Goal: Answer question/provide support: Share knowledge or assist other users

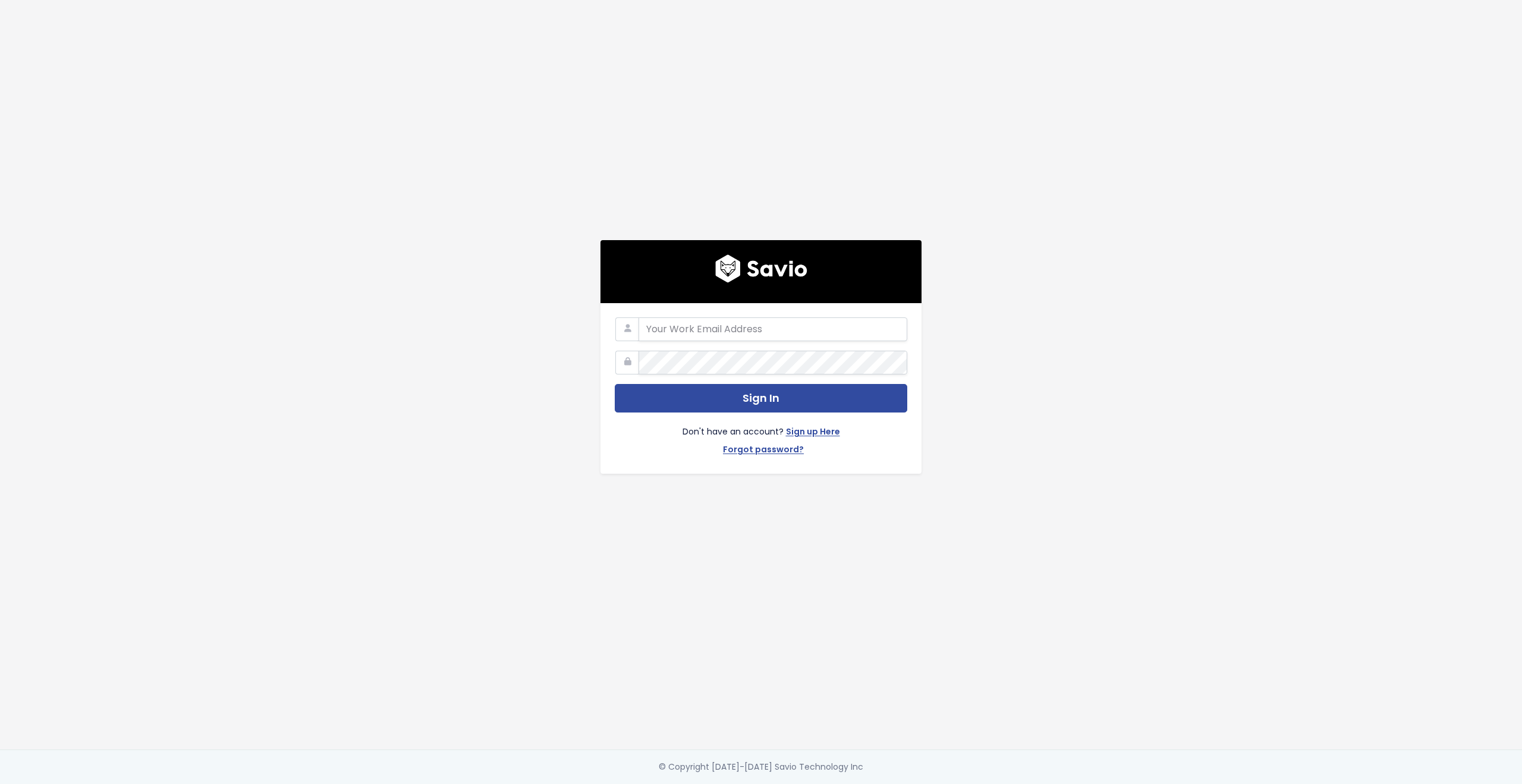
click at [885, 783] on com-1password-button at bounding box center [761, 784] width 1522 height 0
type input "customerservice@hole19golf.com"
click at [485, 348] on div "customerservice@hole19golf.com Sign In Don't have an account? Sign up Here Forg…" at bounding box center [761, 374] width 678 height 749
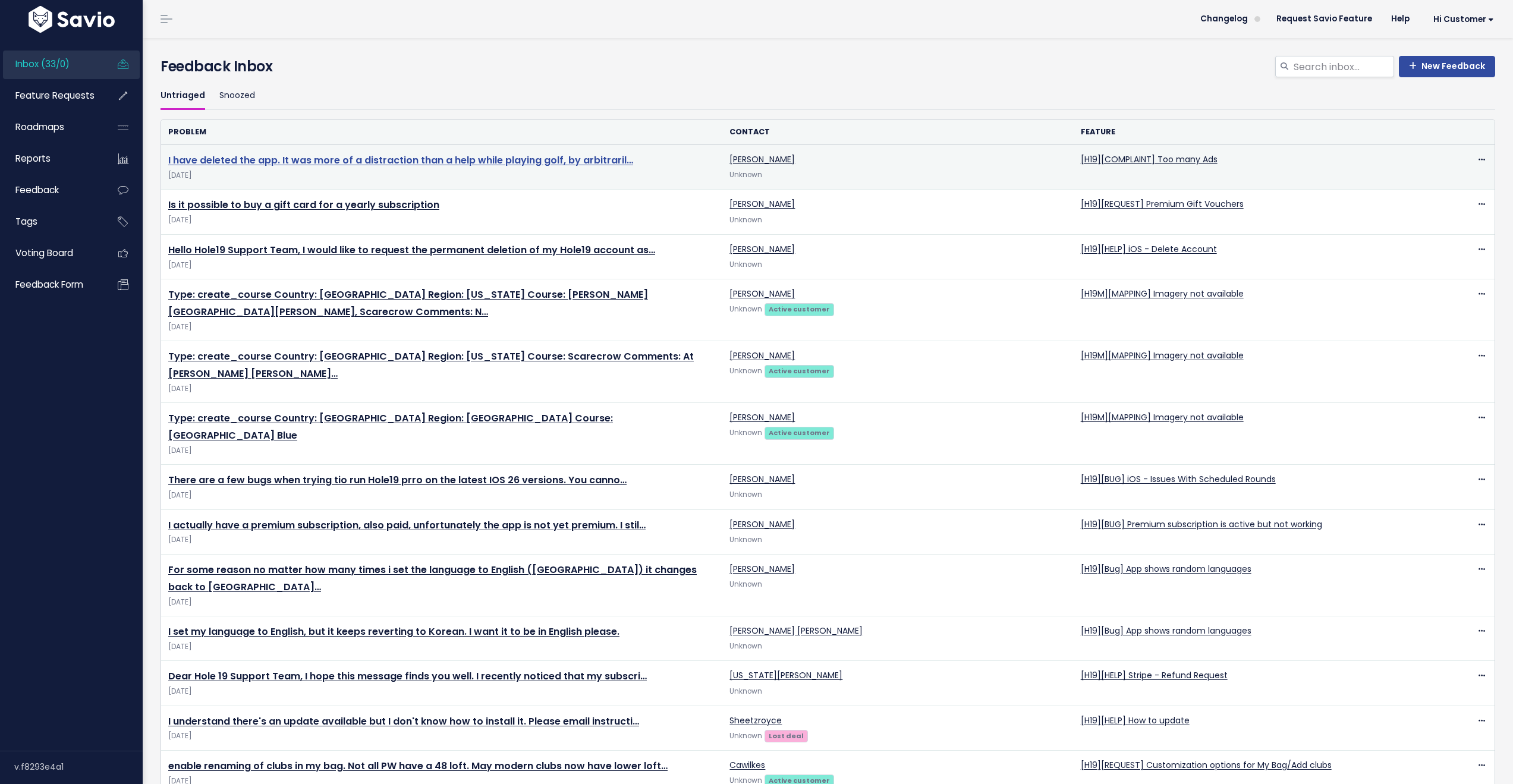
click at [476, 163] on link "I have deleted the app. It was more of a distraction than a help while playing …" at bounding box center [400, 160] width 465 height 14
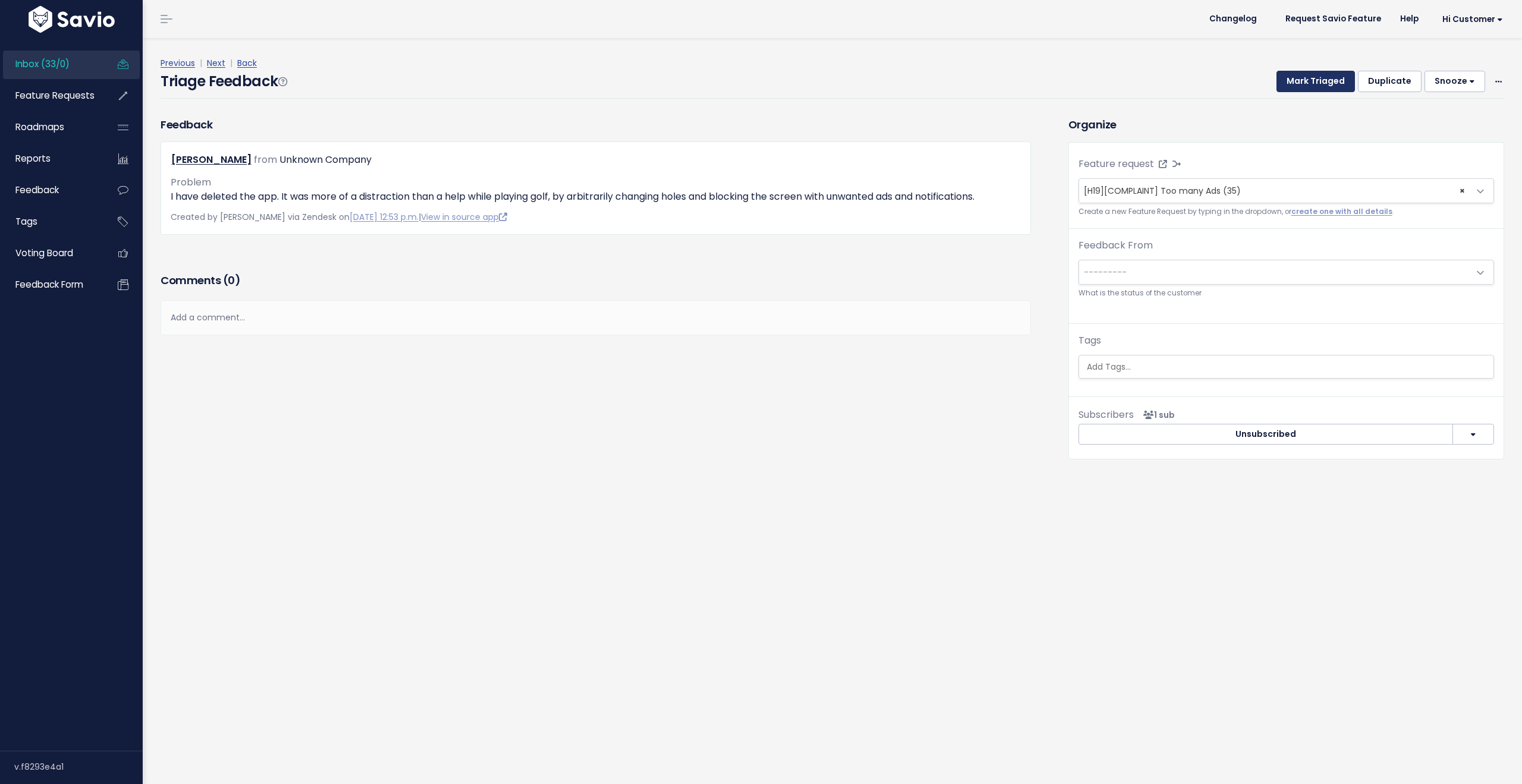
click at [1294, 85] on button "Mark Triaged" at bounding box center [1315, 82] width 79 height 22
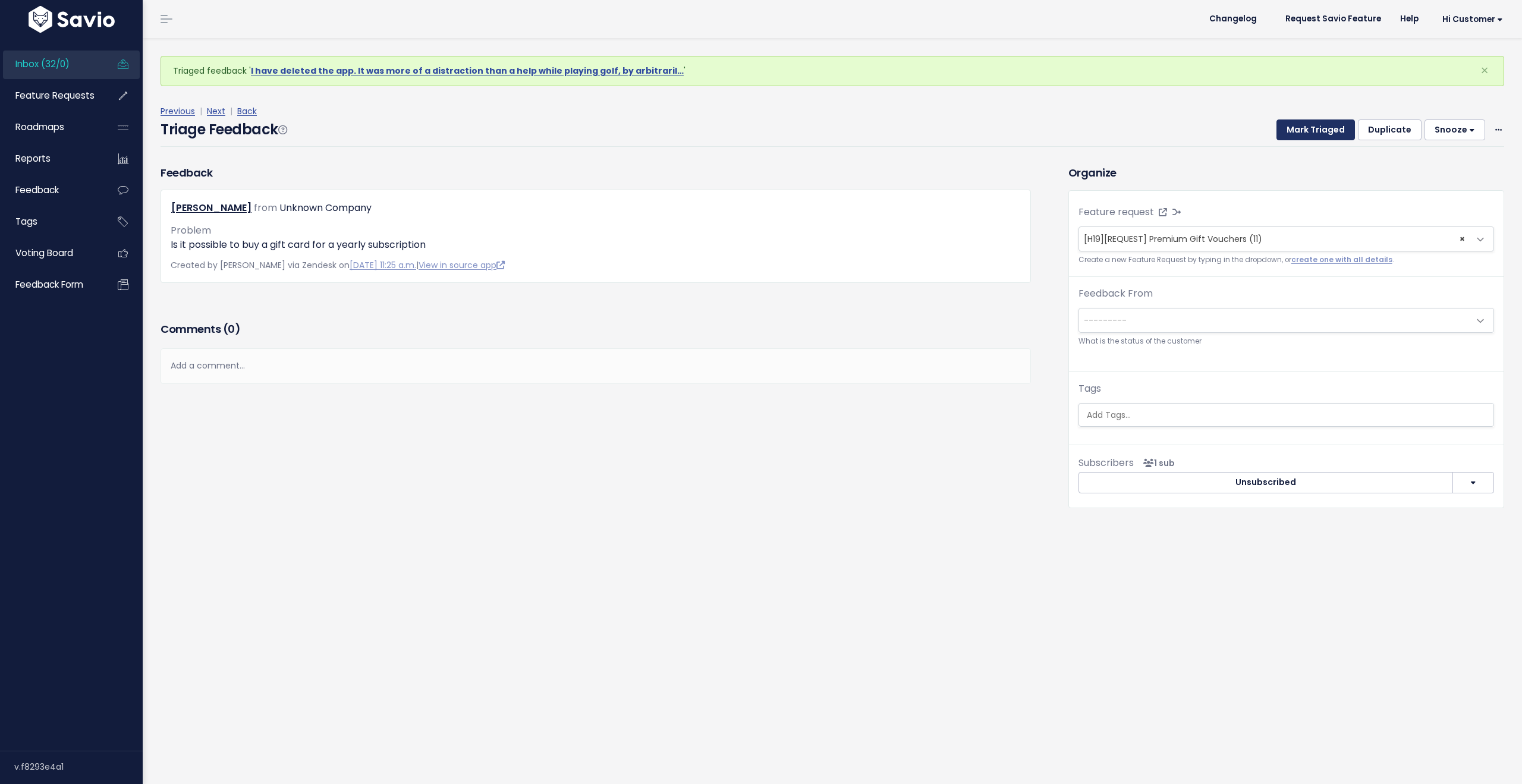
click at [1299, 127] on button "Mark Triaged" at bounding box center [1315, 130] width 79 height 22
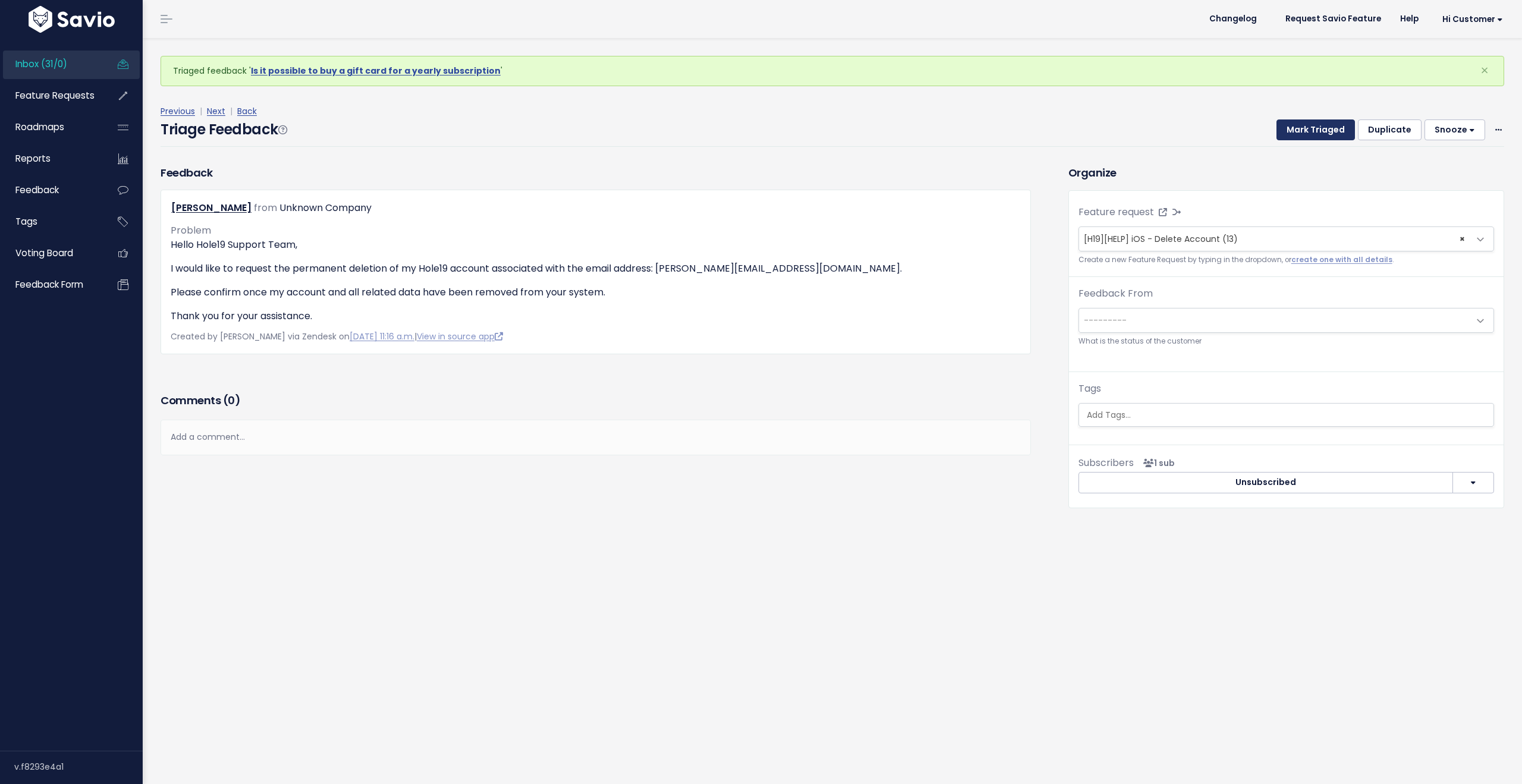
click at [1299, 128] on button "Mark Triaged" at bounding box center [1315, 130] width 79 height 22
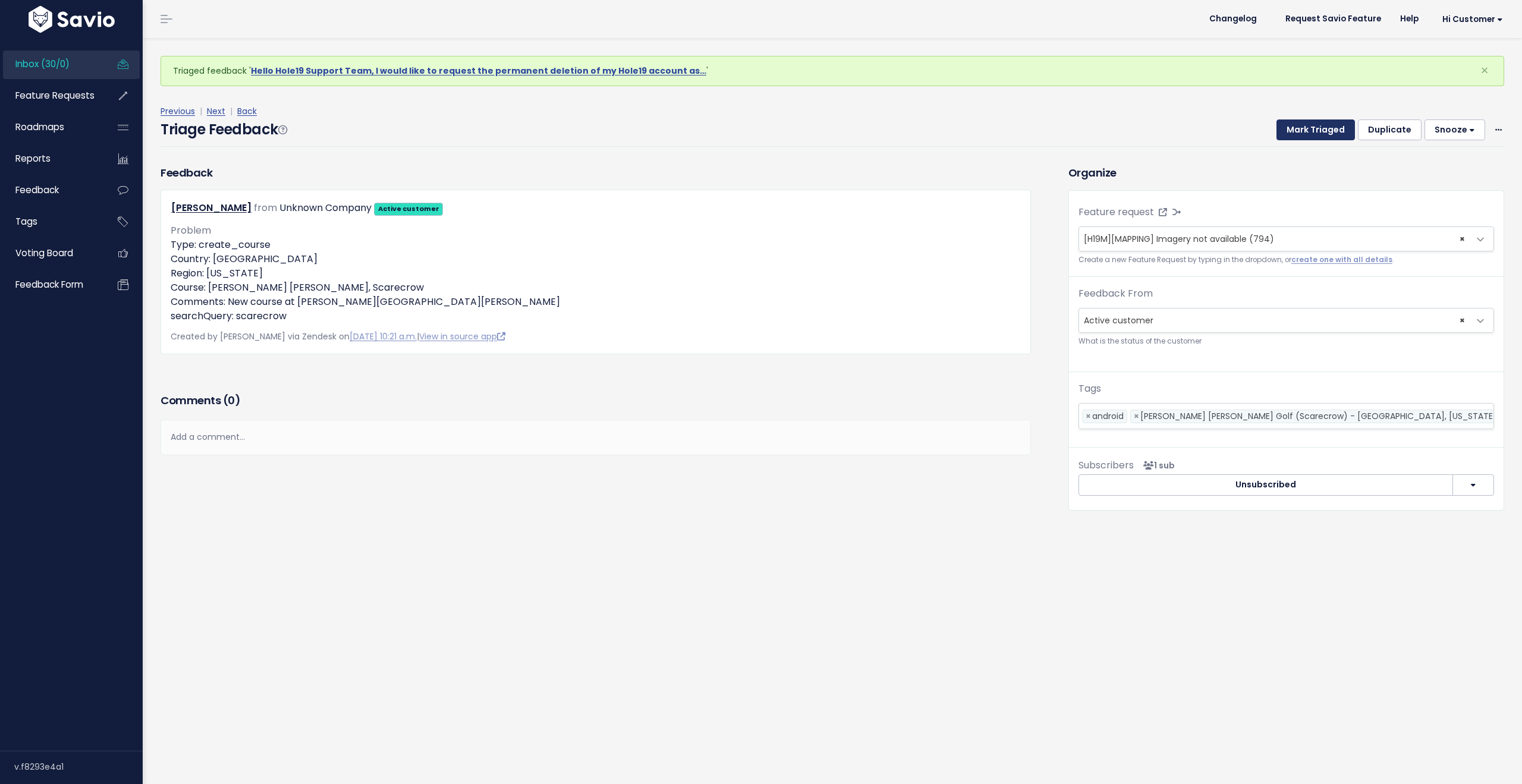
click at [1299, 128] on button "Mark Triaged" at bounding box center [1315, 130] width 79 height 22
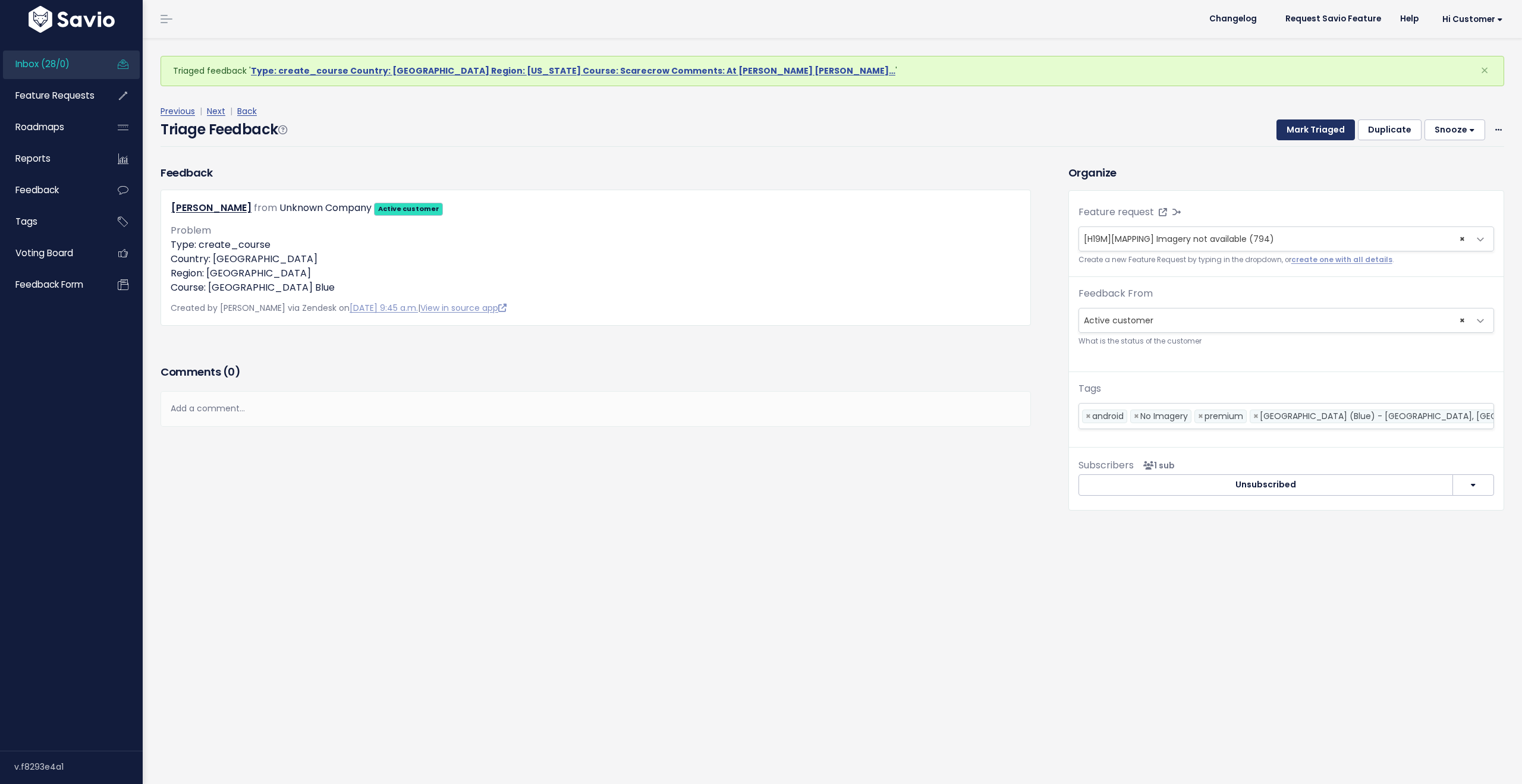
click at [1299, 128] on button "Mark Triaged" at bounding box center [1315, 130] width 79 height 22
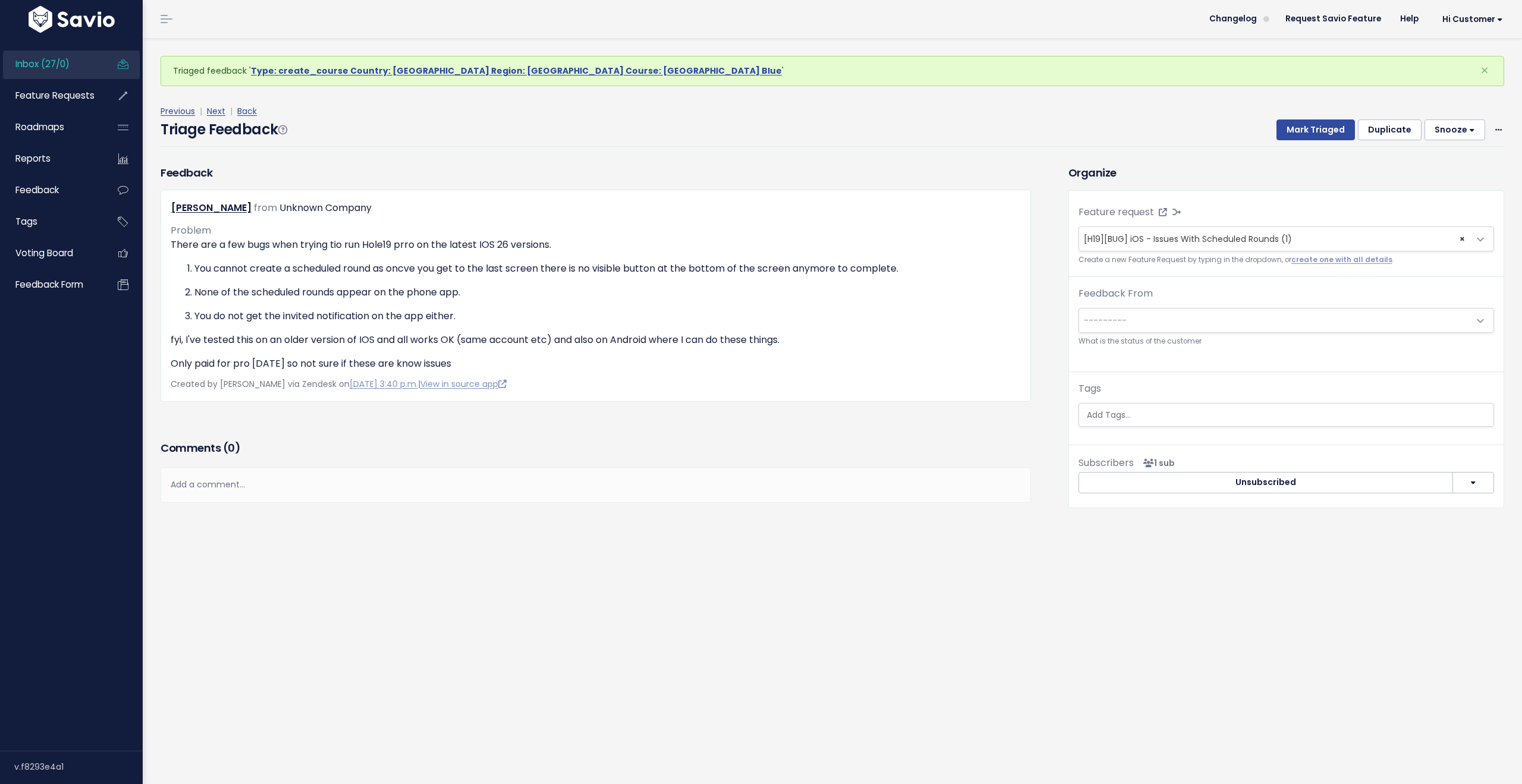
click at [68, 65] on span "Inbox (27/0)" at bounding box center [43, 64] width 54 height 13
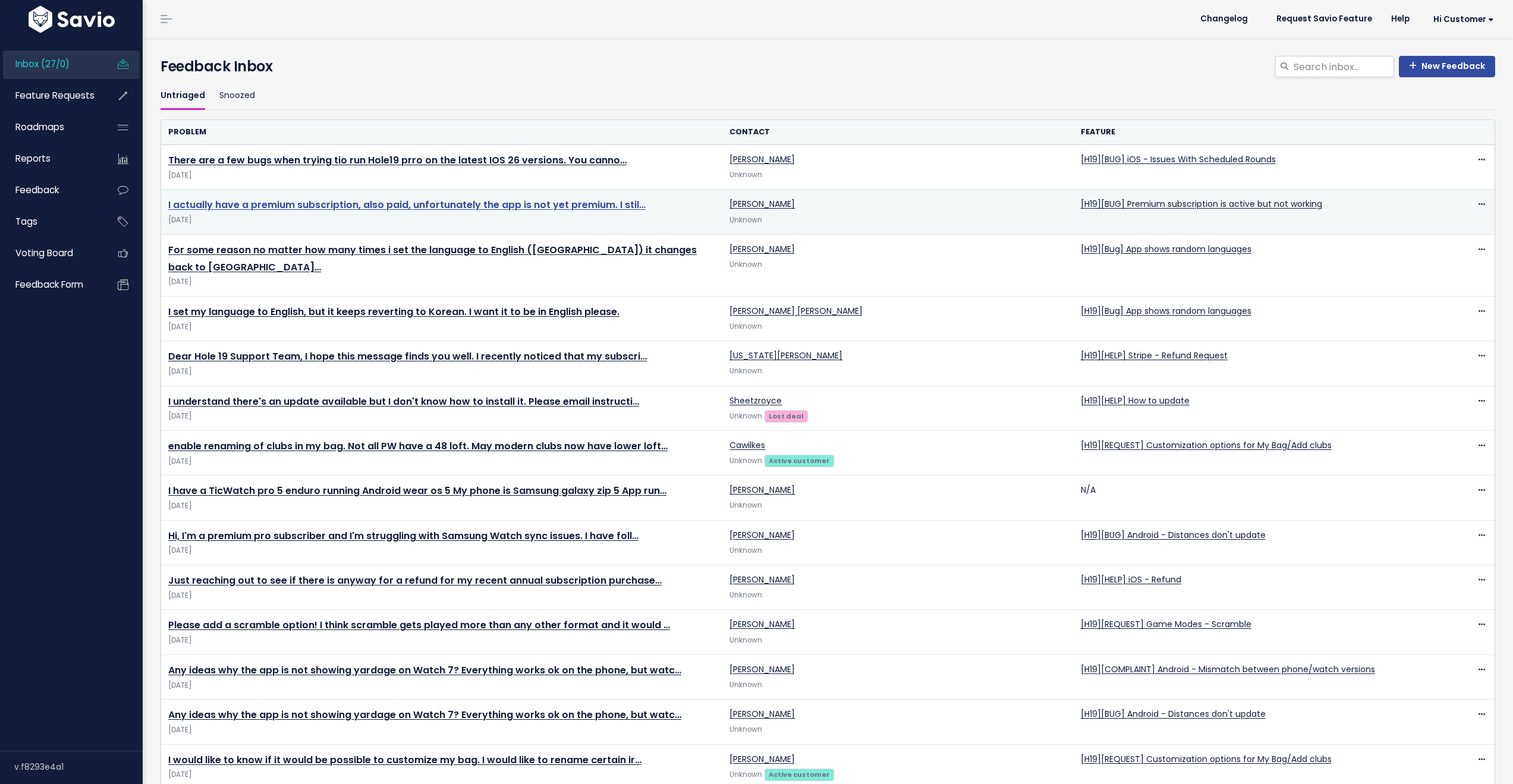
click at [550, 203] on link "I actually have a premium subscription, also paid, unfortunately the app is not…" at bounding box center [407, 205] width 478 height 14
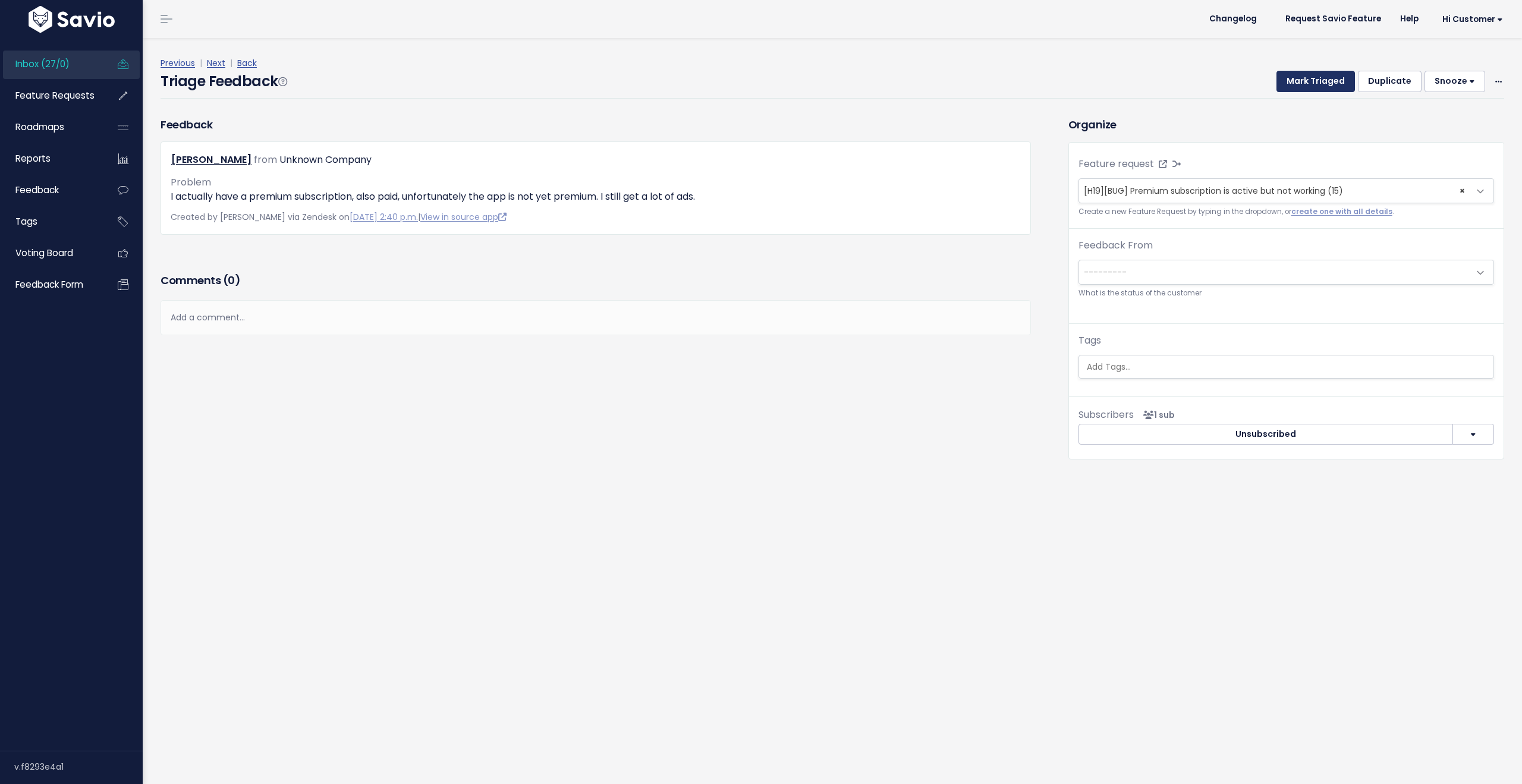
click at [1321, 90] on button "Mark Triaged" at bounding box center [1315, 82] width 79 height 22
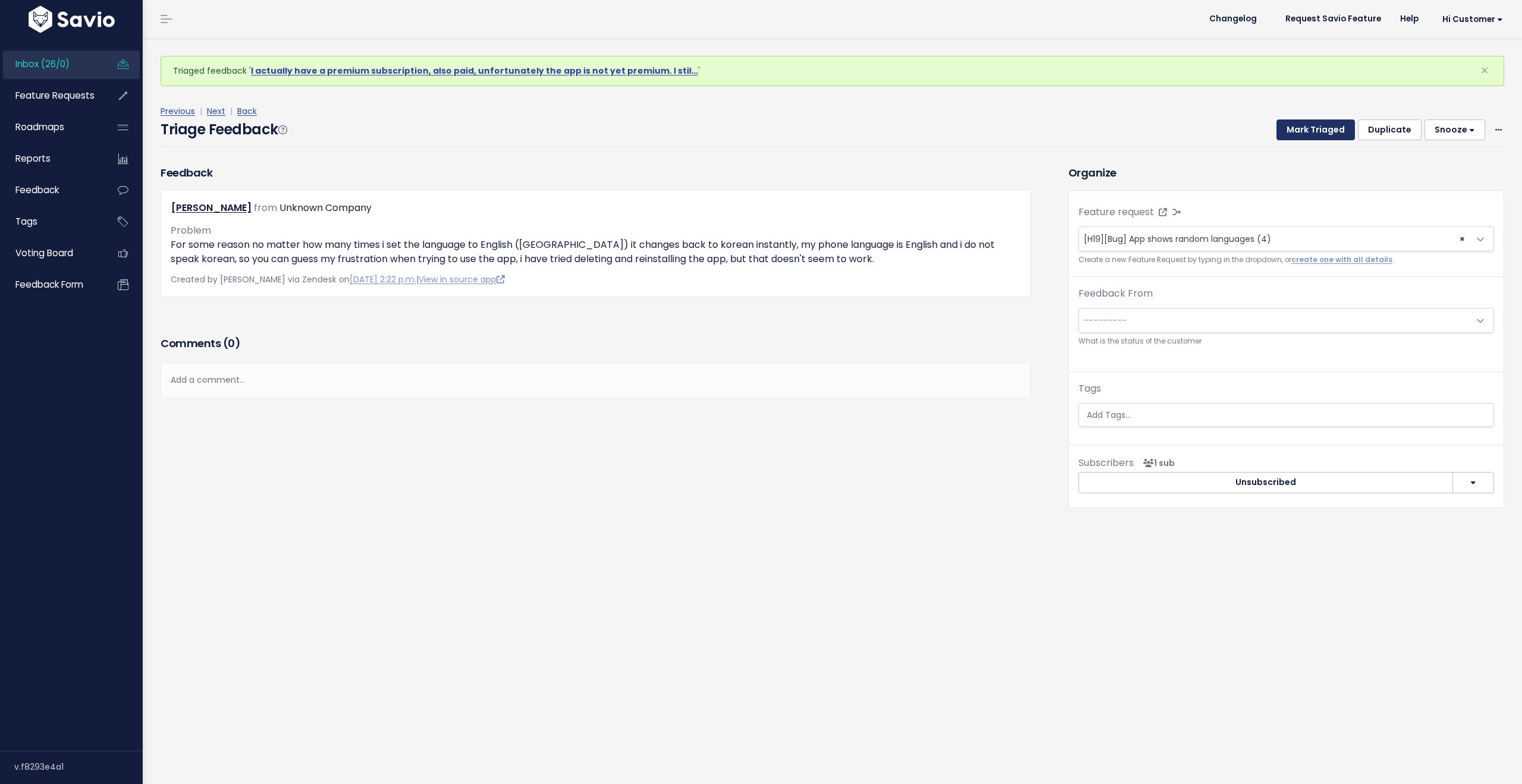
click at [1304, 129] on button "Mark Triaged" at bounding box center [1315, 130] width 79 height 22
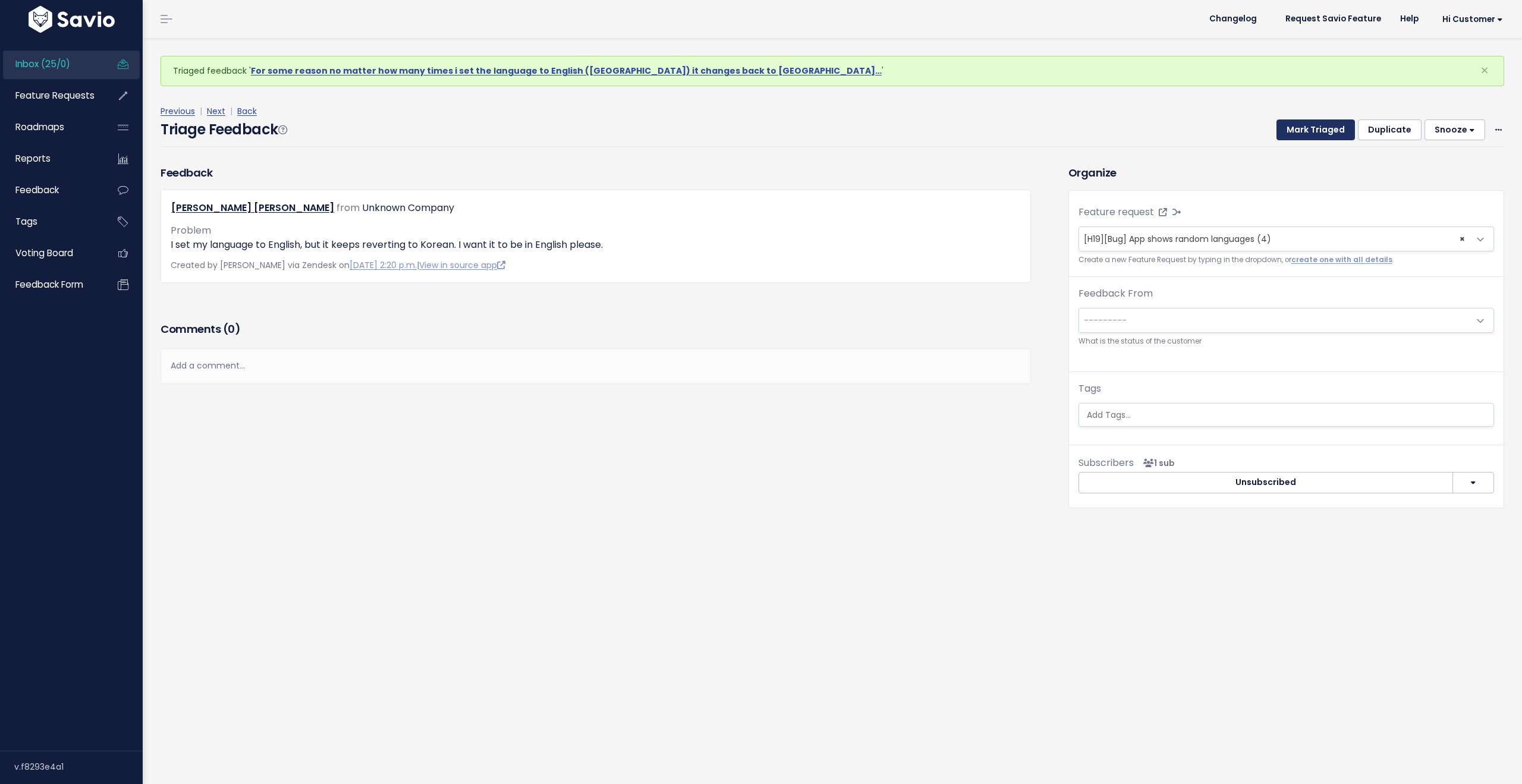
click at [1304, 129] on button "Mark Triaged" at bounding box center [1315, 130] width 79 height 22
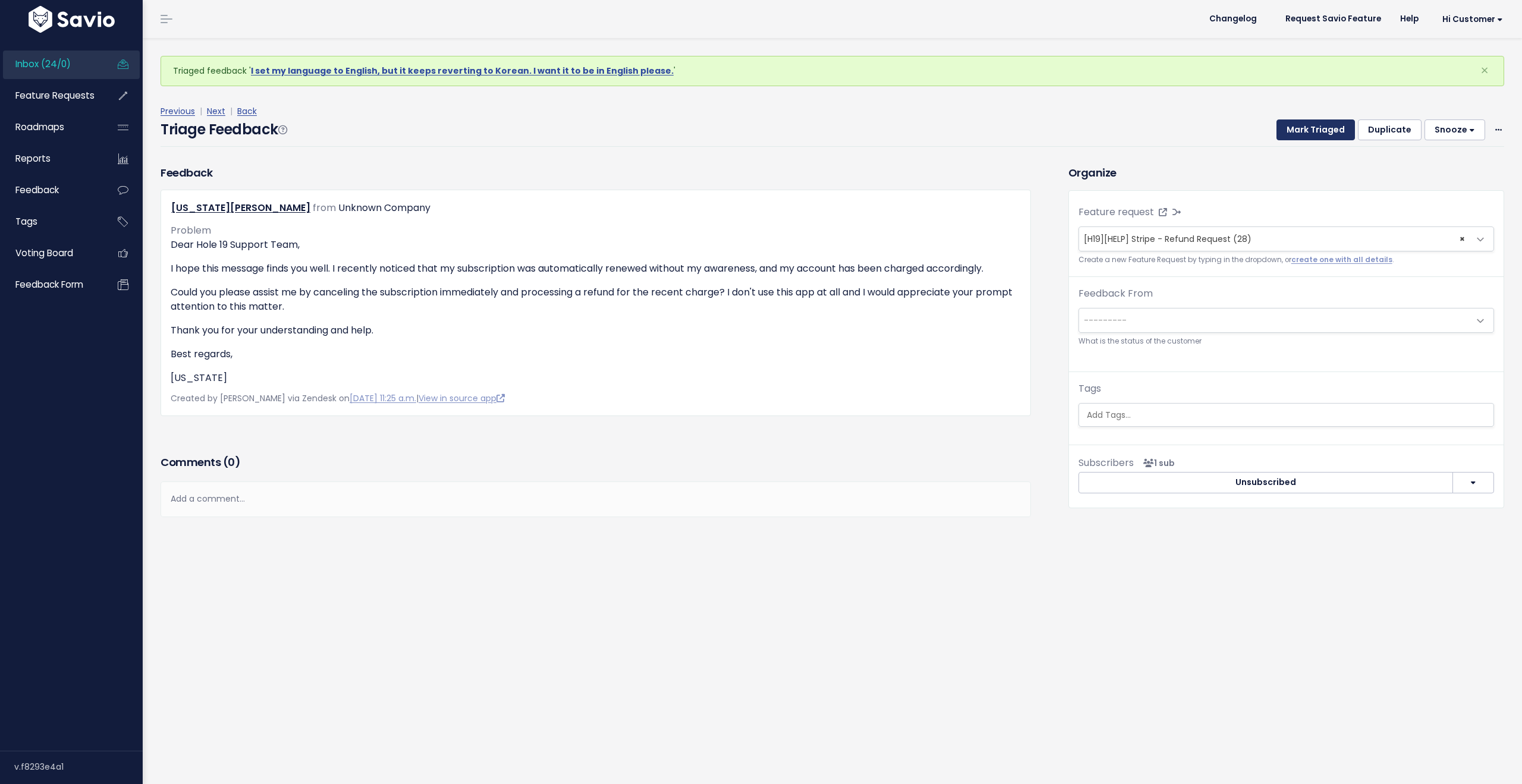
click at [1304, 129] on button "Mark Triaged" at bounding box center [1315, 130] width 79 height 22
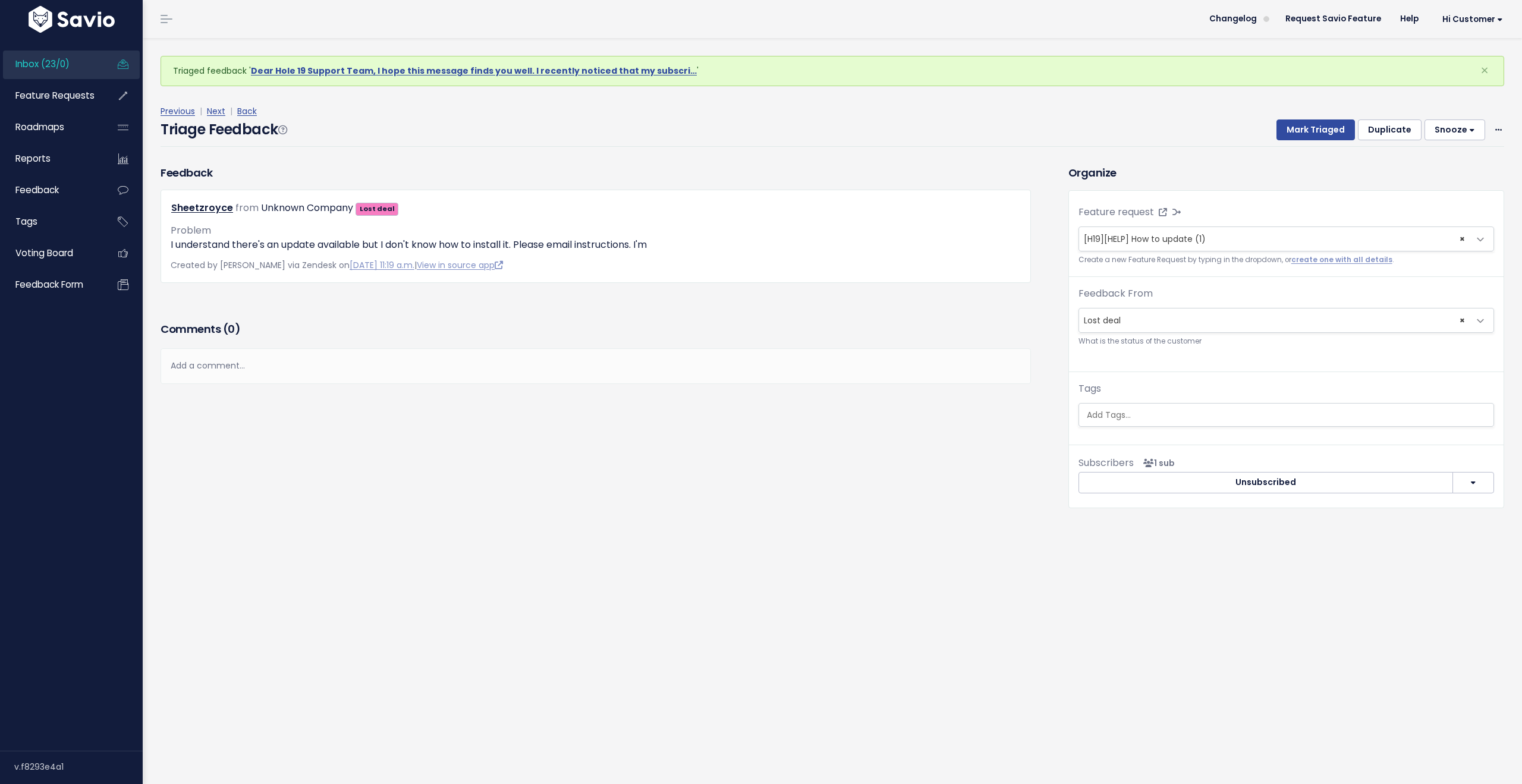
click at [50, 59] on span "Inbox (23/0)" at bounding box center [43, 64] width 54 height 13
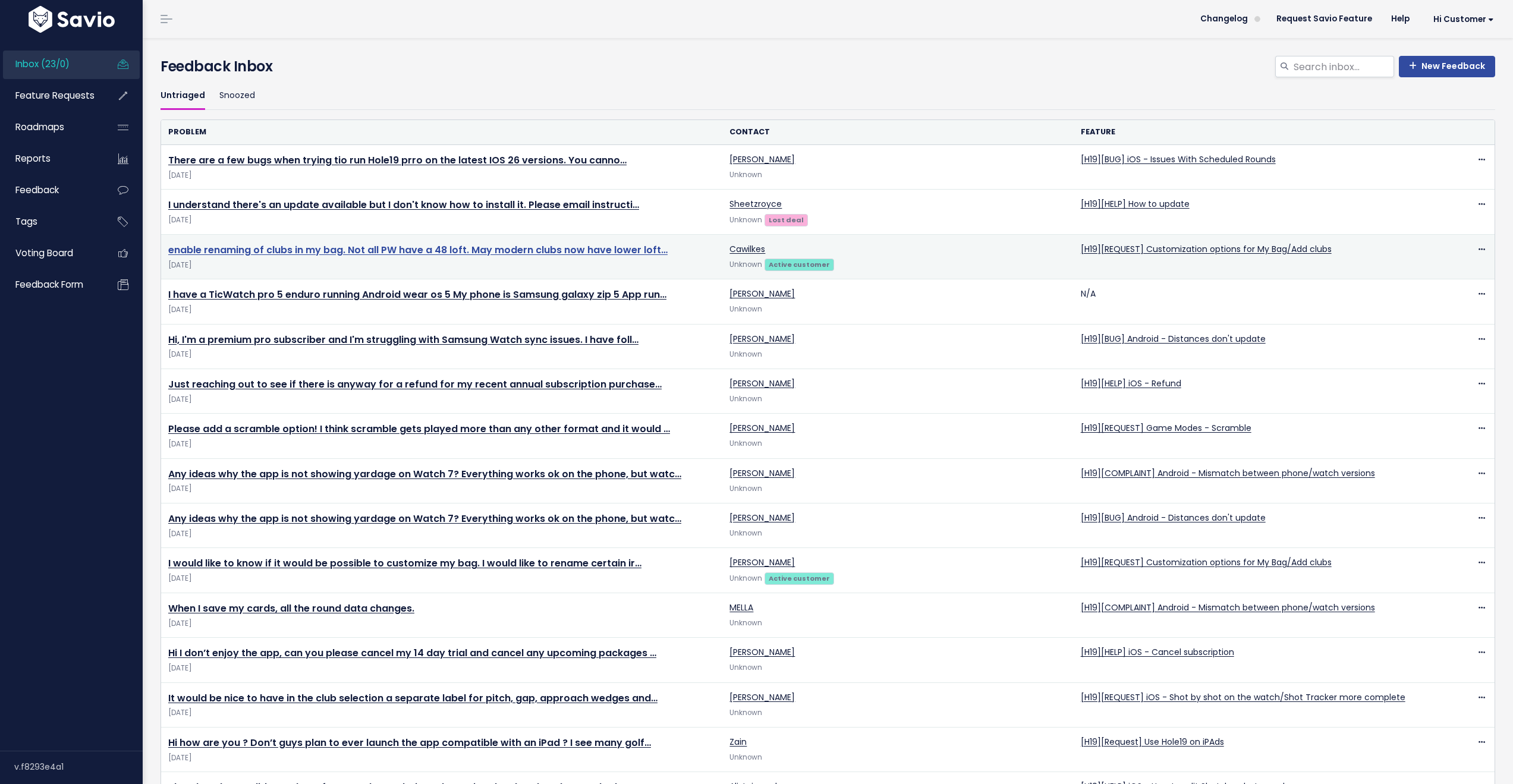
click at [644, 244] on link "enable renaming of clubs in my bag. Not all PW have a 48 loft. May modern clubs…" at bounding box center [418, 250] width 500 height 14
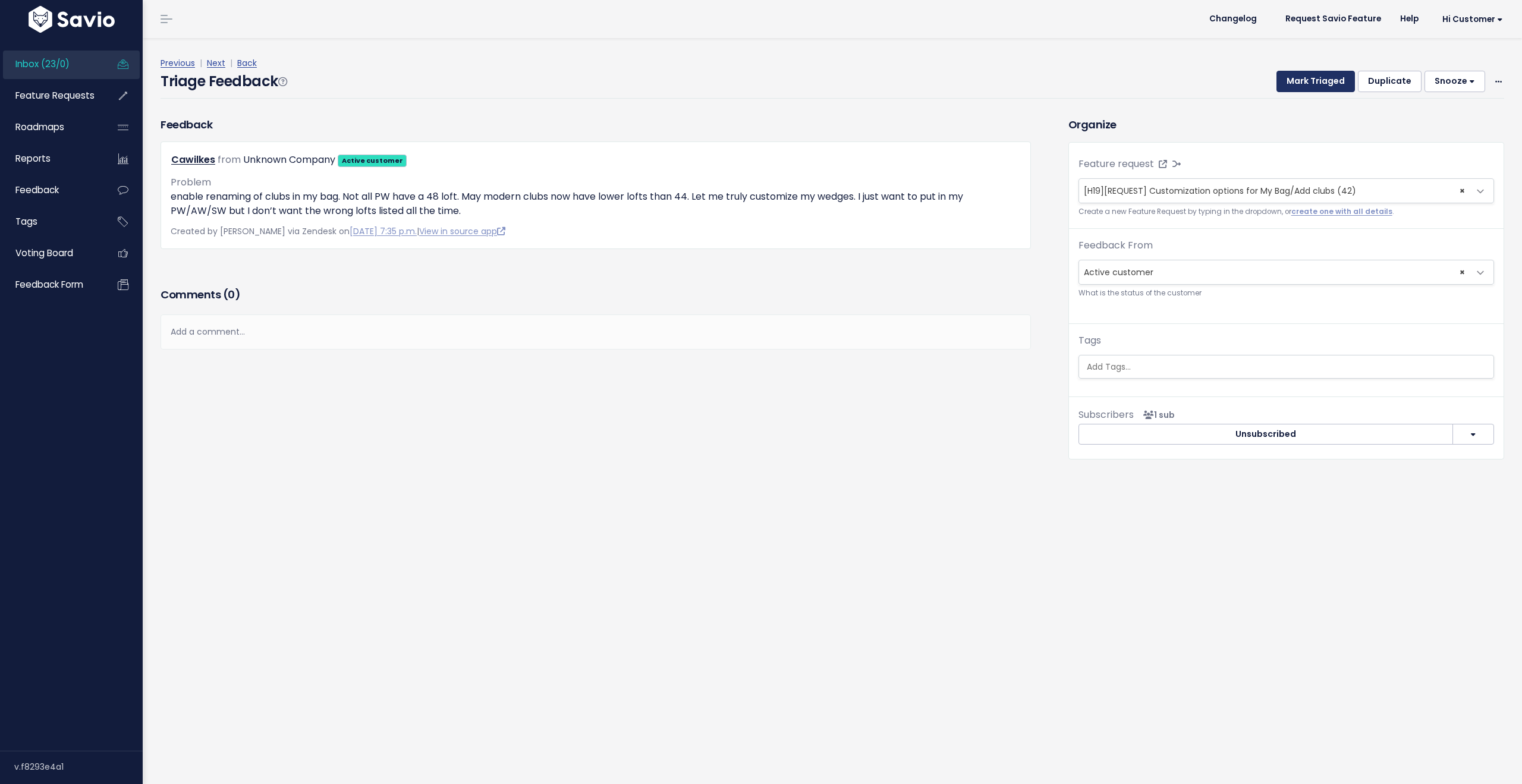
click at [1304, 82] on button "Mark Triaged" at bounding box center [1315, 82] width 79 height 22
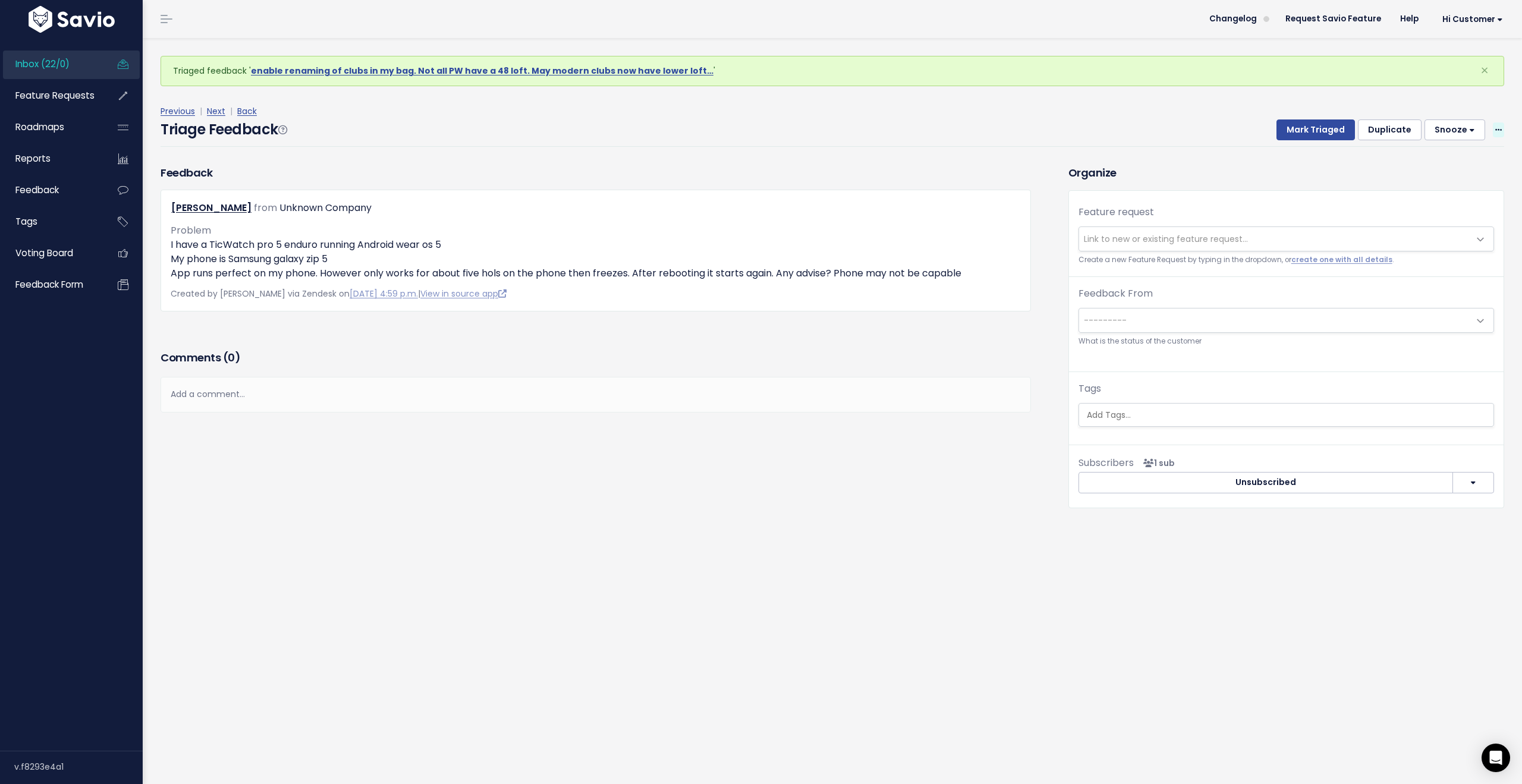
click at [1493, 130] on span at bounding box center [1498, 129] width 11 height 15
click at [1428, 187] on link "Delete" at bounding box center [1451, 184] width 86 height 23
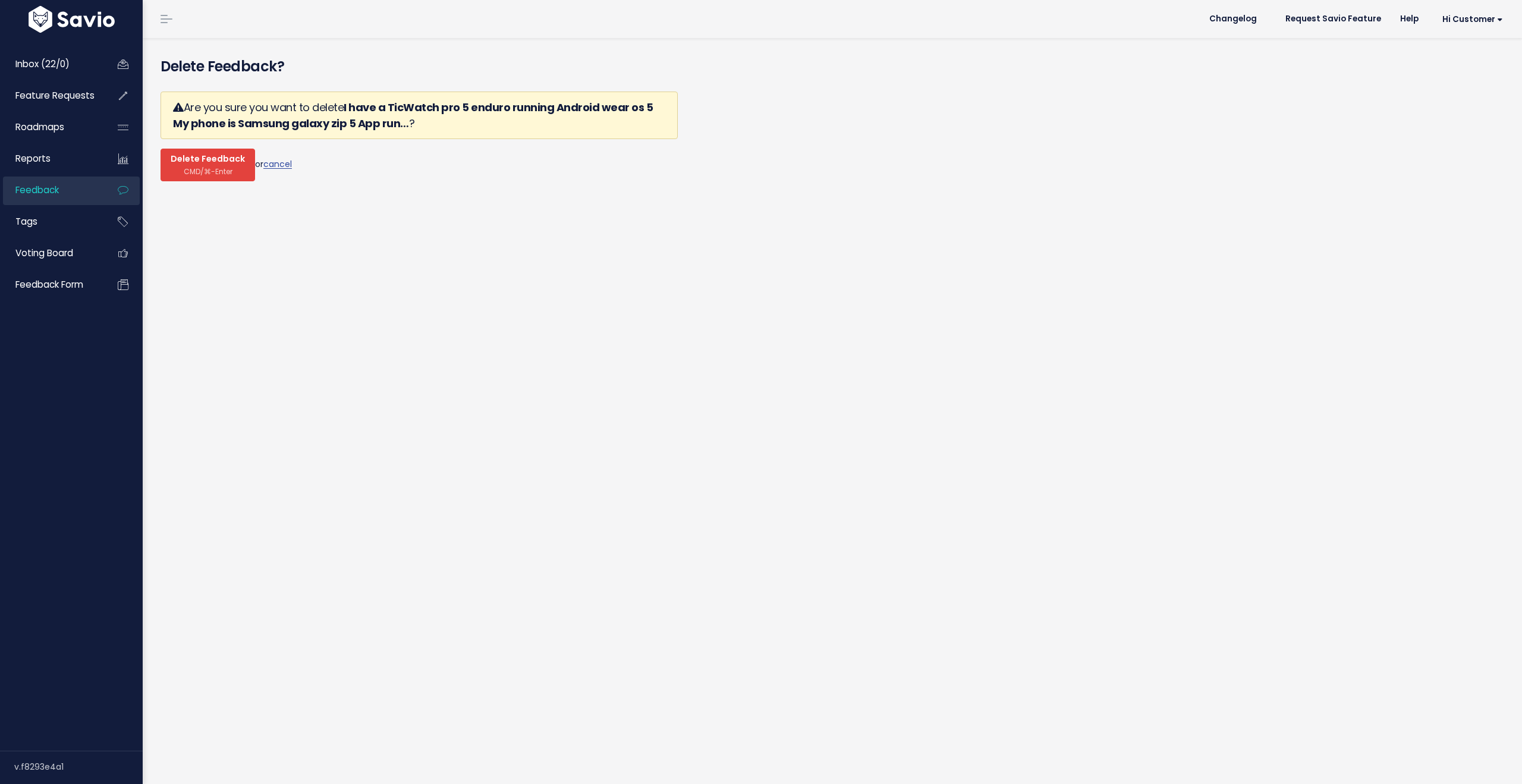
click at [181, 158] on span "Delete Feedback" at bounding box center [207, 159] width 75 height 11
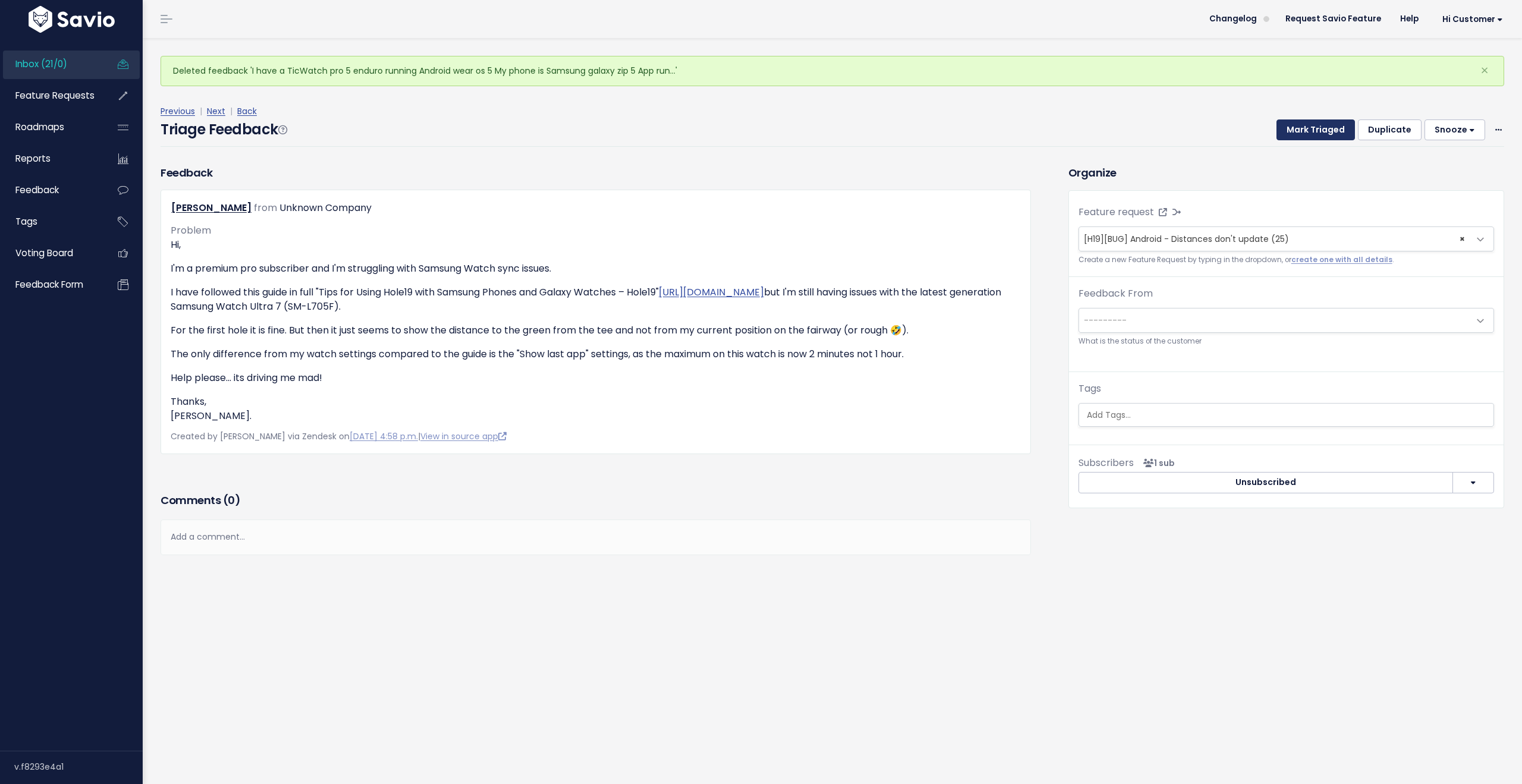
click at [1306, 135] on button "Mark Triaged" at bounding box center [1315, 130] width 79 height 22
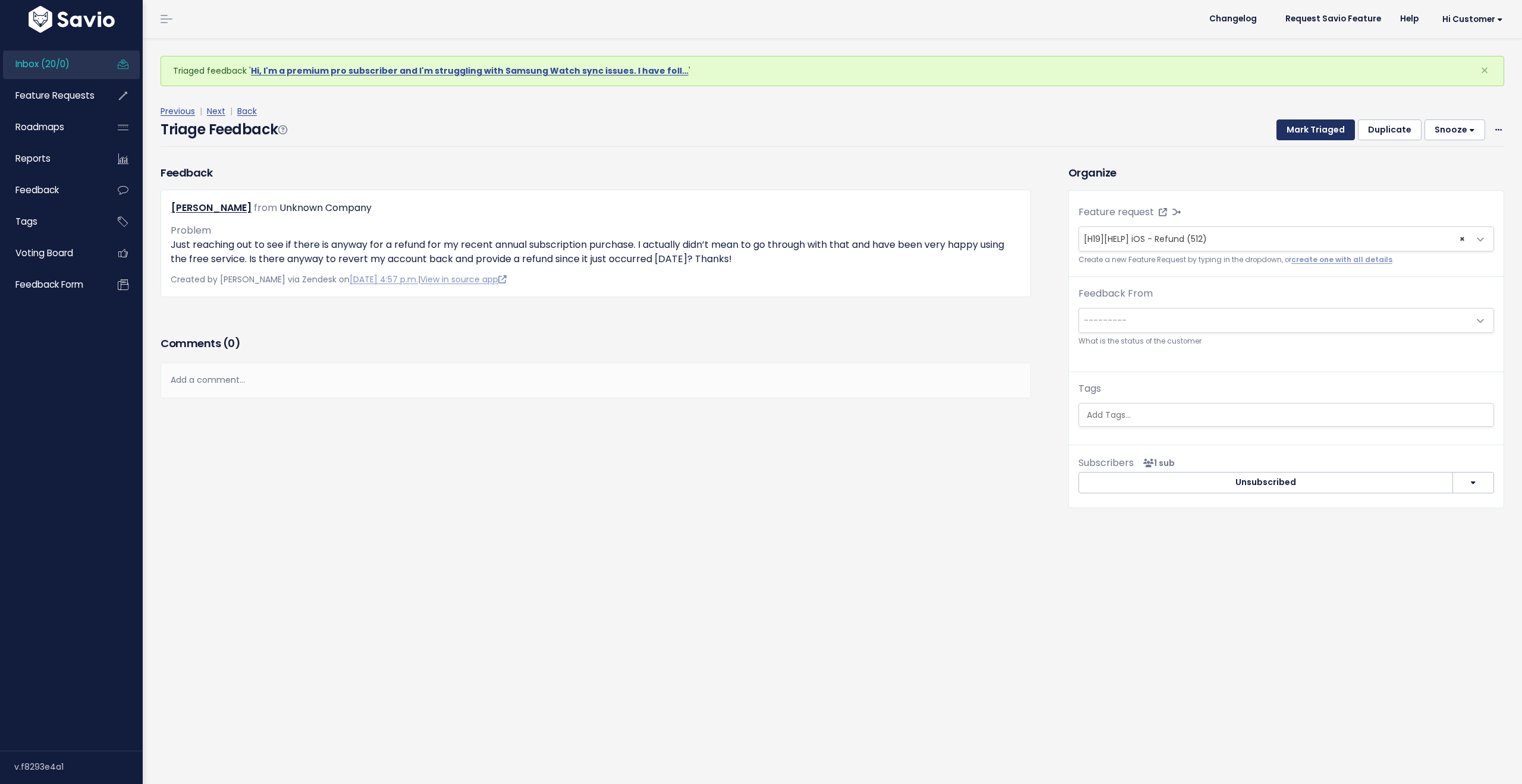
click at [1306, 135] on button "Mark Triaged" at bounding box center [1315, 130] width 79 height 22
click at [1305, 133] on button "Mark Triaged" at bounding box center [1315, 130] width 79 height 22
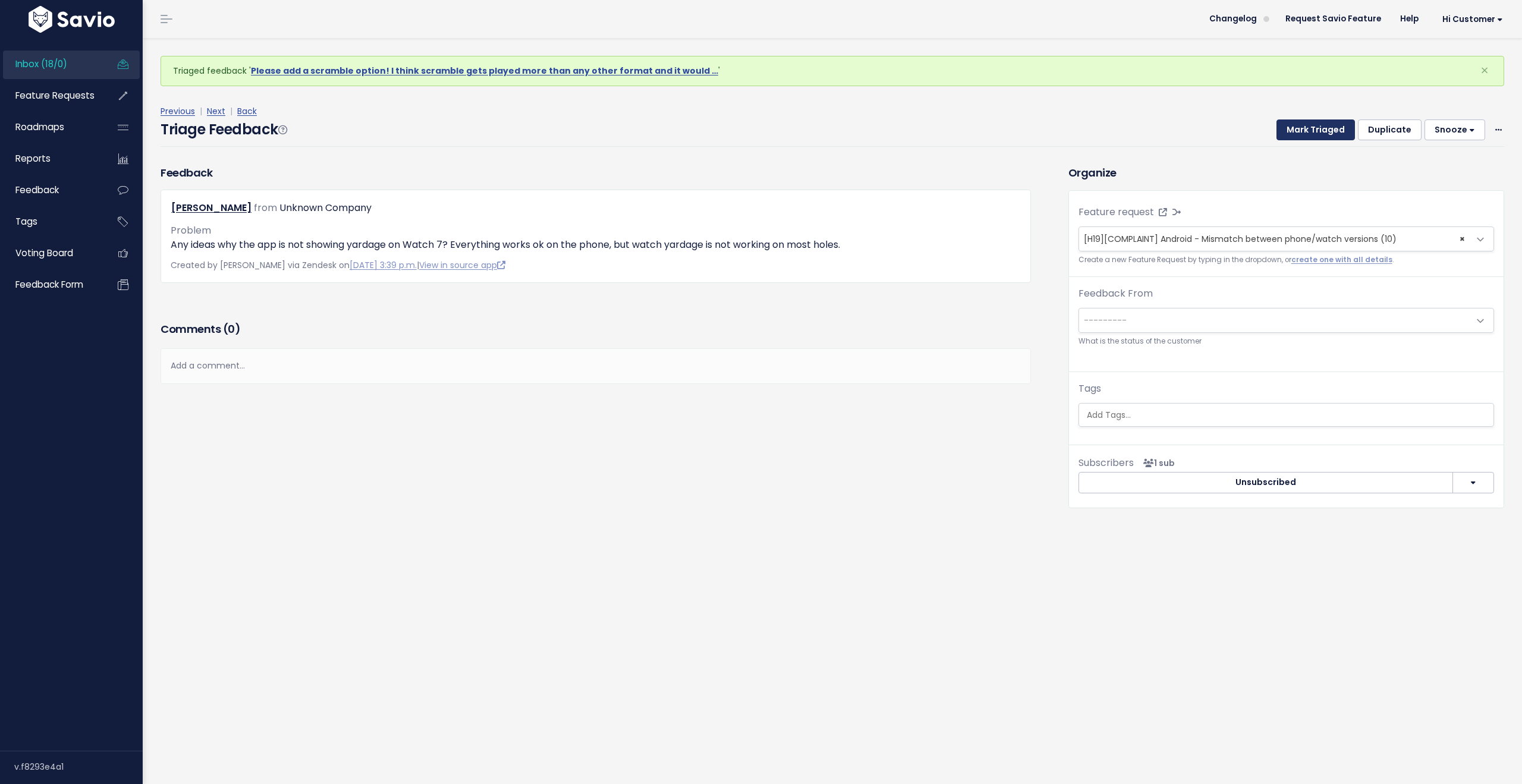
click at [1305, 133] on button "Mark Triaged" at bounding box center [1315, 130] width 79 height 22
click at [1304, 133] on button "Mark Triaged" at bounding box center [1315, 130] width 79 height 22
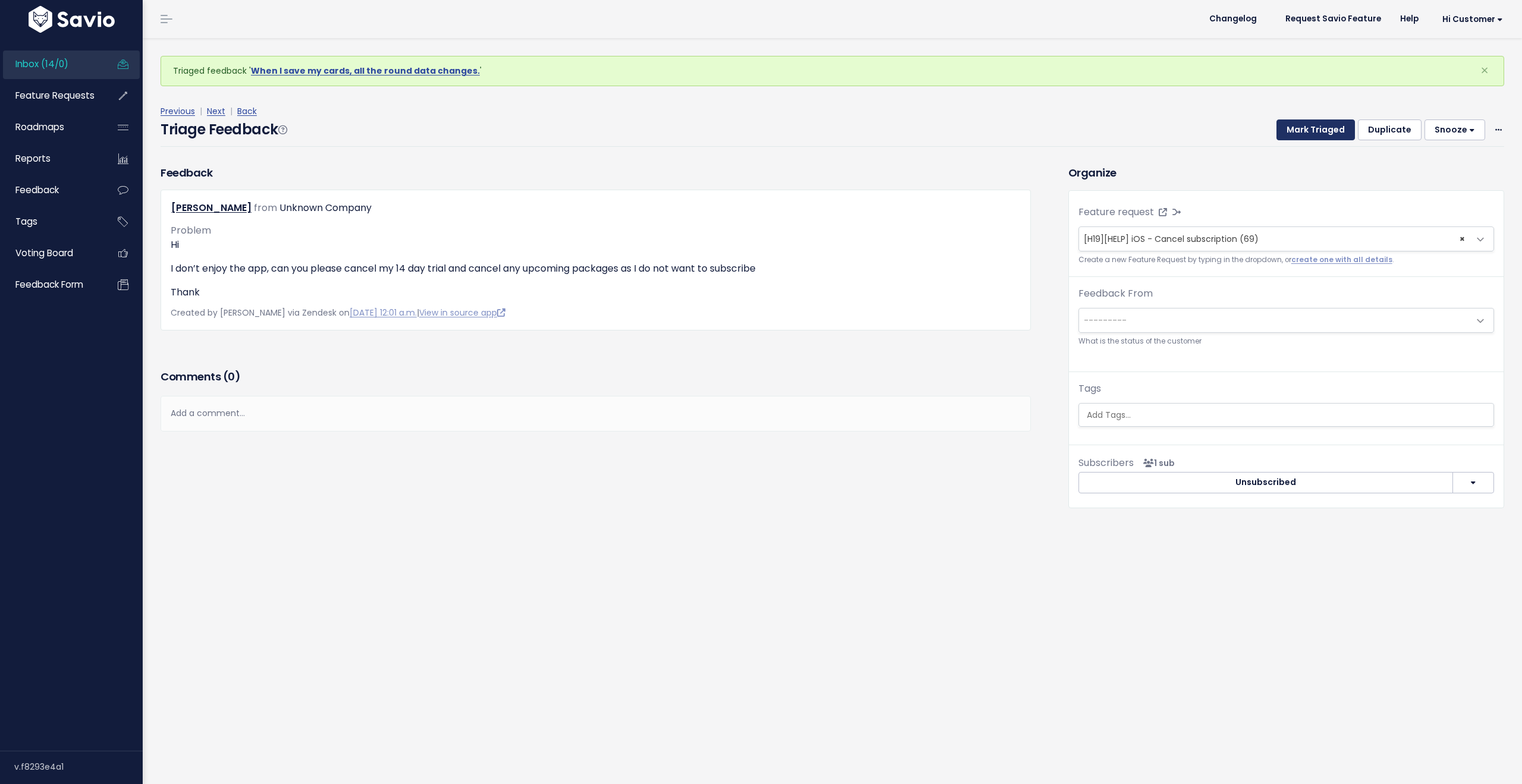
click at [1304, 133] on button "Mark Triaged" at bounding box center [1315, 130] width 79 height 22
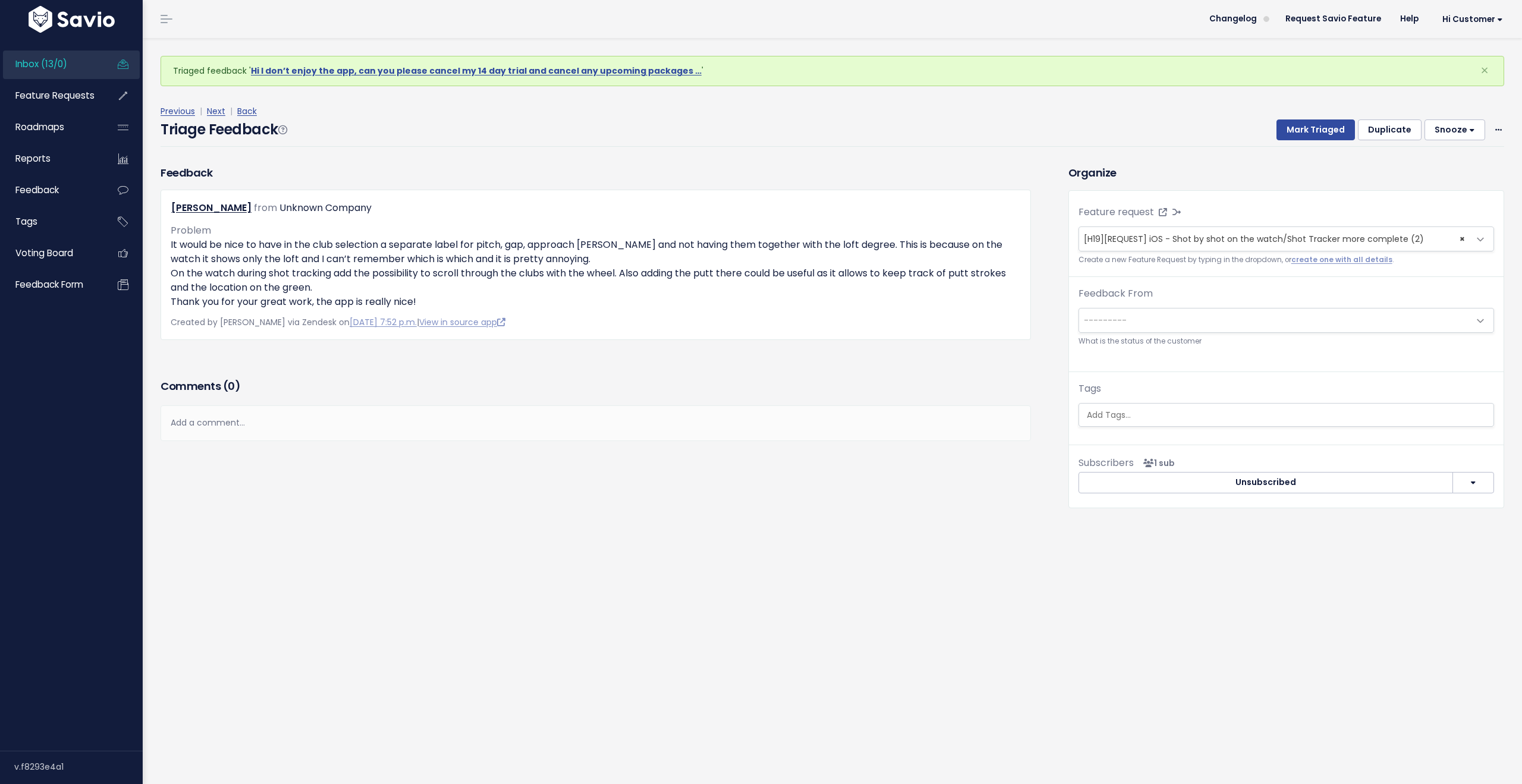
click at [62, 61] on span "Inbox (13/0)" at bounding box center [42, 64] width 52 height 13
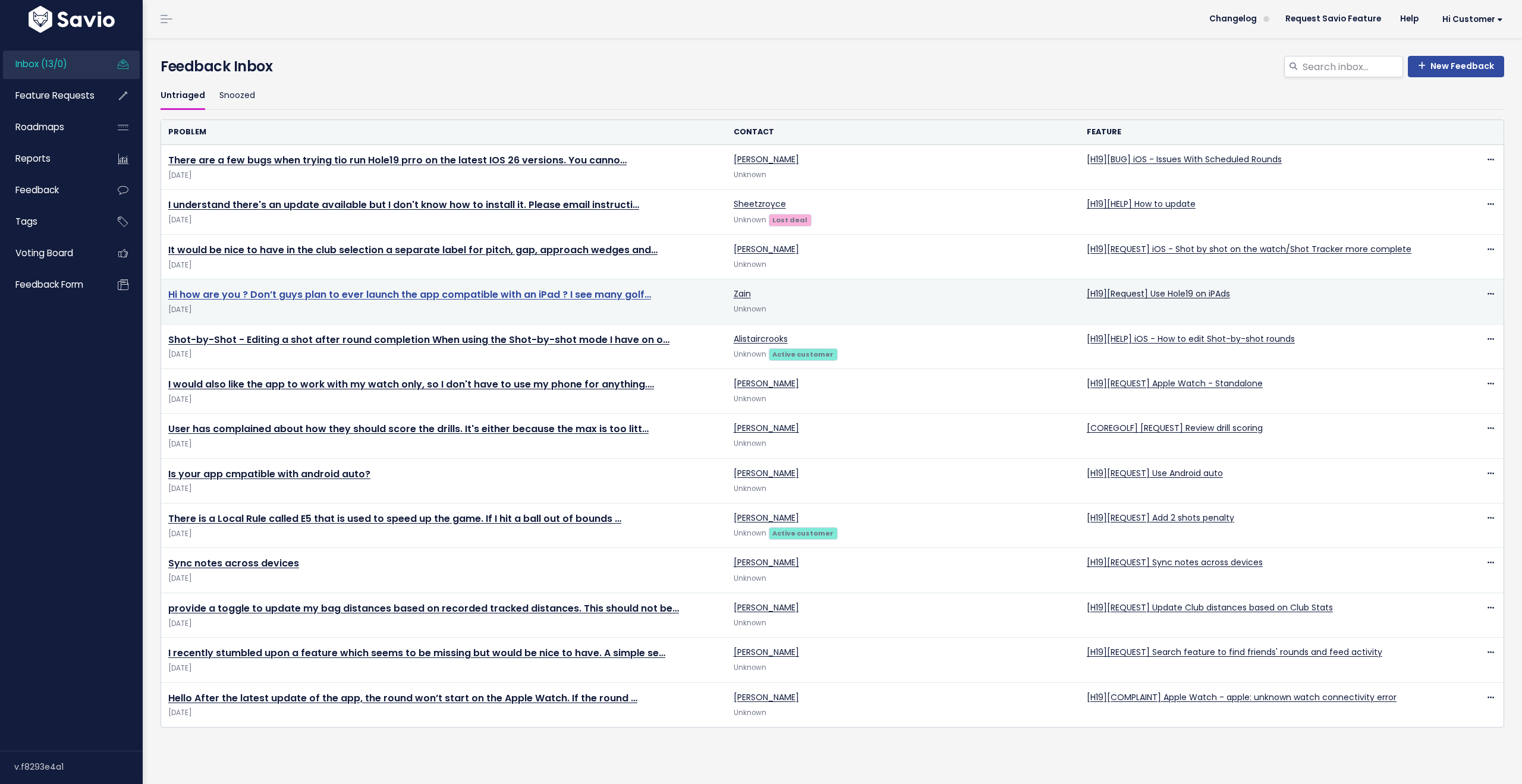
click at [586, 293] on link "Hi how are you ? Don’t guys plan to ever launch the app compatible with an iPad…" at bounding box center [409, 294] width 483 height 14
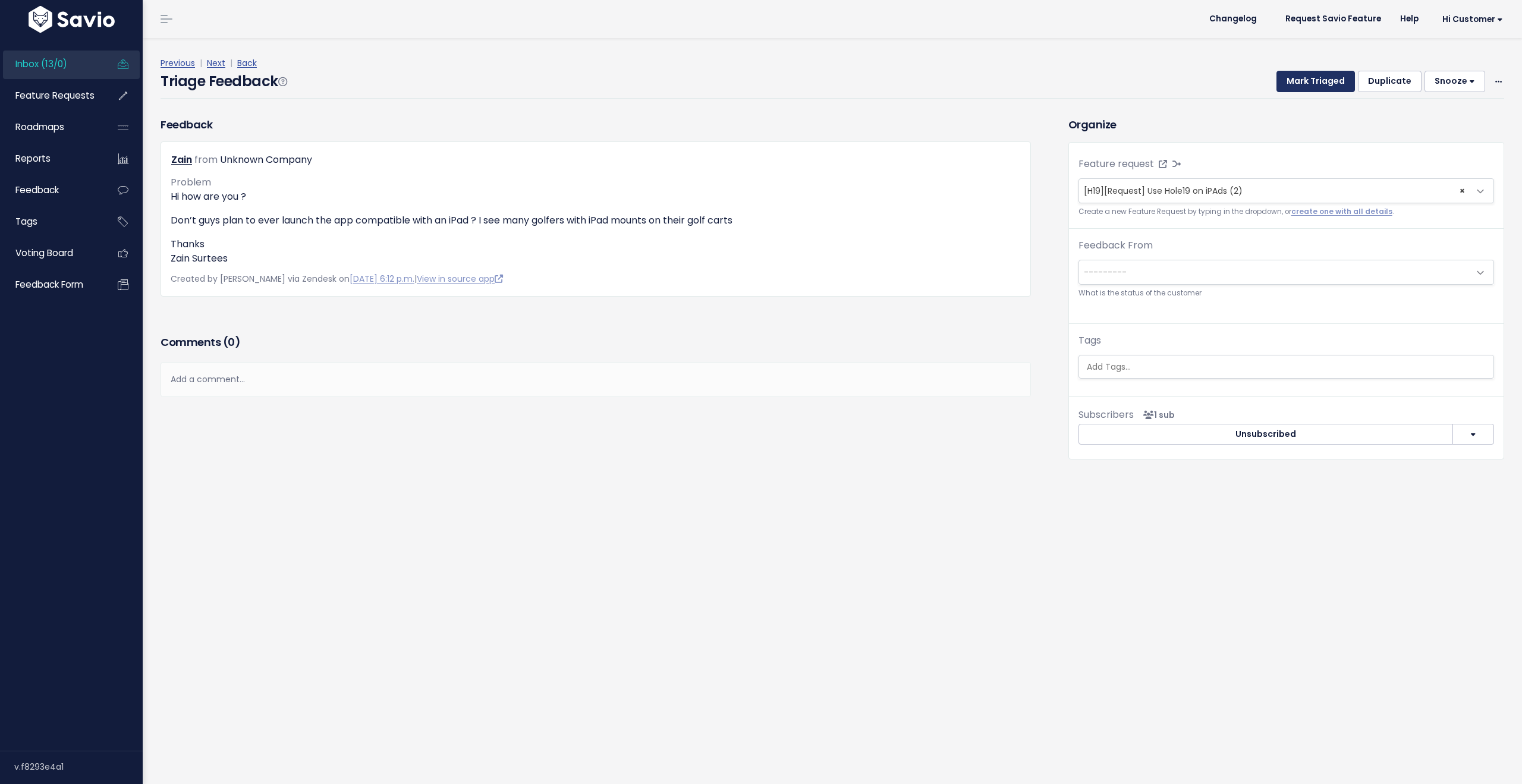
click at [1303, 82] on button "Mark Triaged" at bounding box center [1315, 82] width 79 height 22
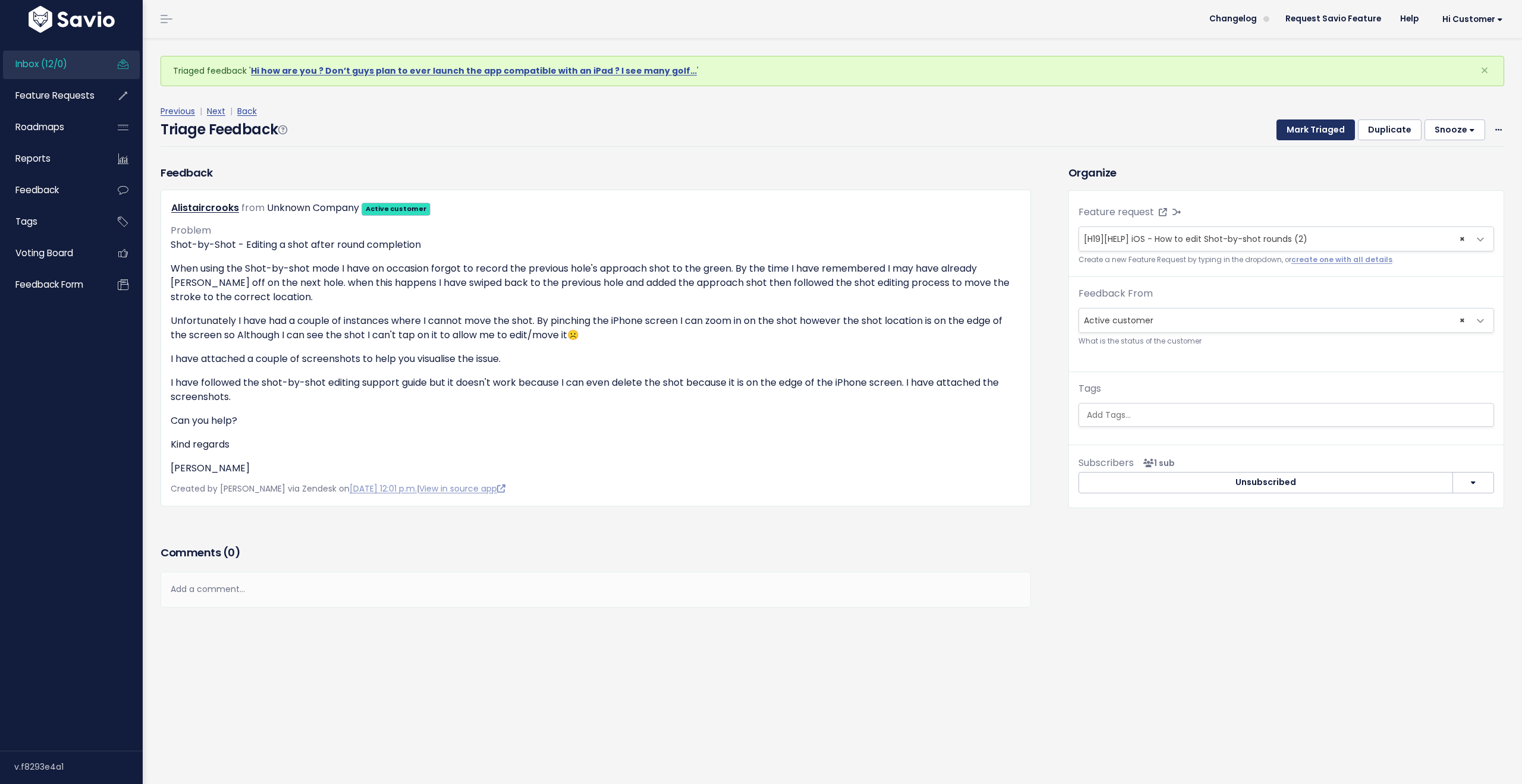
click at [1307, 126] on button "Mark Triaged" at bounding box center [1315, 130] width 79 height 22
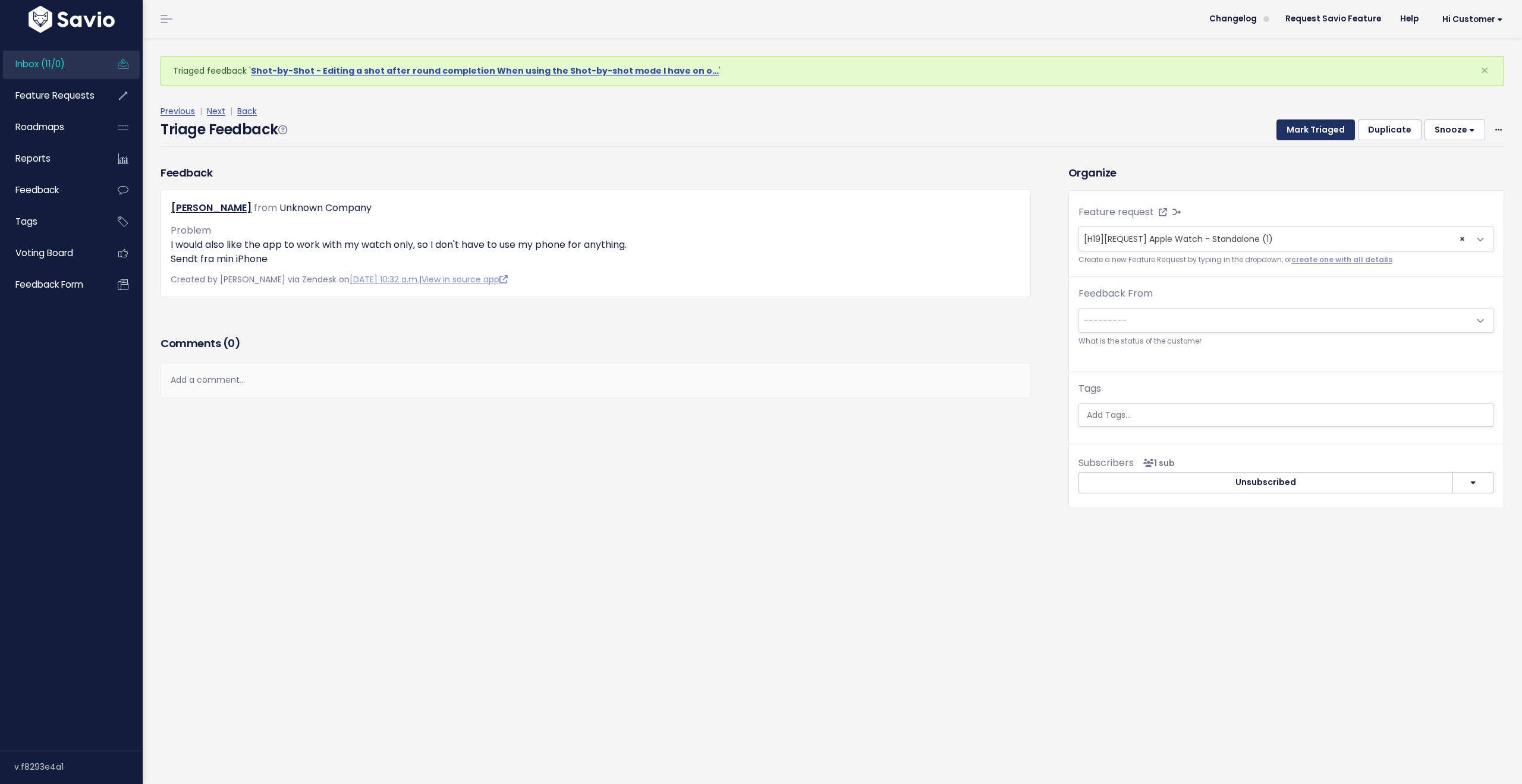
click at [1318, 129] on button "Mark Triaged" at bounding box center [1315, 130] width 79 height 22
click at [1298, 129] on button "Mark Triaged" at bounding box center [1315, 130] width 79 height 22
click at [91, 64] on link "Inbox (9/0)" at bounding box center [51, 64] width 96 height 27
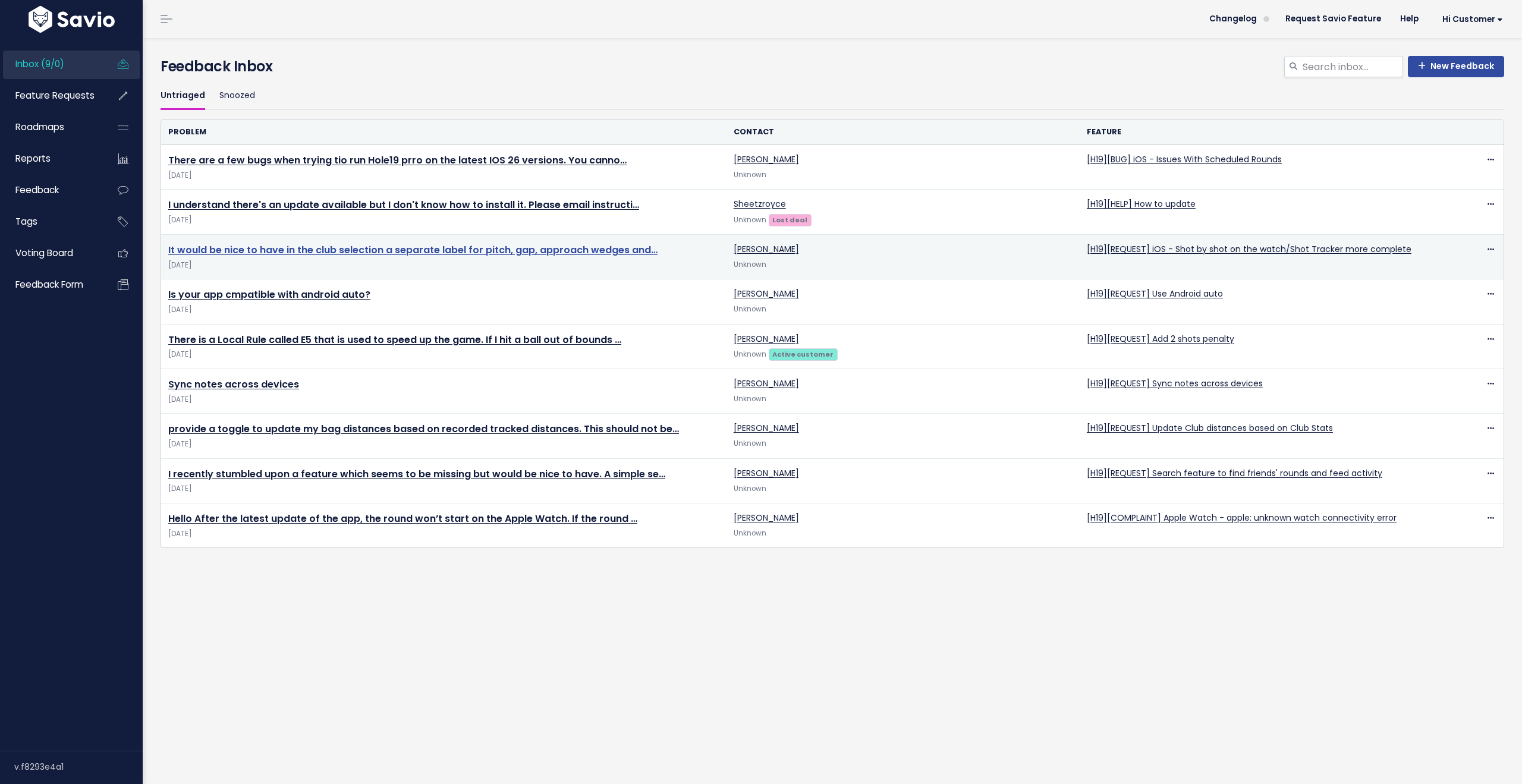
click at [600, 251] on link "It would be nice to have in the club selection a separate label for pitch, gap,…" at bounding box center [413, 250] width 490 height 14
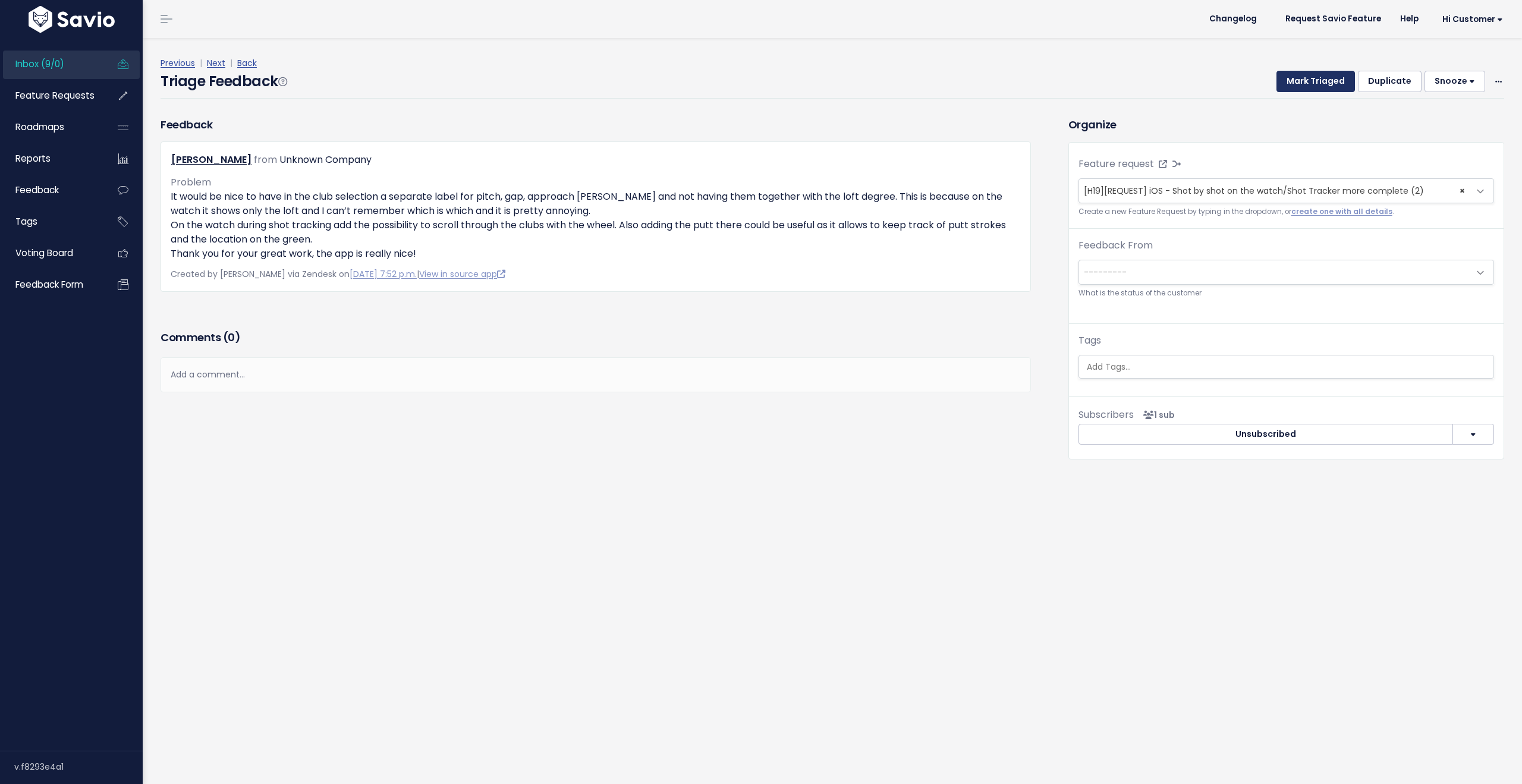
click at [1300, 76] on button "Mark Triaged" at bounding box center [1315, 82] width 79 height 22
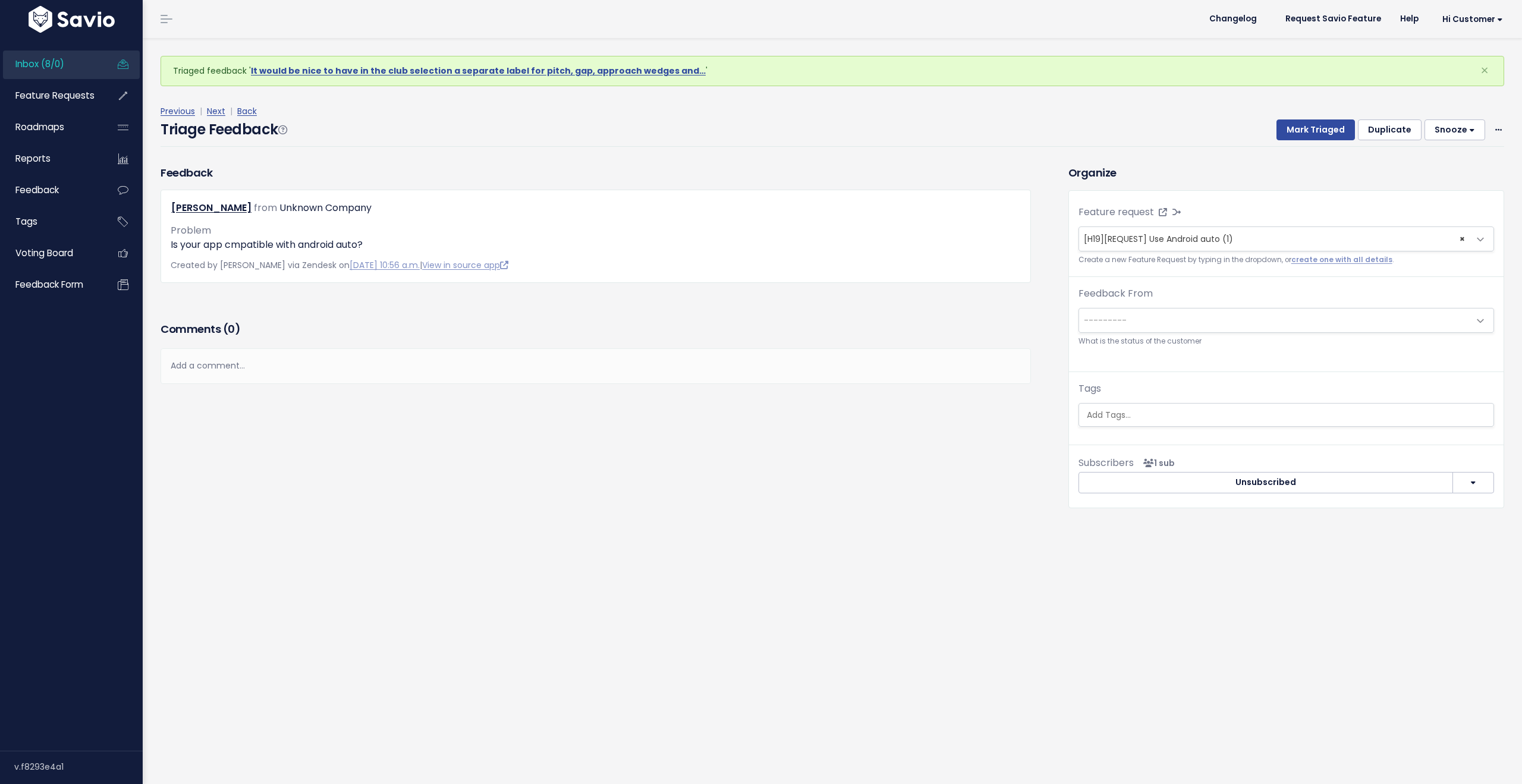
click at [83, 64] on link "Inbox (8/0)" at bounding box center [51, 64] width 96 height 27
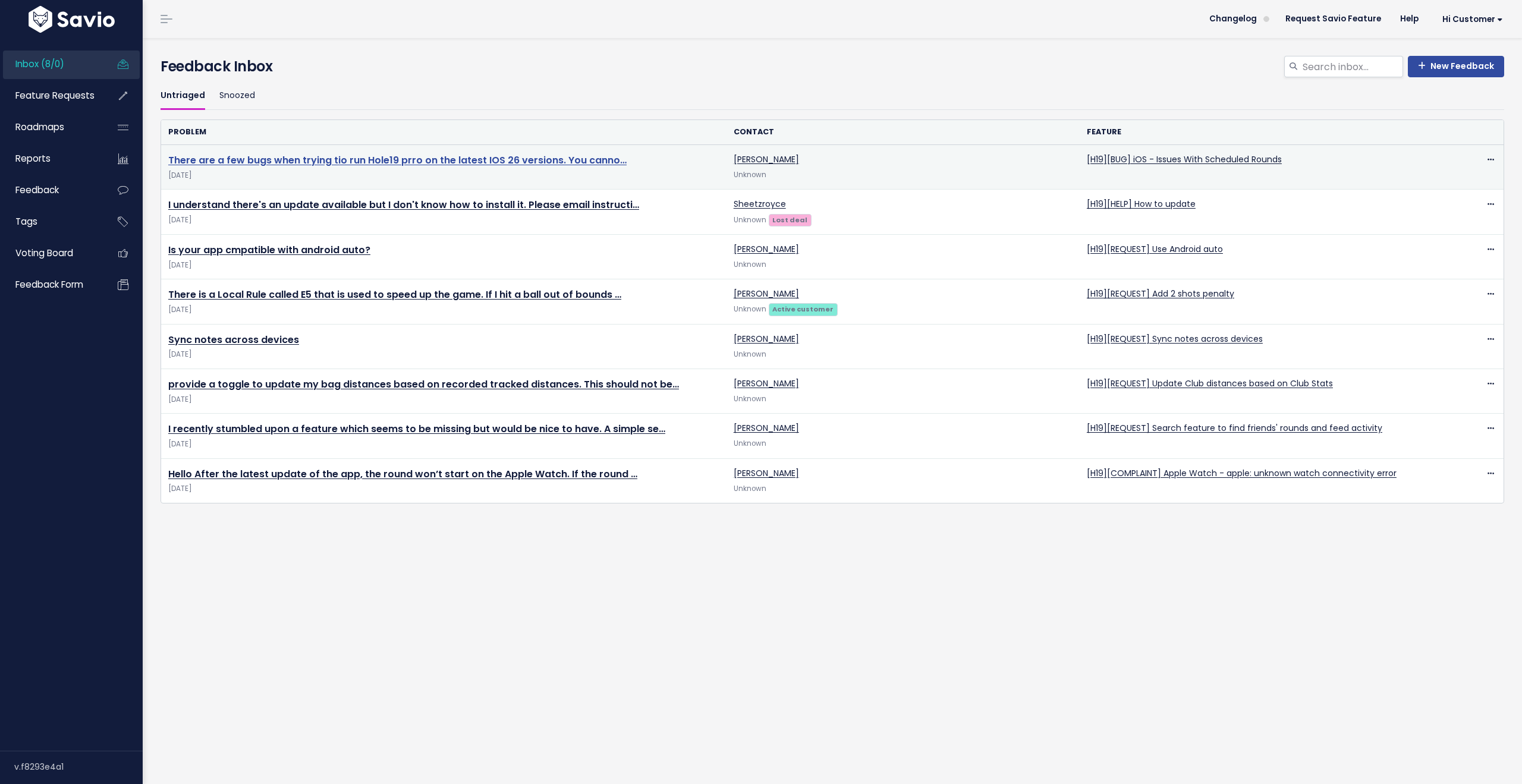
click at [489, 164] on link "There are a few bugs when trying tio run Hole19 prro on the latest IOS 26 versi…" at bounding box center [397, 160] width 459 height 14
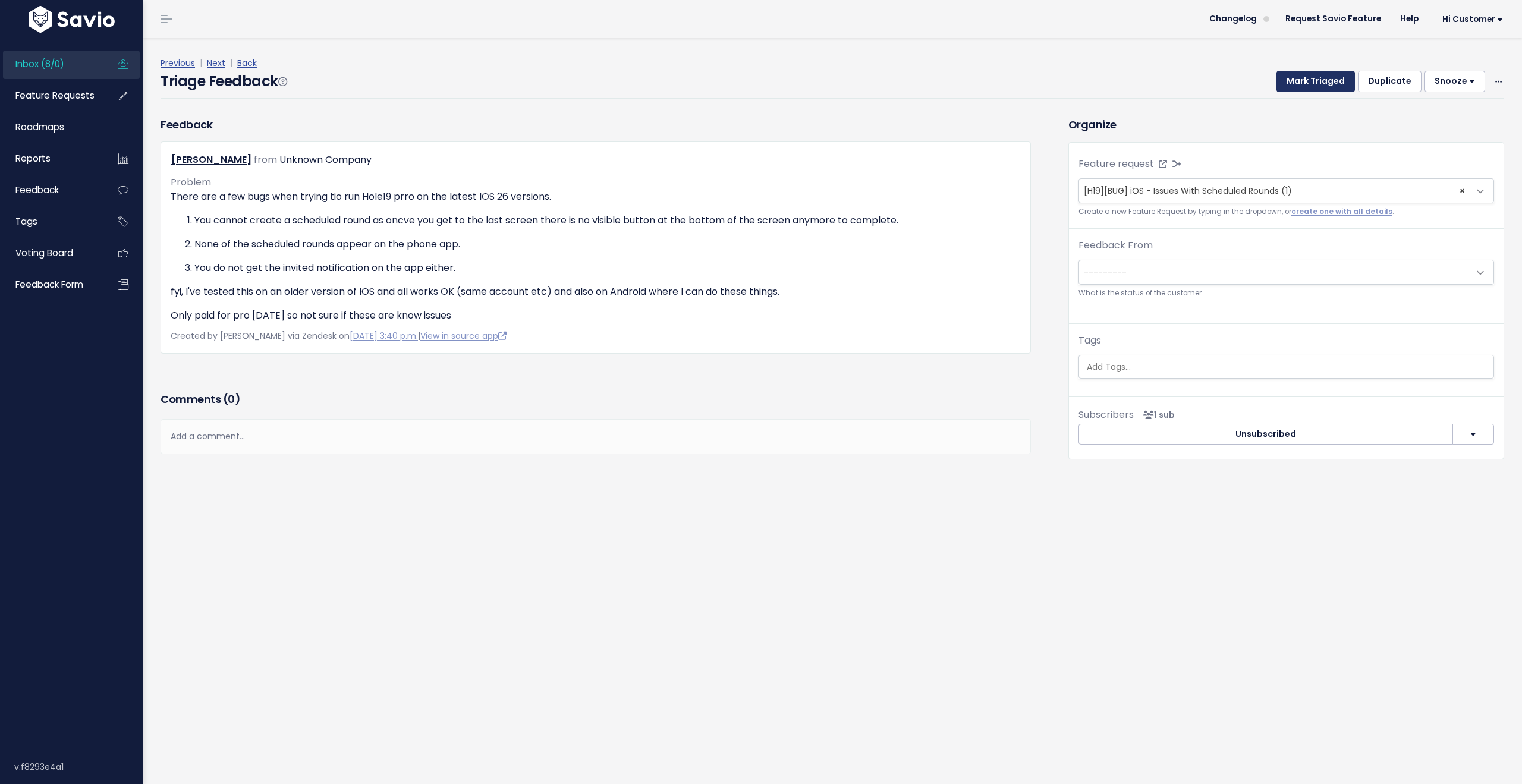
click at [1295, 85] on button "Mark Triaged" at bounding box center [1315, 82] width 79 height 22
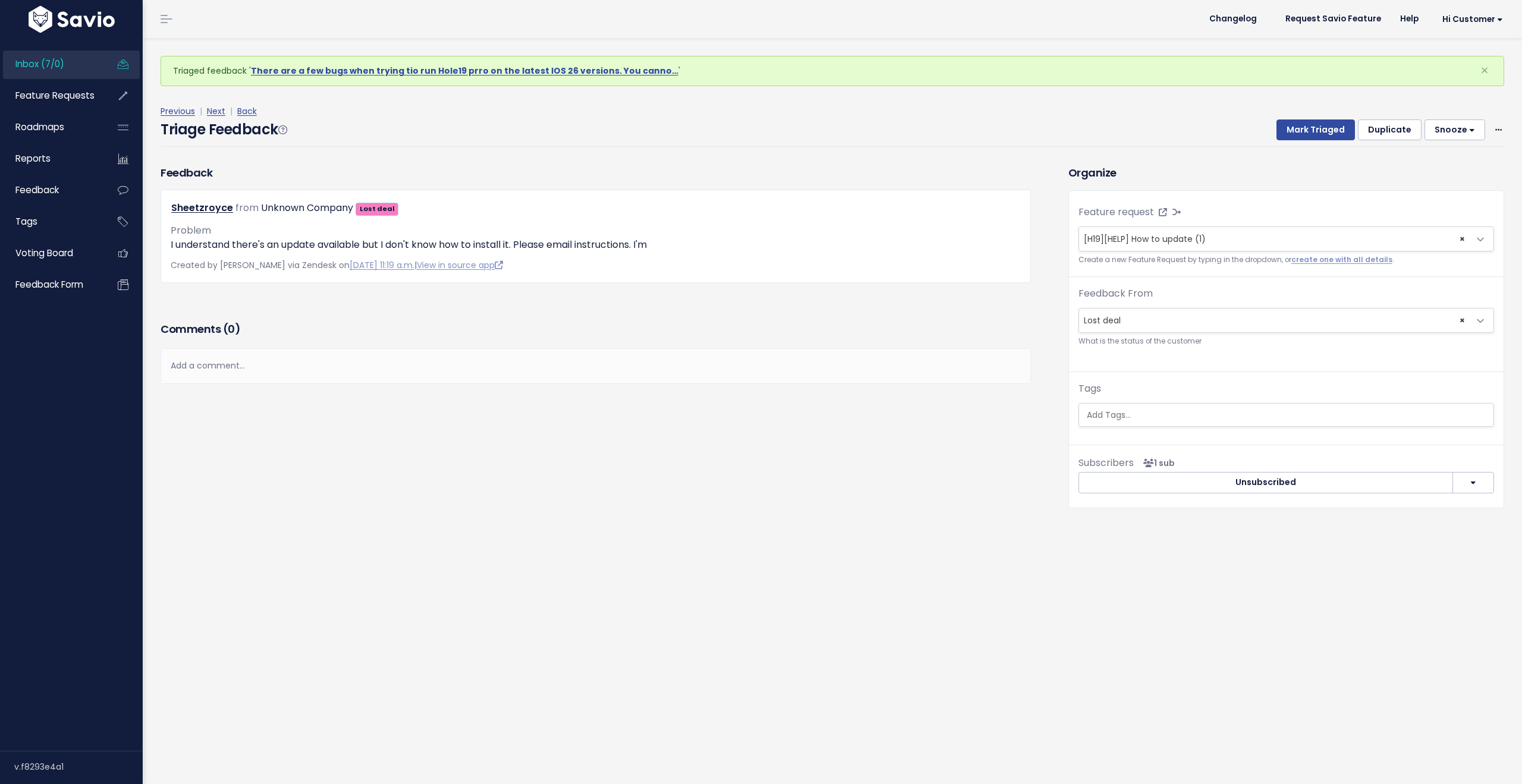
click at [51, 54] on link "Inbox (7/0)" at bounding box center [51, 64] width 96 height 27
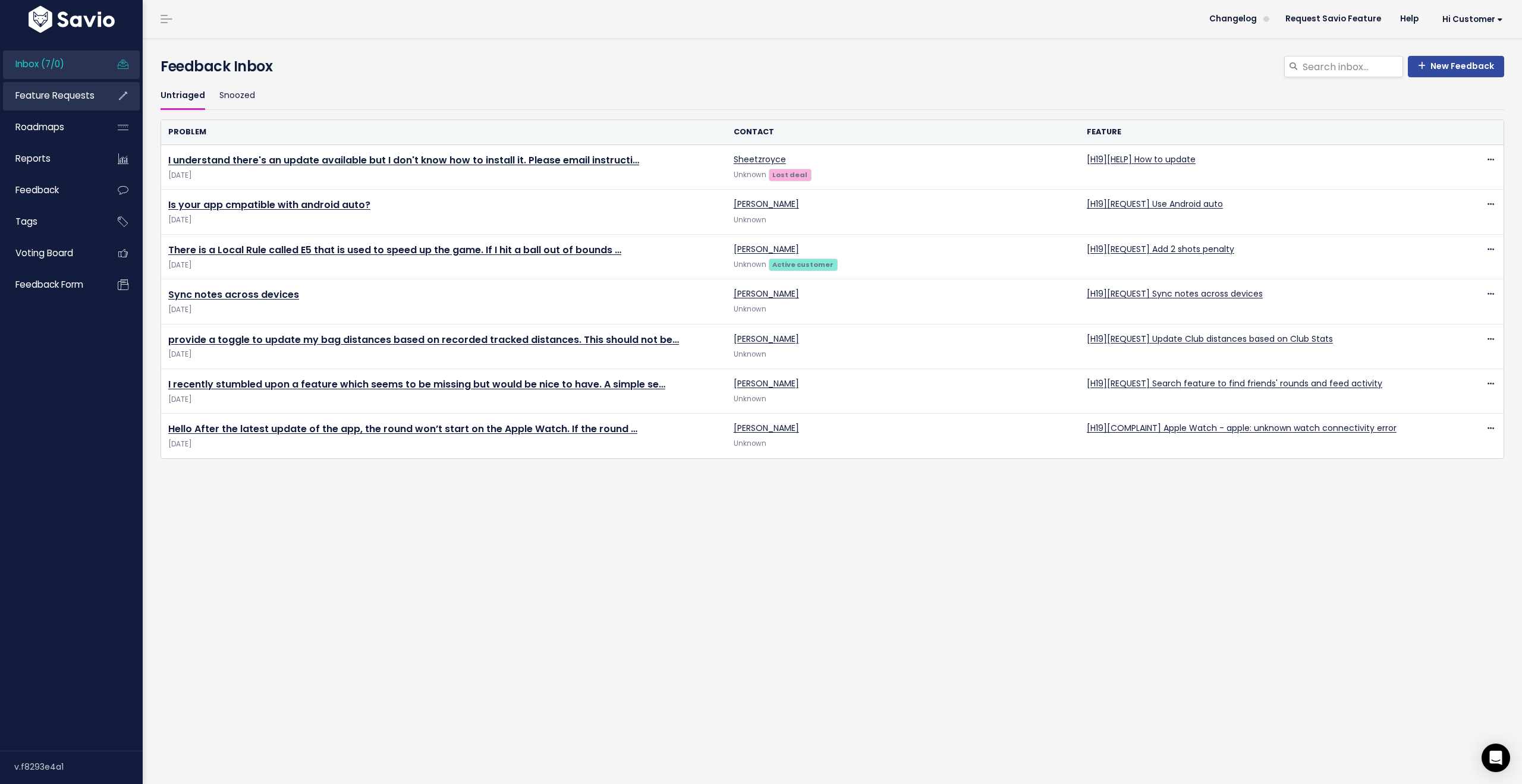
click at [63, 101] on link "Feature Requests" at bounding box center [51, 95] width 96 height 27
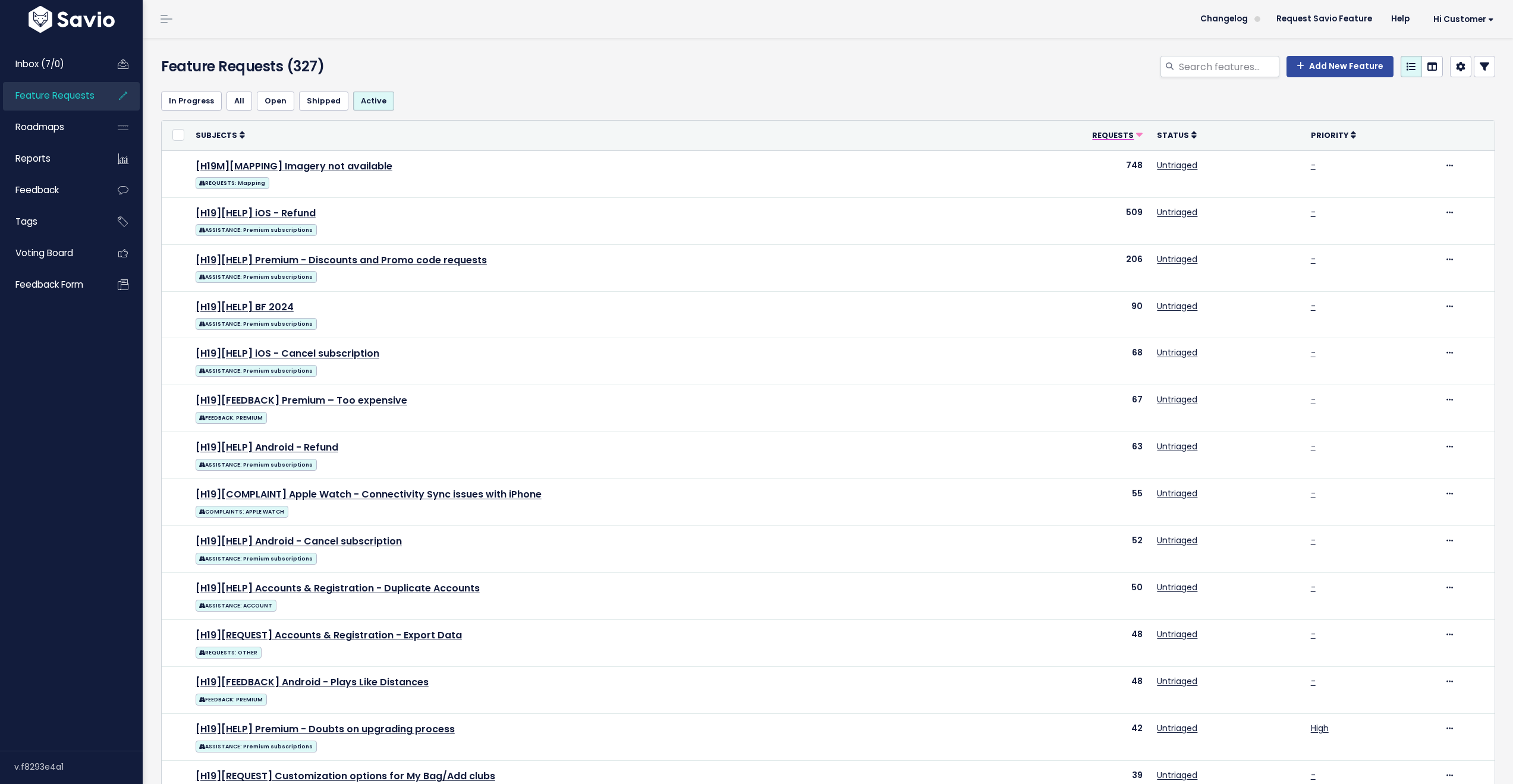
click at [1105, 134] on span "Requests" at bounding box center [1113, 135] width 42 height 10
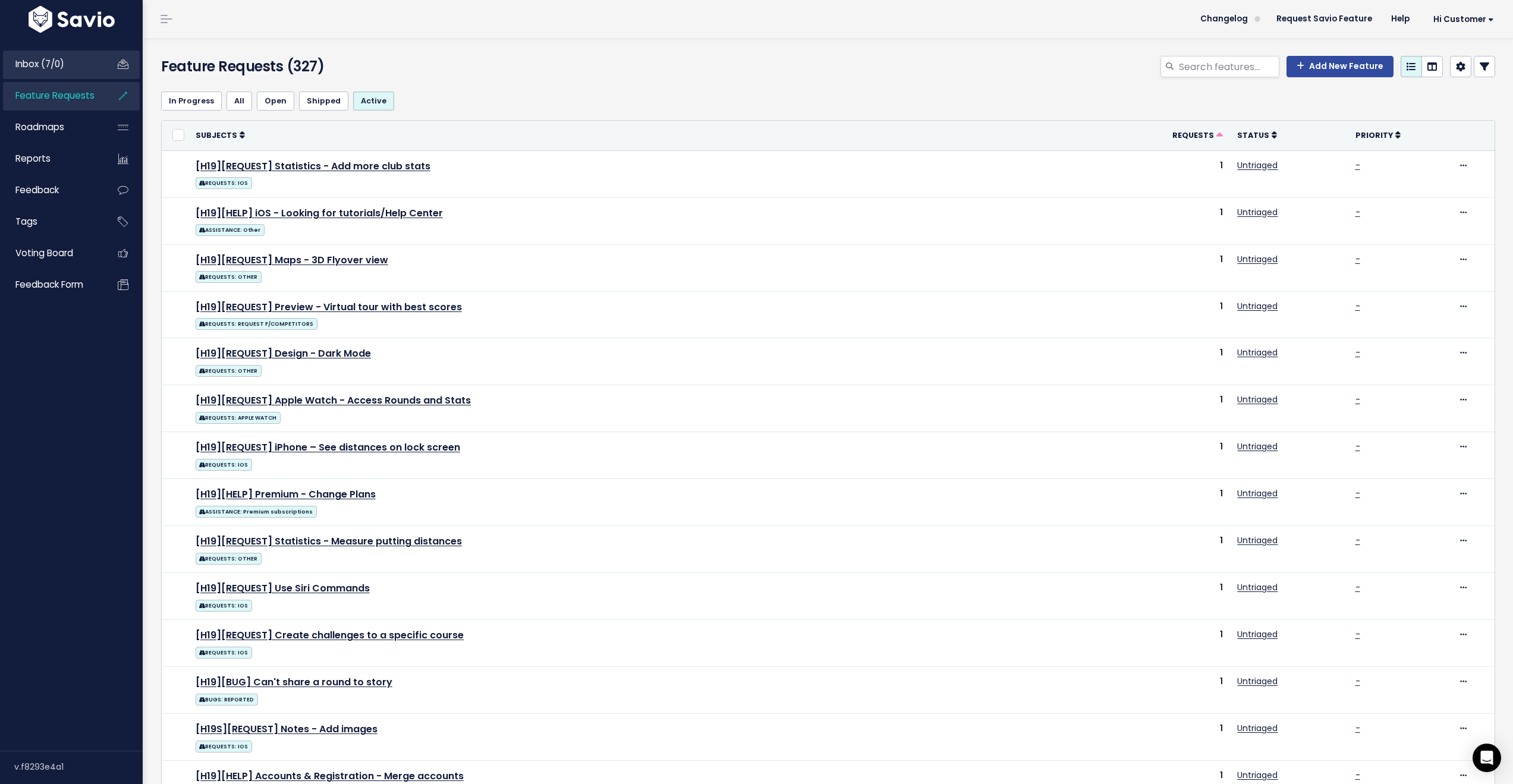
click at [65, 67] on span "Inbox (7/0)" at bounding box center [40, 64] width 49 height 13
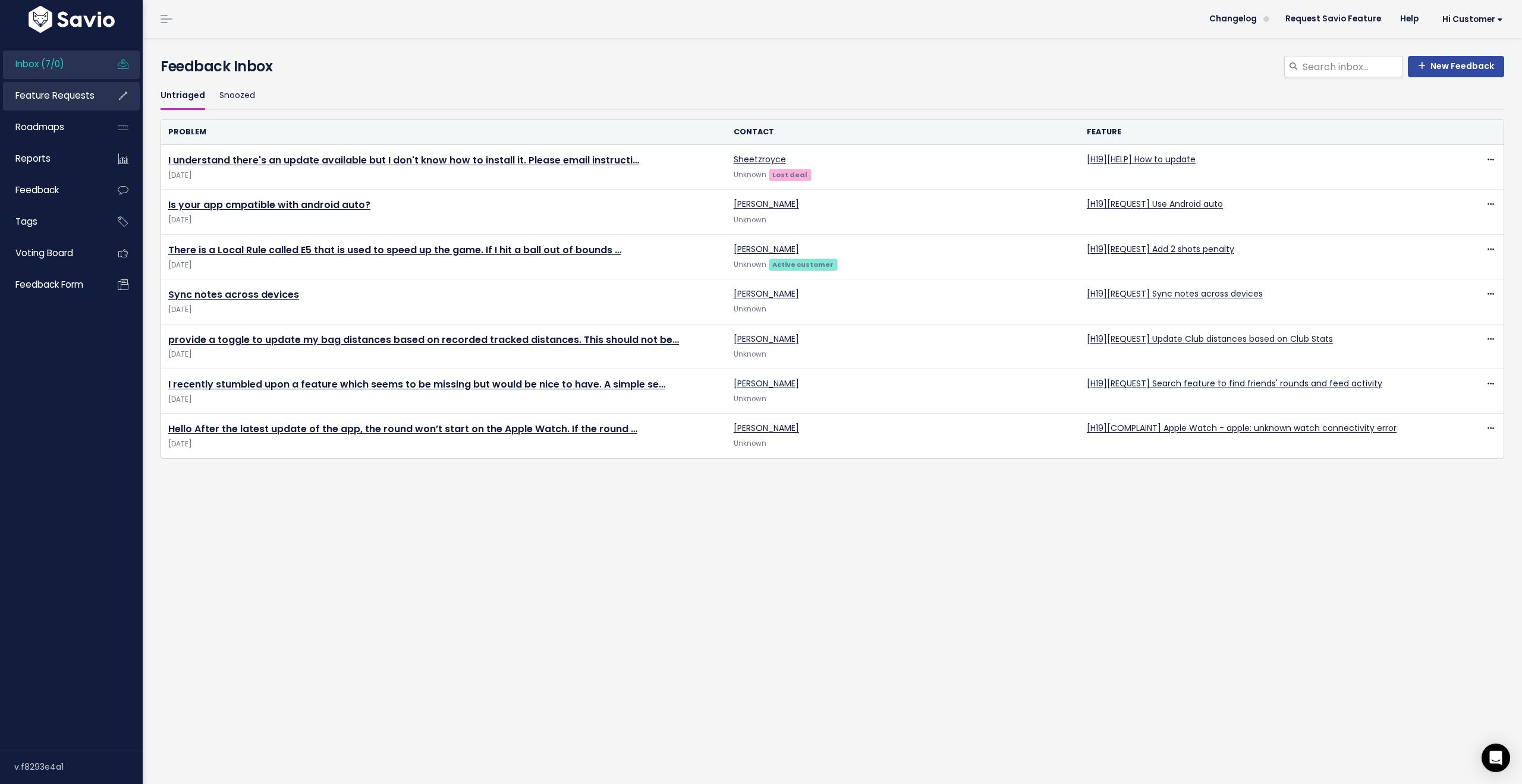
click at [51, 97] on span "Feature Requests" at bounding box center [55, 96] width 79 height 13
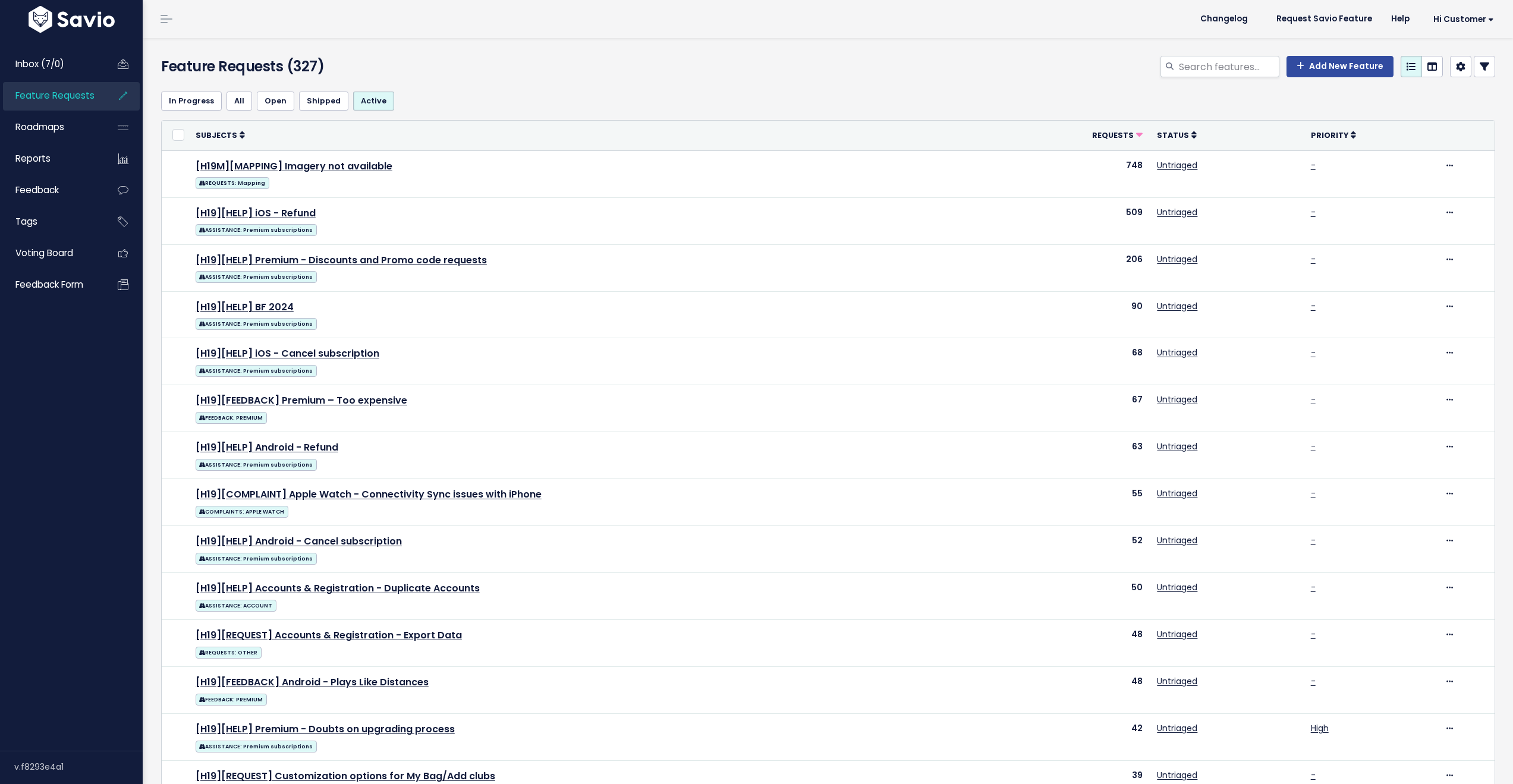
select select
click at [1480, 66] on icon at bounding box center [1485, 67] width 10 height 10
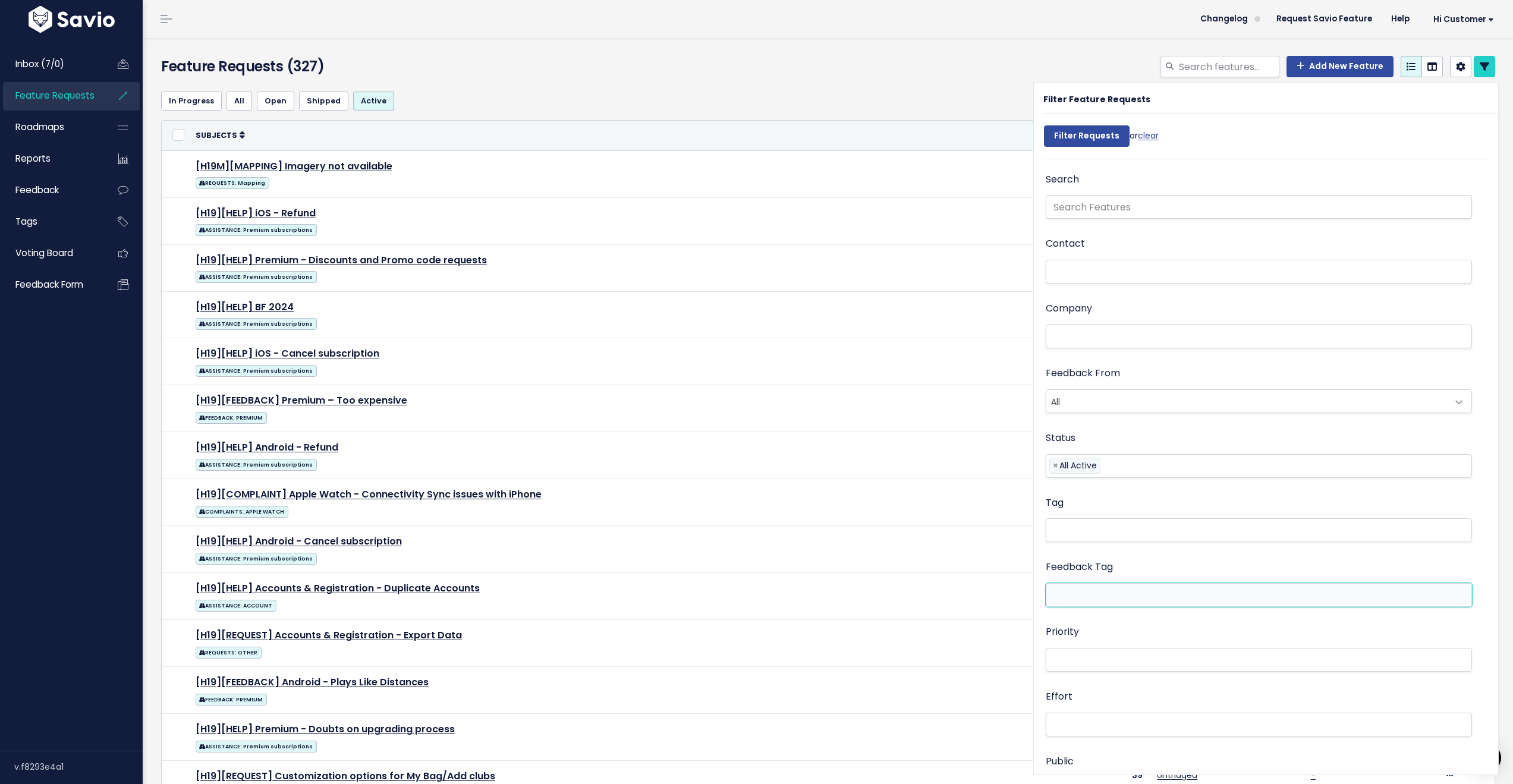
click at [1105, 593] on li at bounding box center [1256, 595] width 414 height 13
type input "raglan"
select select "13632"
click at [1071, 135] on input "Filter Requests" at bounding box center [1087, 136] width 86 height 22
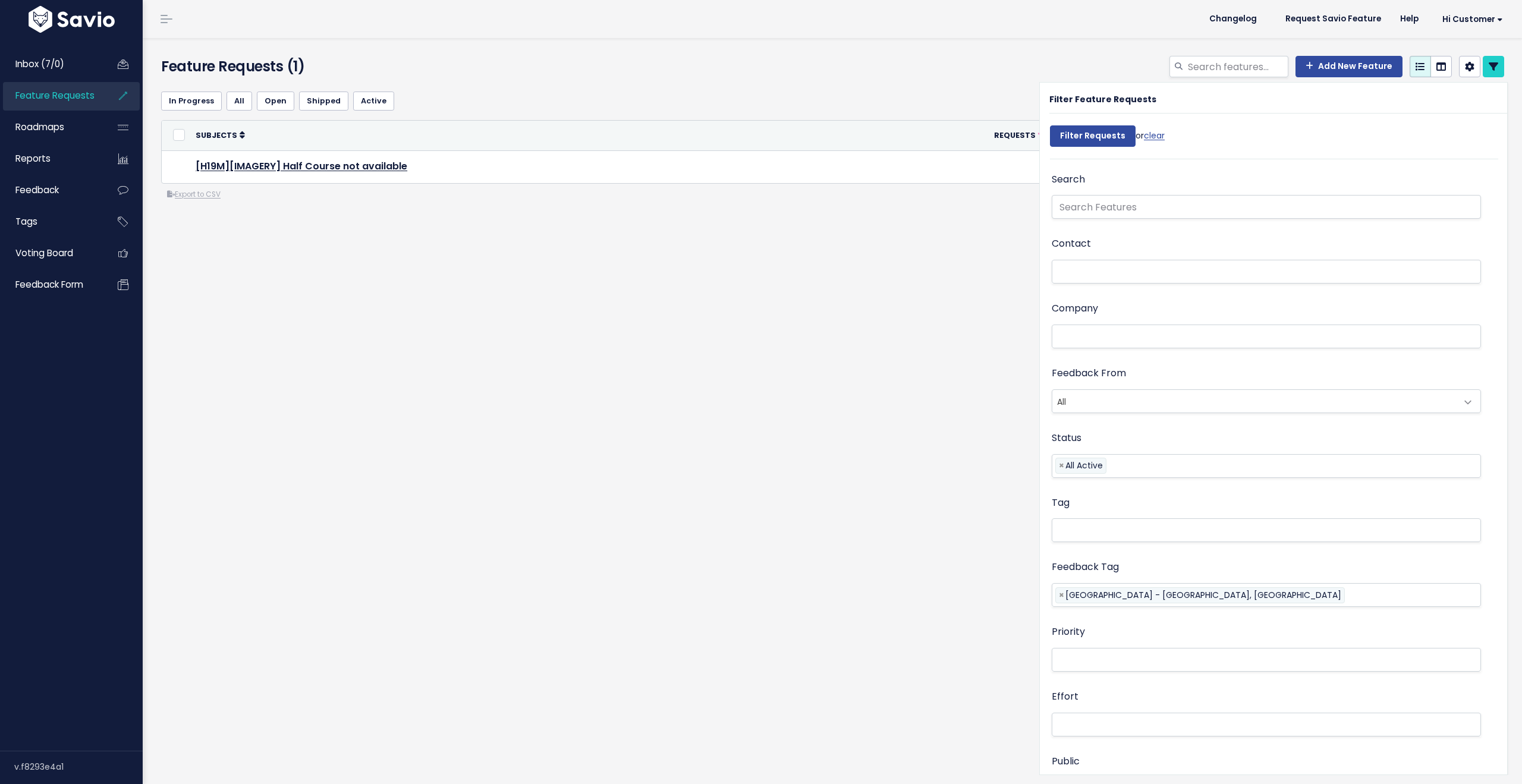
select select
click at [322, 163] on link "[H19M][IMAGERY] Half Course not available" at bounding box center [302, 166] width 212 height 14
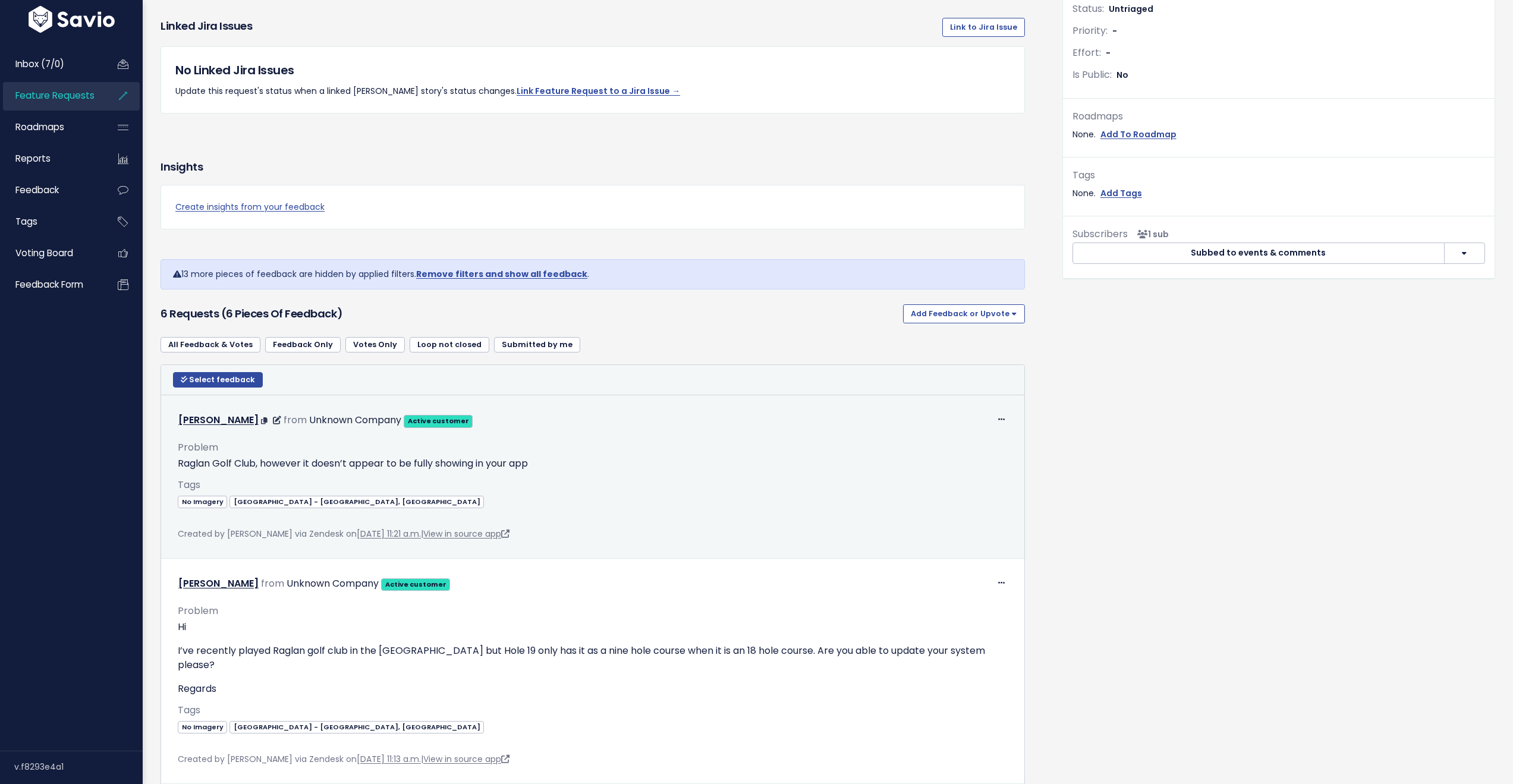
scroll to position [316, 0]
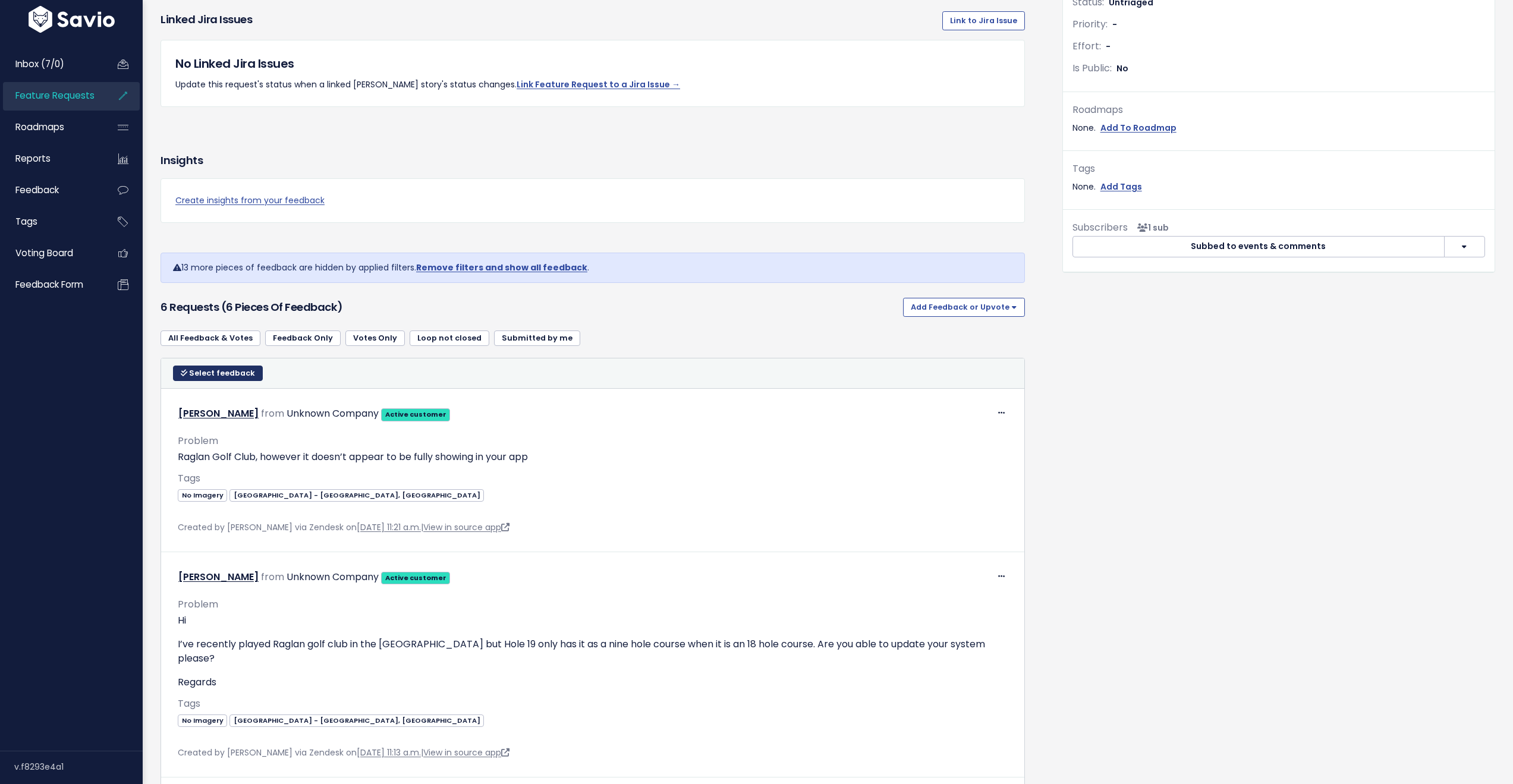
click at [204, 371] on span "Select feedback" at bounding box center [222, 373] width 66 height 10
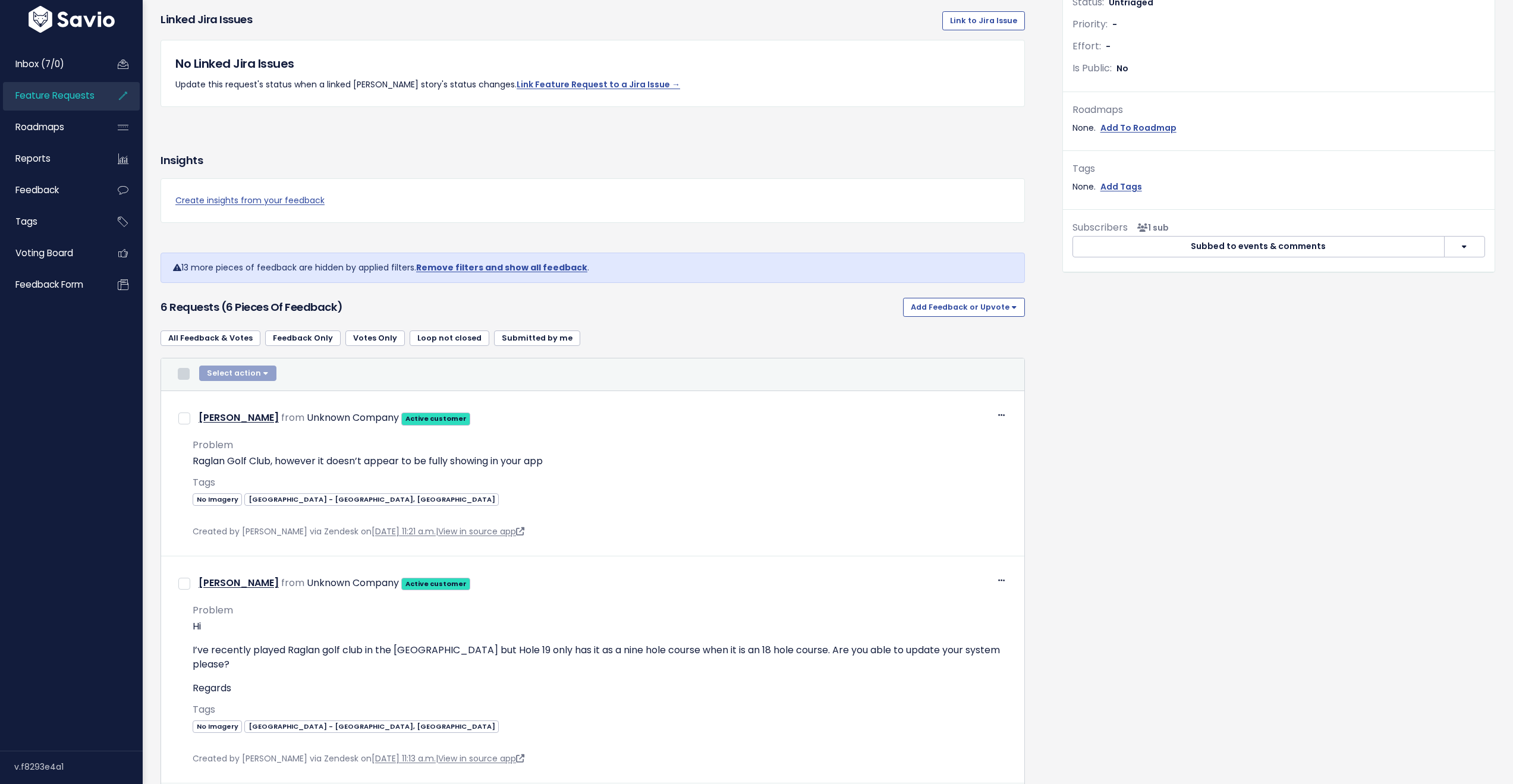
click at [186, 374] on input "checkbox" at bounding box center [184, 374] width 12 height 12
checkbox input "true"
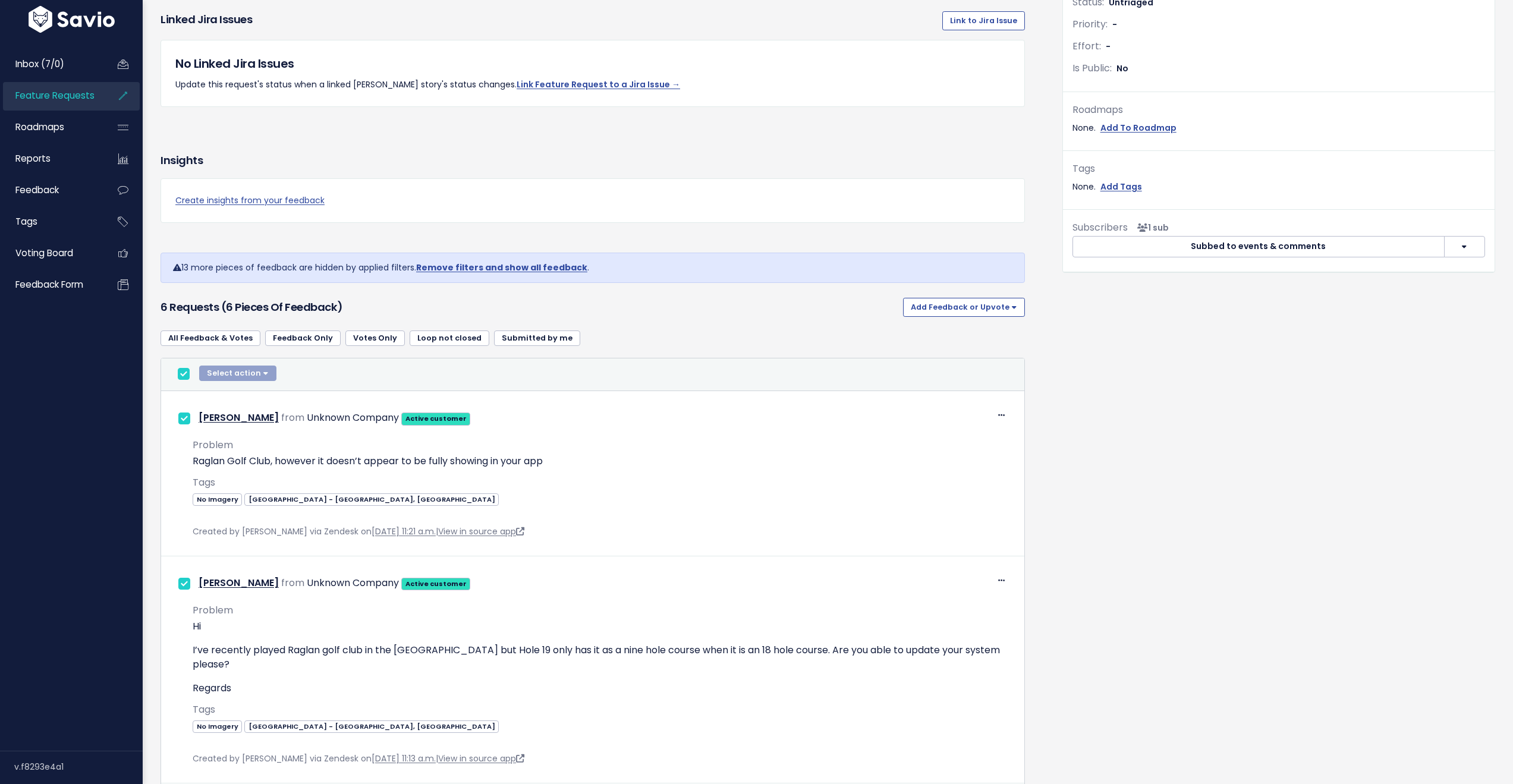
checkbox input "true"
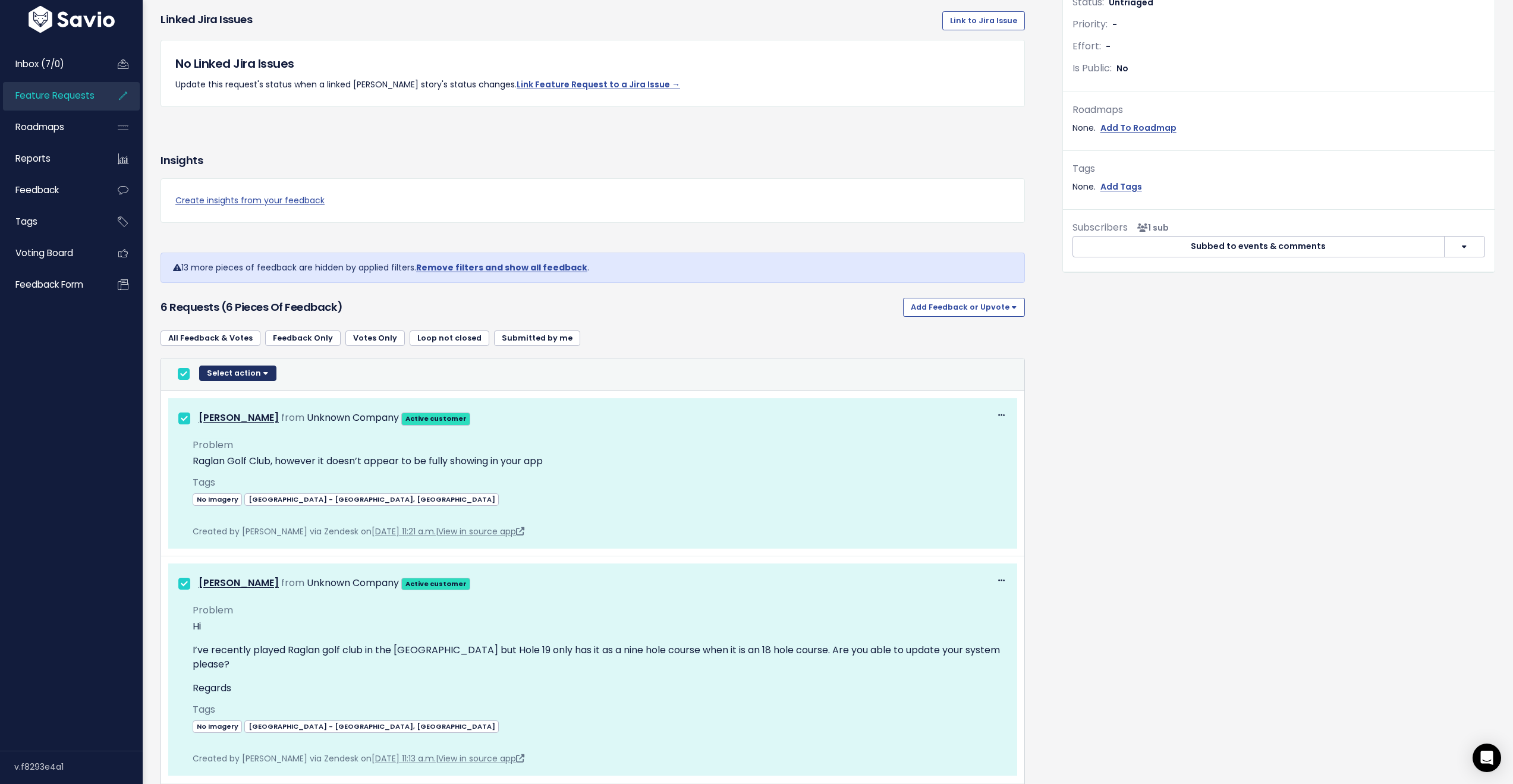
click at [255, 374] on button "Select action" at bounding box center [238, 373] width 78 height 16
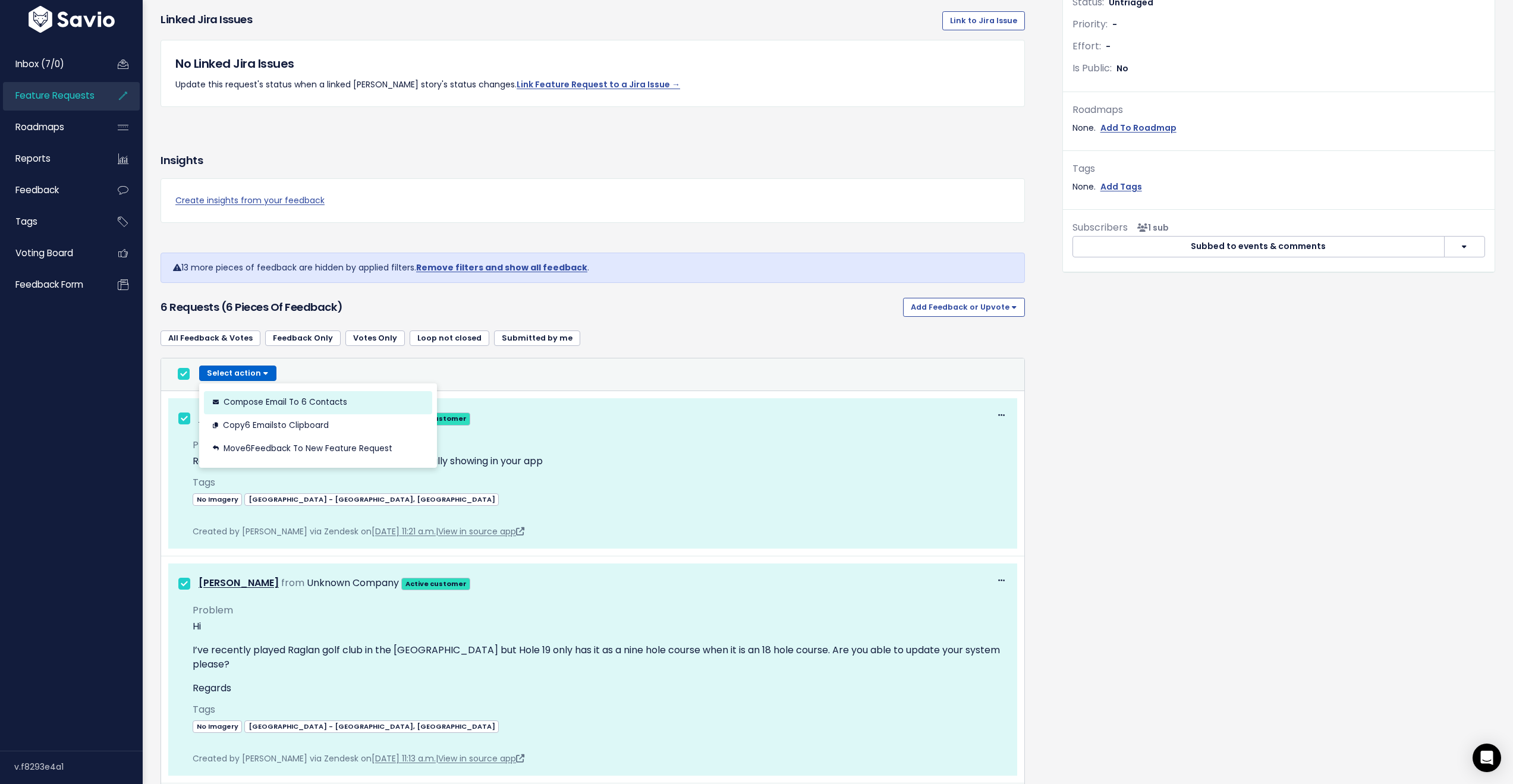
click at [274, 402] on button "Compose Email to 6 Contacts" at bounding box center [318, 402] width 228 height 23
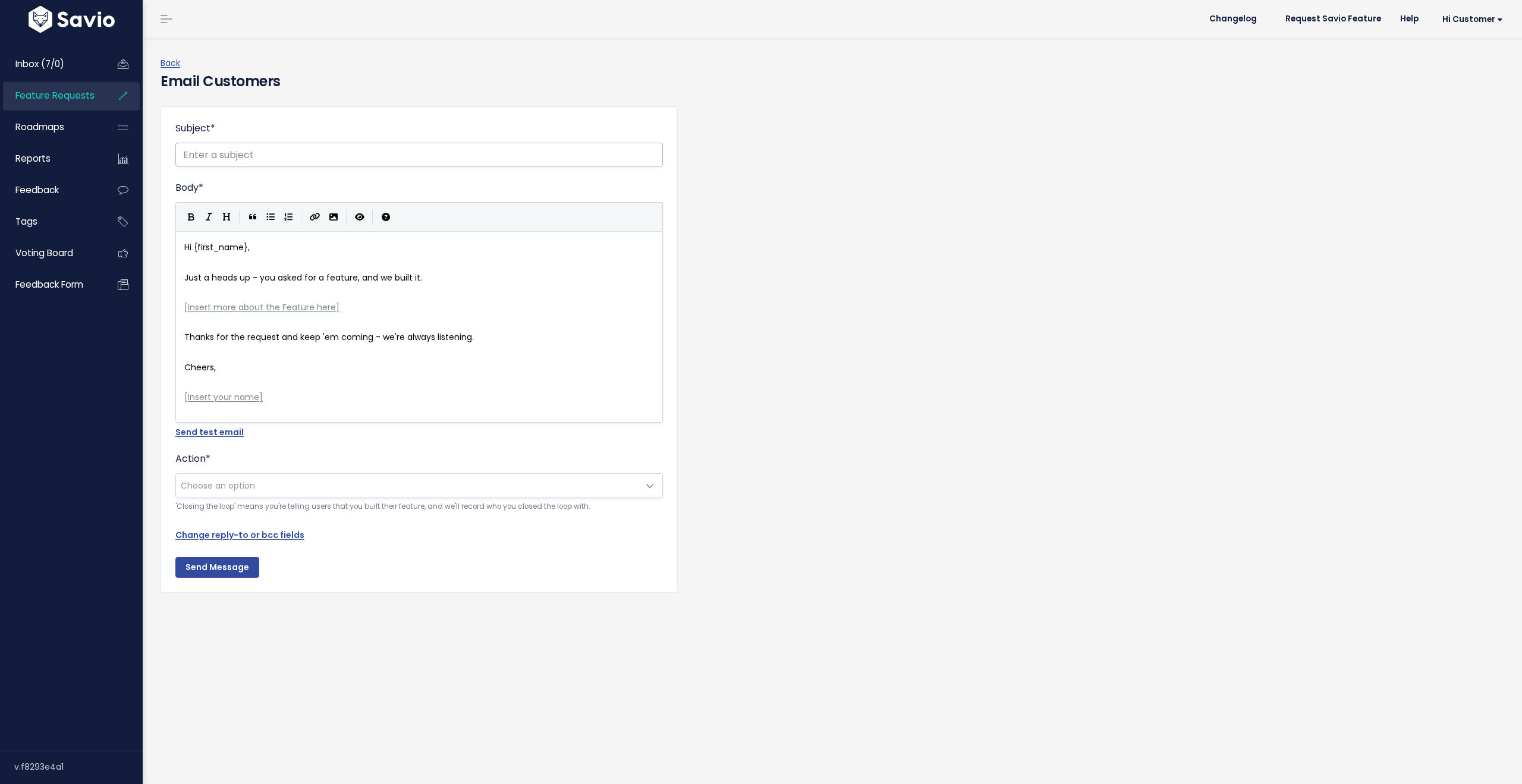
click at [220, 157] on input "Subject *" at bounding box center [419, 154] width 488 height 24
drag, startPoint x: 362, startPoint y: 156, endPoint x: 292, endPoint y: 154, distance: 70.0
click at [292, 154] on input "New Course Available: COURSE_NAME" at bounding box center [419, 154] width 488 height 24
paste input "Raglan Parc Golf Club"
drag, startPoint x: 243, startPoint y: 153, endPoint x: 284, endPoint y: 153, distance: 41.0
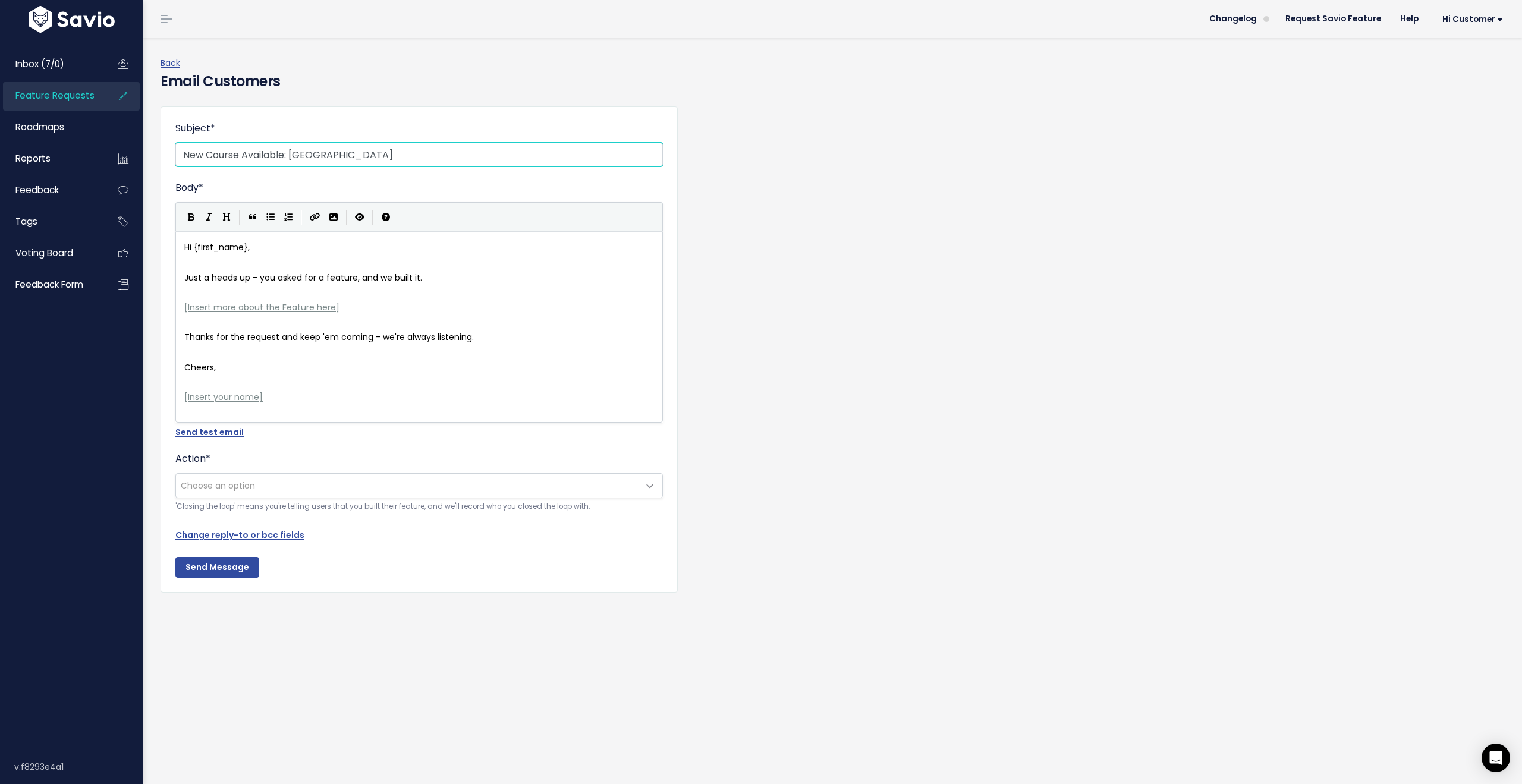
click at [284, 153] on input "New Course Available: [GEOGRAPHIC_DATA]" at bounding box center [419, 154] width 488 height 24
drag, startPoint x: 207, startPoint y: 150, endPoint x: 181, endPoint y: 149, distance: 26.0
click at [181, 149] on input "New Course Available: [GEOGRAPHIC_DATA]" at bounding box center [419, 154] width 488 height 24
drag, startPoint x: 220, startPoint y: 154, endPoint x: 263, endPoint y: 153, distance: 43.0
click at [263, 153] on input "Course Available: [GEOGRAPHIC_DATA]" at bounding box center [419, 154] width 488 height 24
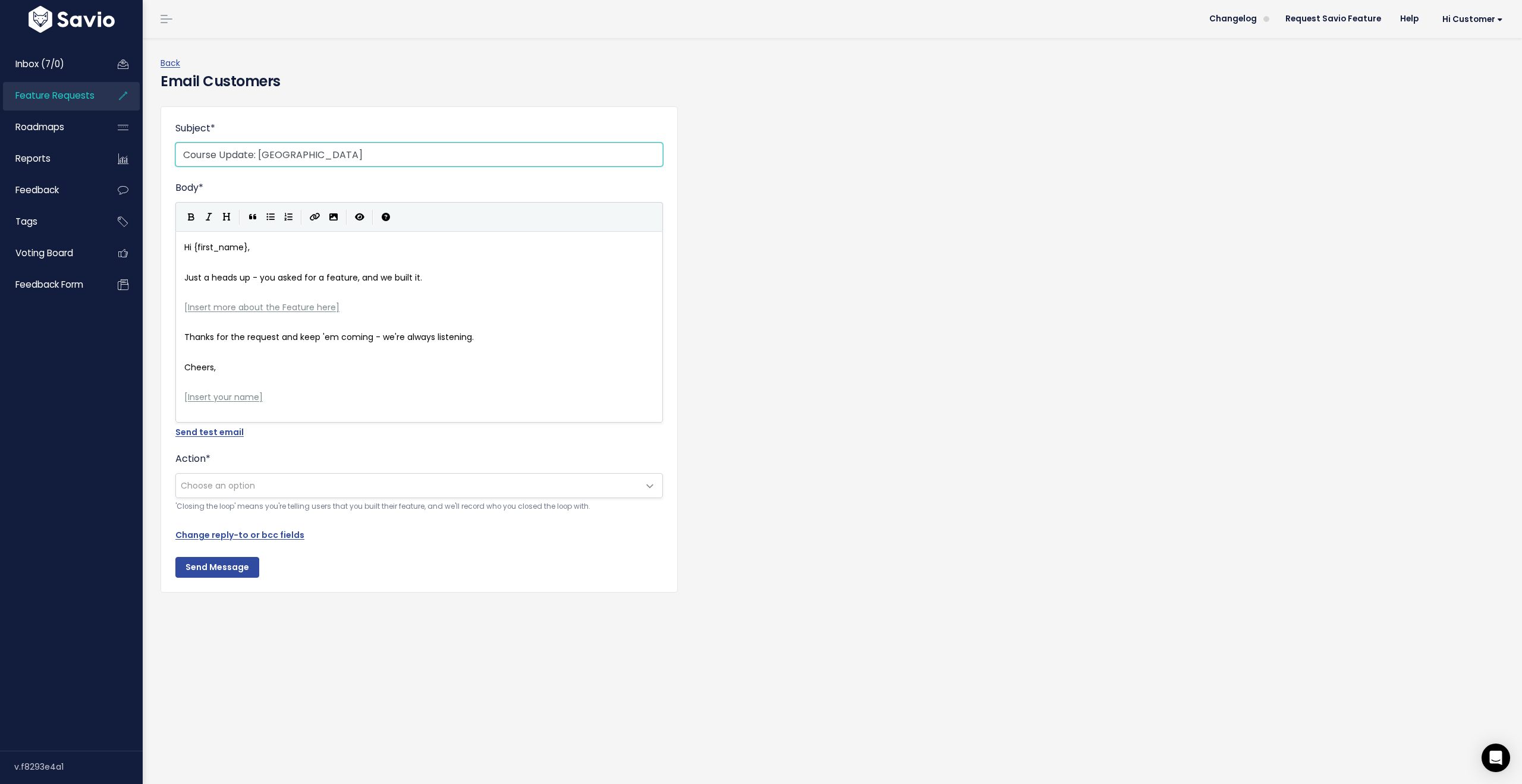
type input "Course Update: [GEOGRAPHIC_DATA]"
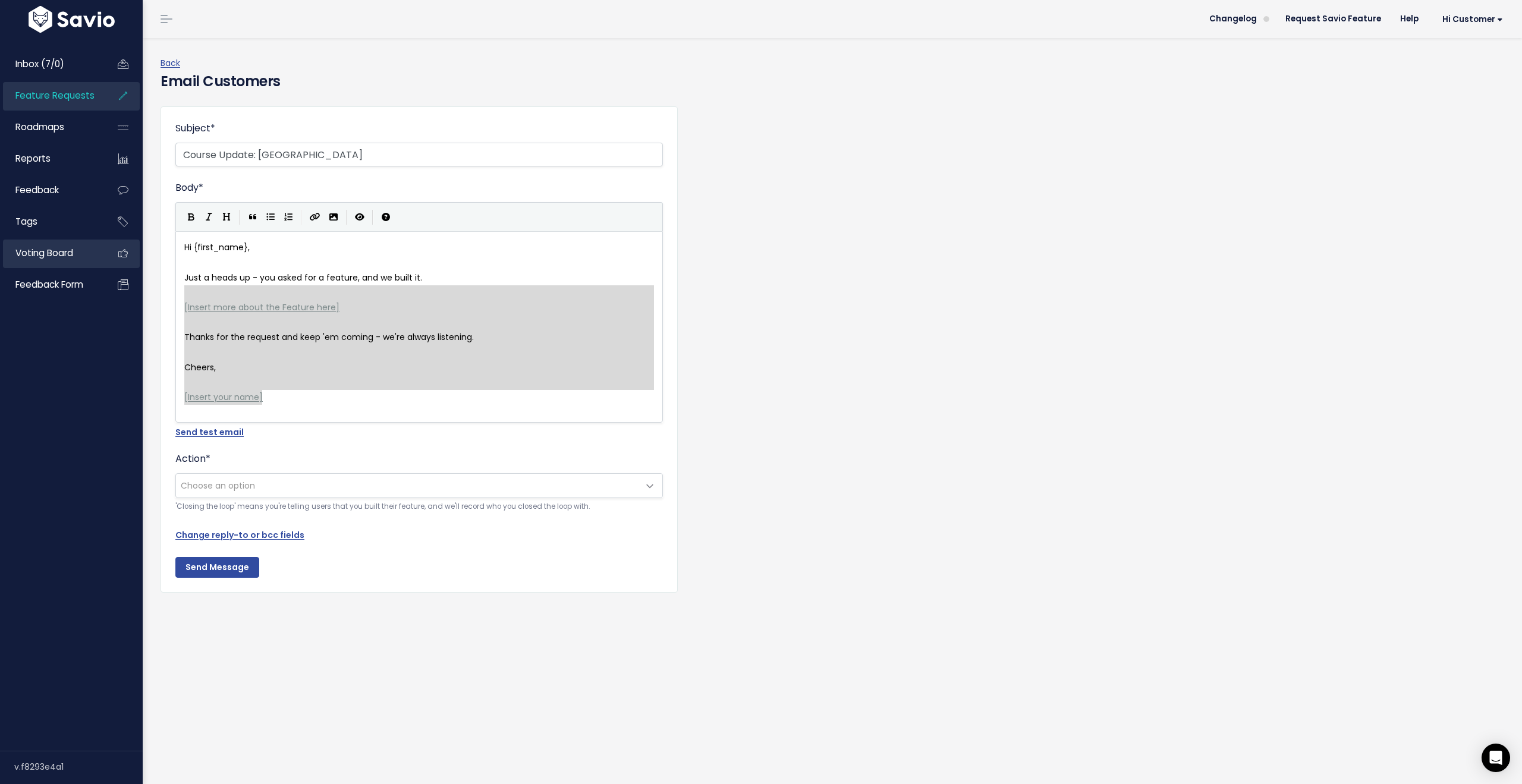
scroll to position [4, 0]
type textarea "Hi {first_name}, Just a heads up - you asked for a feature, and we built it. [I…"
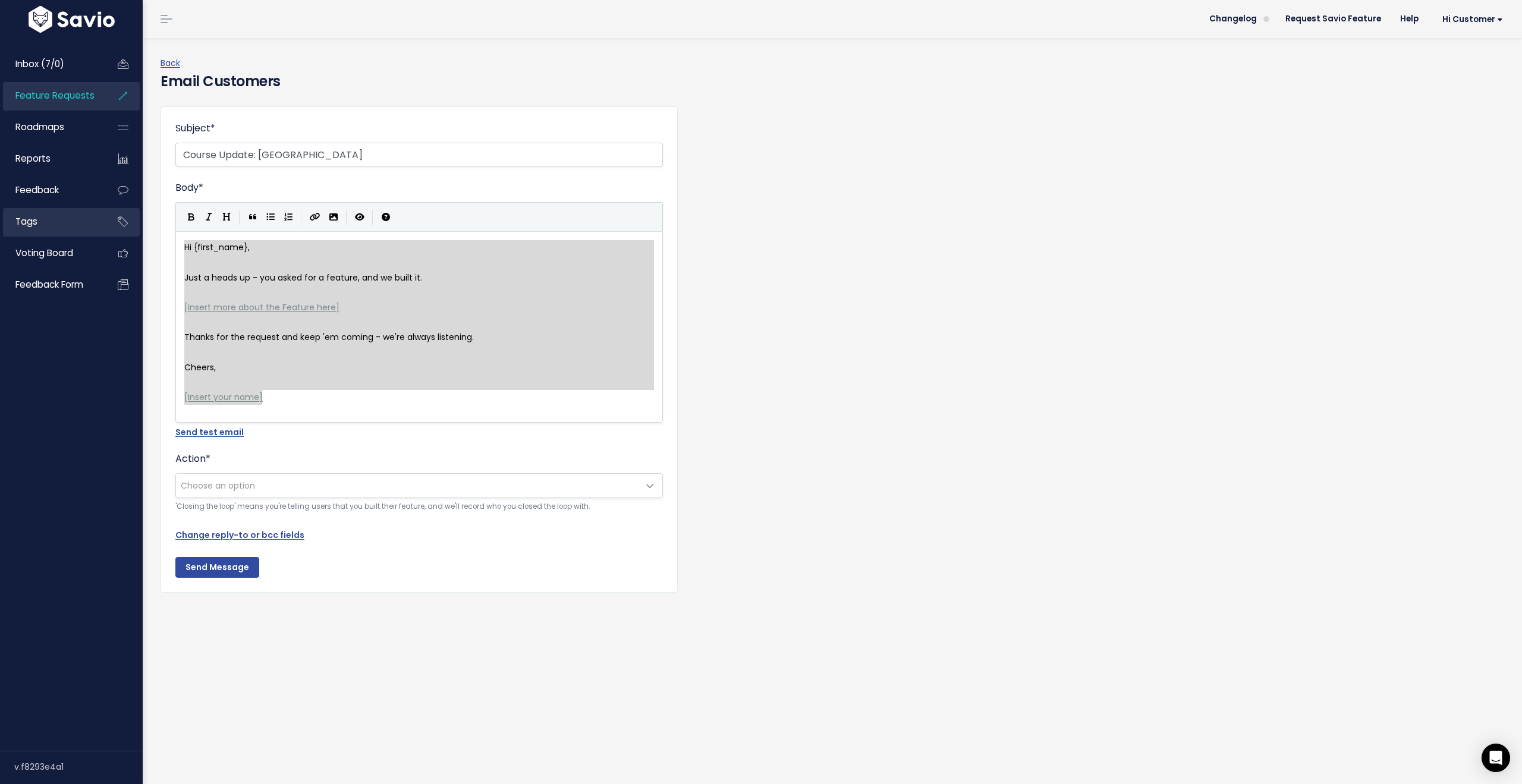
drag, startPoint x: 272, startPoint y: 395, endPoint x: 99, endPoint y: 230, distance: 239.1
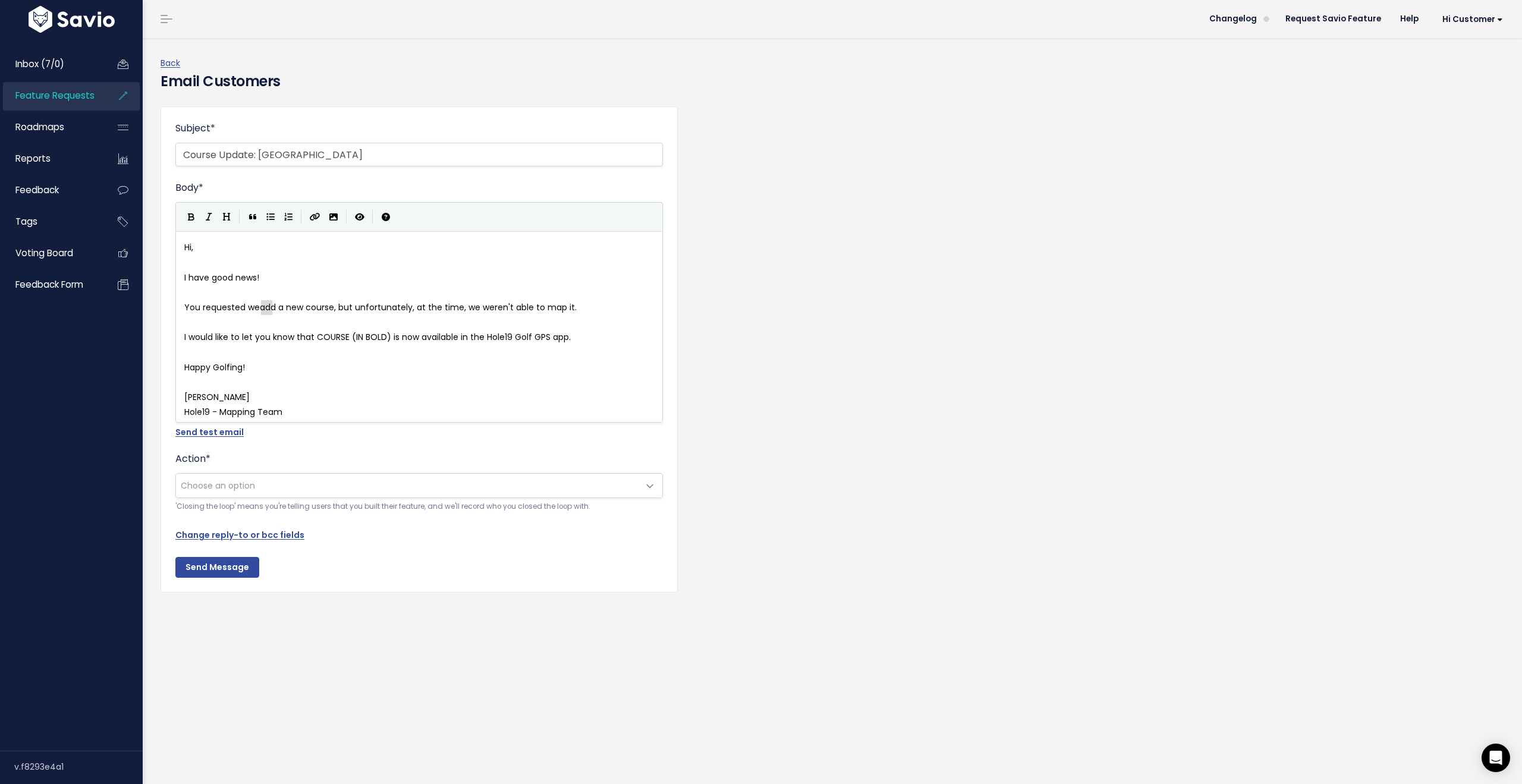
type textarea "add"
drag, startPoint x: 262, startPoint y: 304, endPoint x: 276, endPoint y: 304, distance: 14.0
drag, startPoint x: 246, startPoint y: 309, endPoint x: 283, endPoint y: 307, distance: 37.1
type textarea "an update"
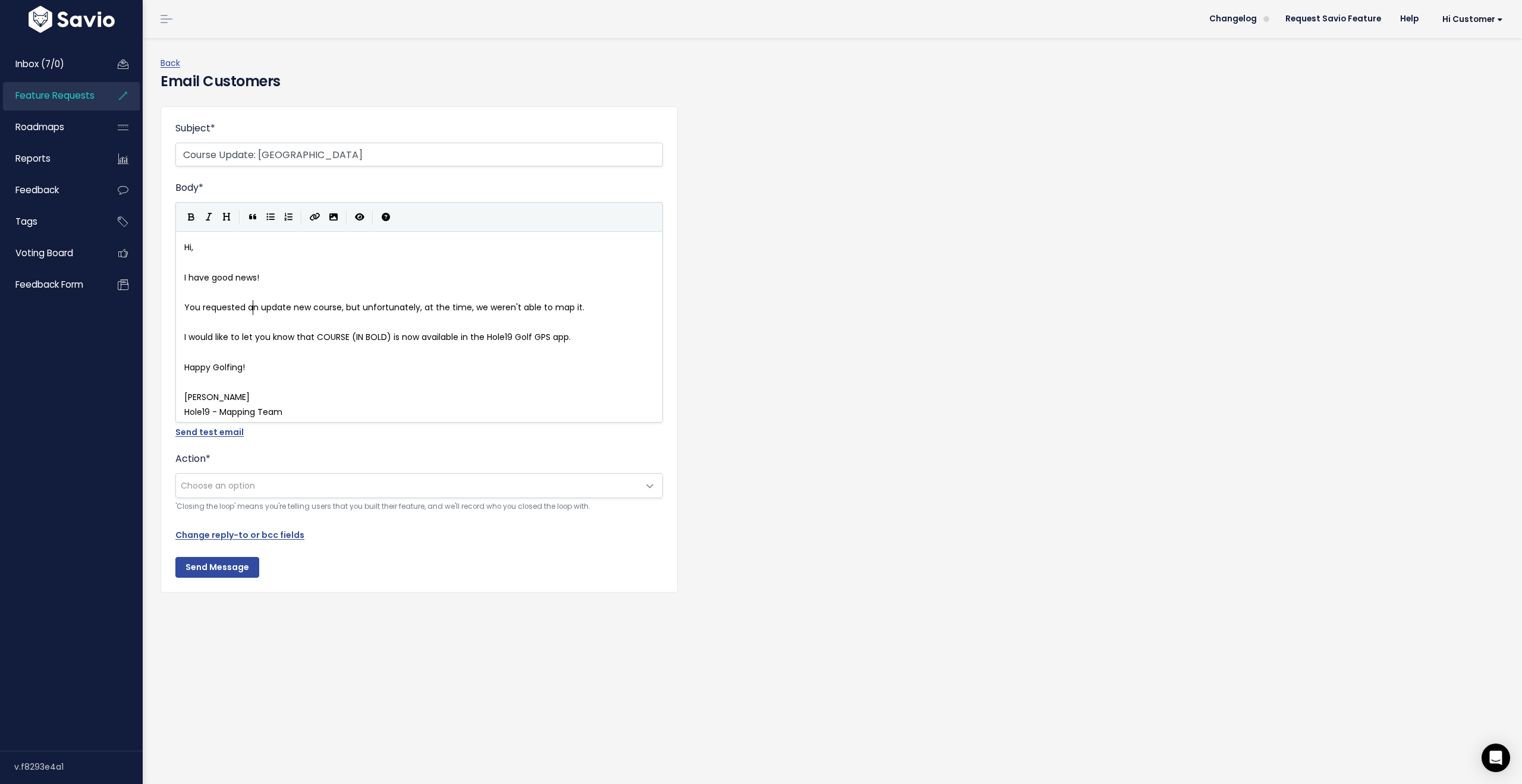
click at [253, 305] on span "You requested an update new course, but unfortunately, at the time, we weren't …" at bounding box center [384, 307] width 400 height 12
type textarea "course"
type textarea "new course"
drag, startPoint x: 318, startPoint y: 304, endPoint x: 363, endPoint y: 302, distance: 45.0
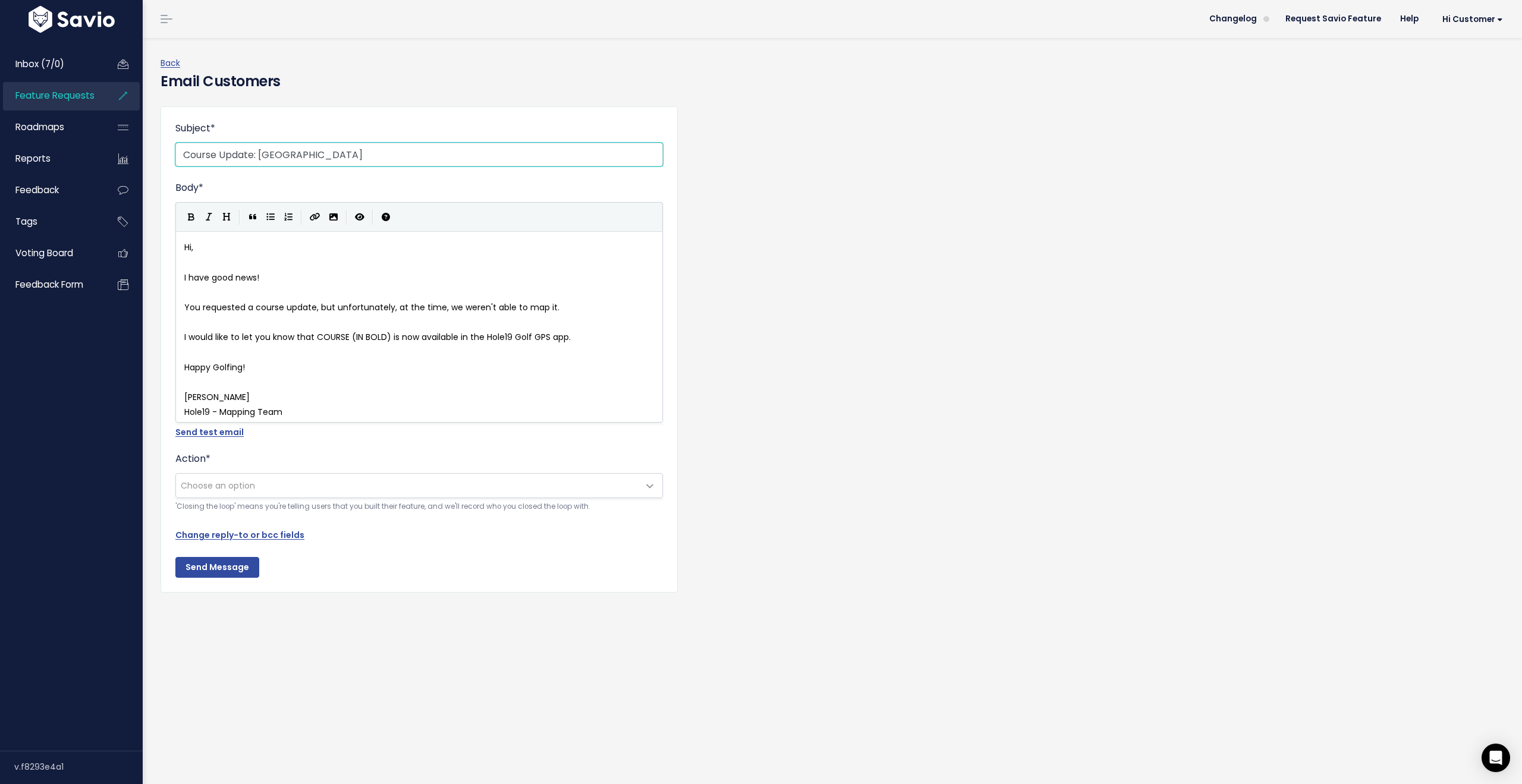
drag, startPoint x: 262, startPoint y: 155, endPoint x: 364, endPoint y: 155, distance: 102.0
click at [364, 155] on input "Course Update: Raglan Parc Golf Club" at bounding box center [419, 154] width 488 height 24
type textarea "COURSE (IN BOLD)"
drag, startPoint x: 317, startPoint y: 334, endPoint x: 384, endPoint y: 336, distance: 67.0
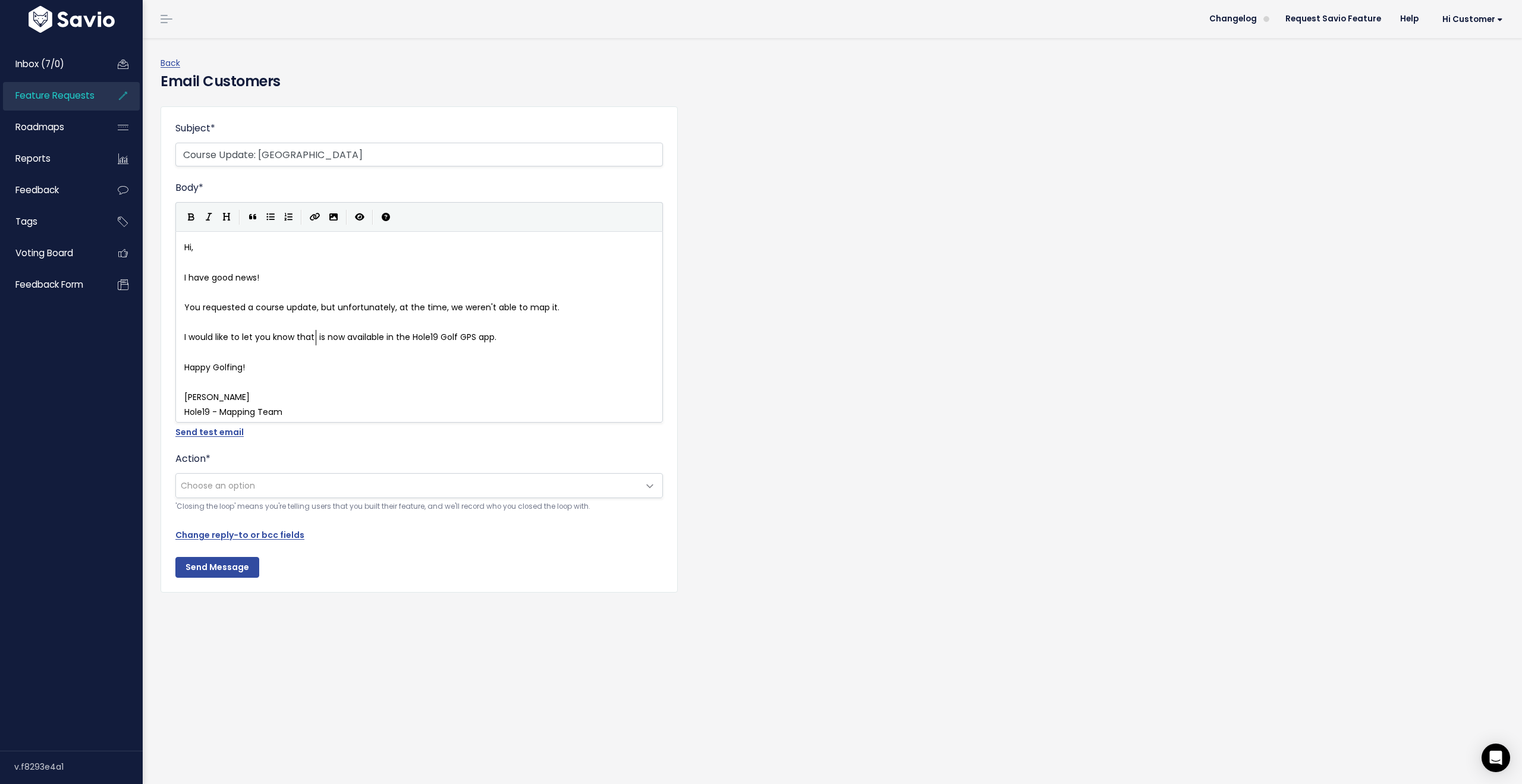
paste textarea "t"
click at [316, 337] on span "I would like to let you know that Raglan Parc Golf Club is now available in the…" at bounding box center [383, 337] width 399 height 12
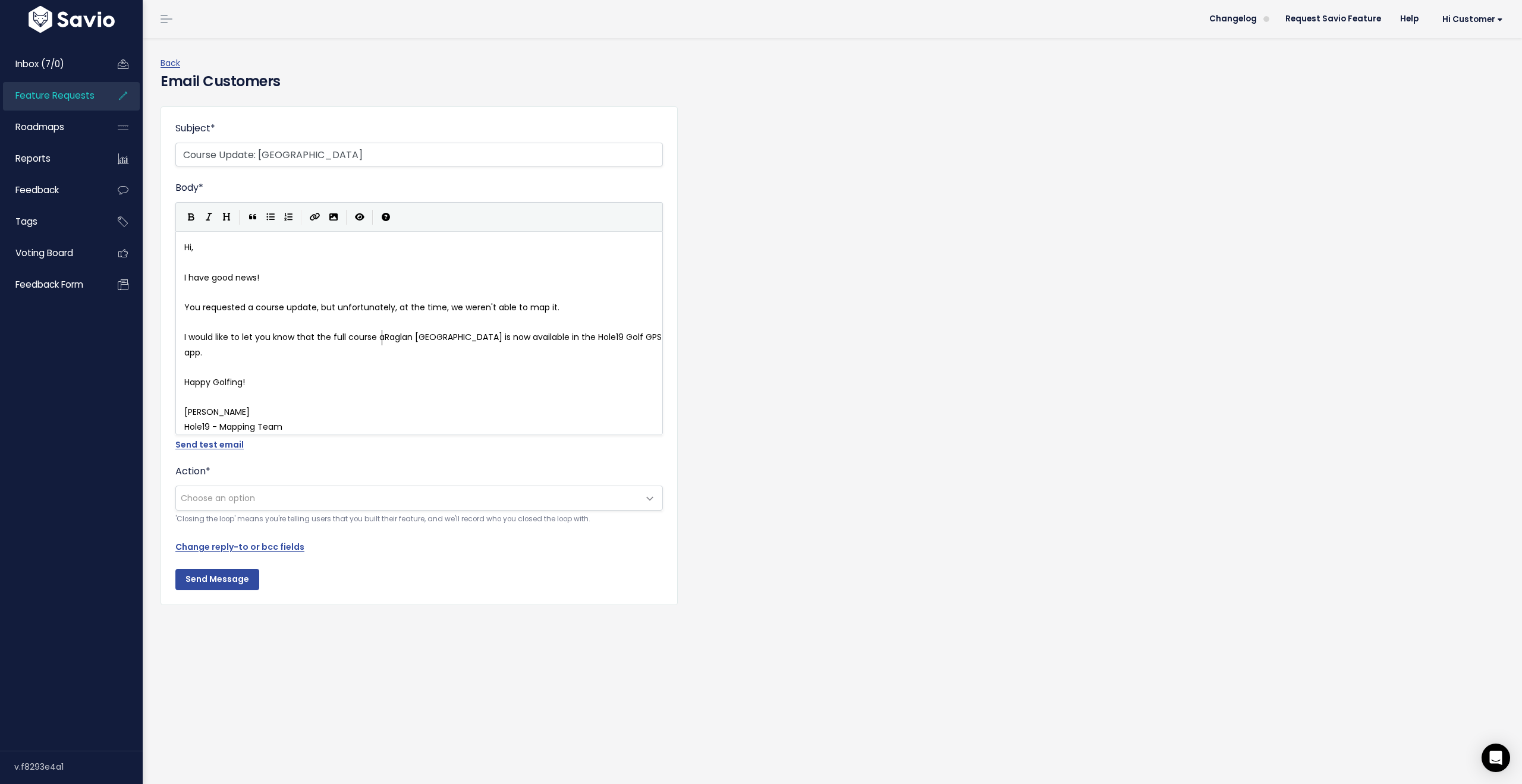
type textarea "the full course at"
drag, startPoint x: 386, startPoint y: 337, endPoint x: 475, endPoint y: 334, distance: 89.1
type textarea "Raglan Parc Golf Club"
click at [191, 218] on icon "Bold" at bounding box center [191, 217] width 7 height 8
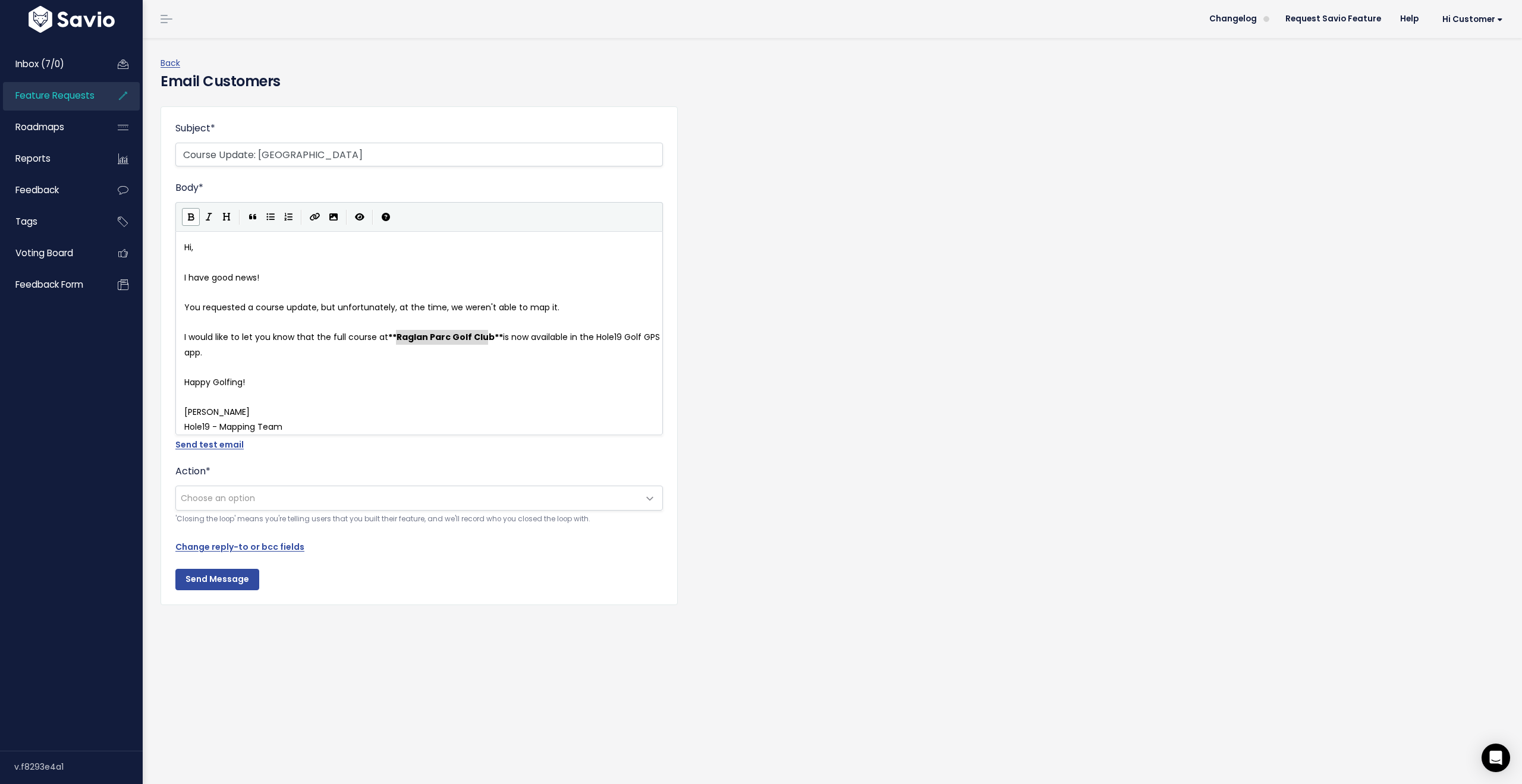
click at [294, 430] on pre "Hole19 - Mapping Team" at bounding box center [424, 427] width 484 height 15
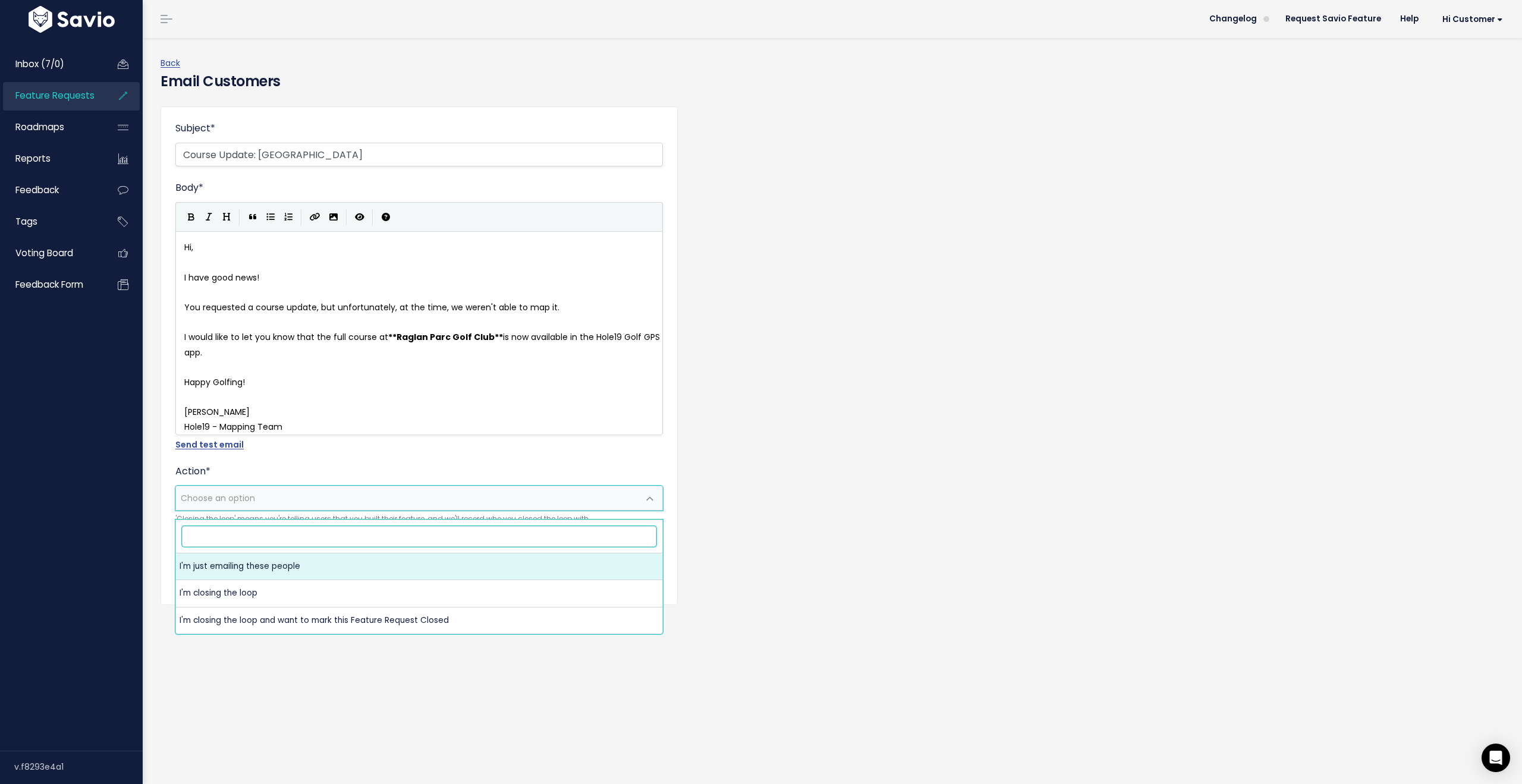
click at [384, 507] on span "Choose an option" at bounding box center [407, 498] width 463 height 24
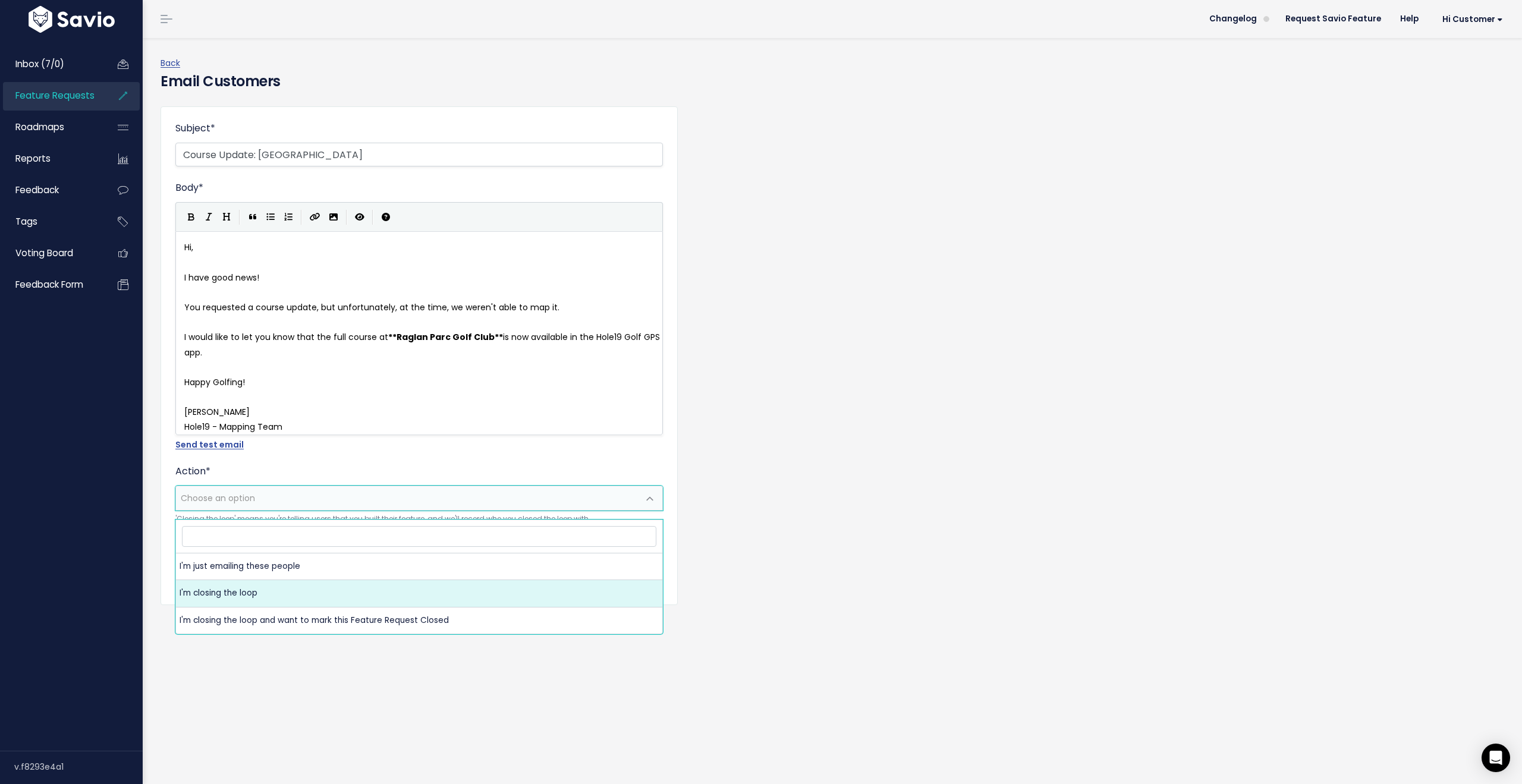
select select "ACTION_CLOSE_LOOP"
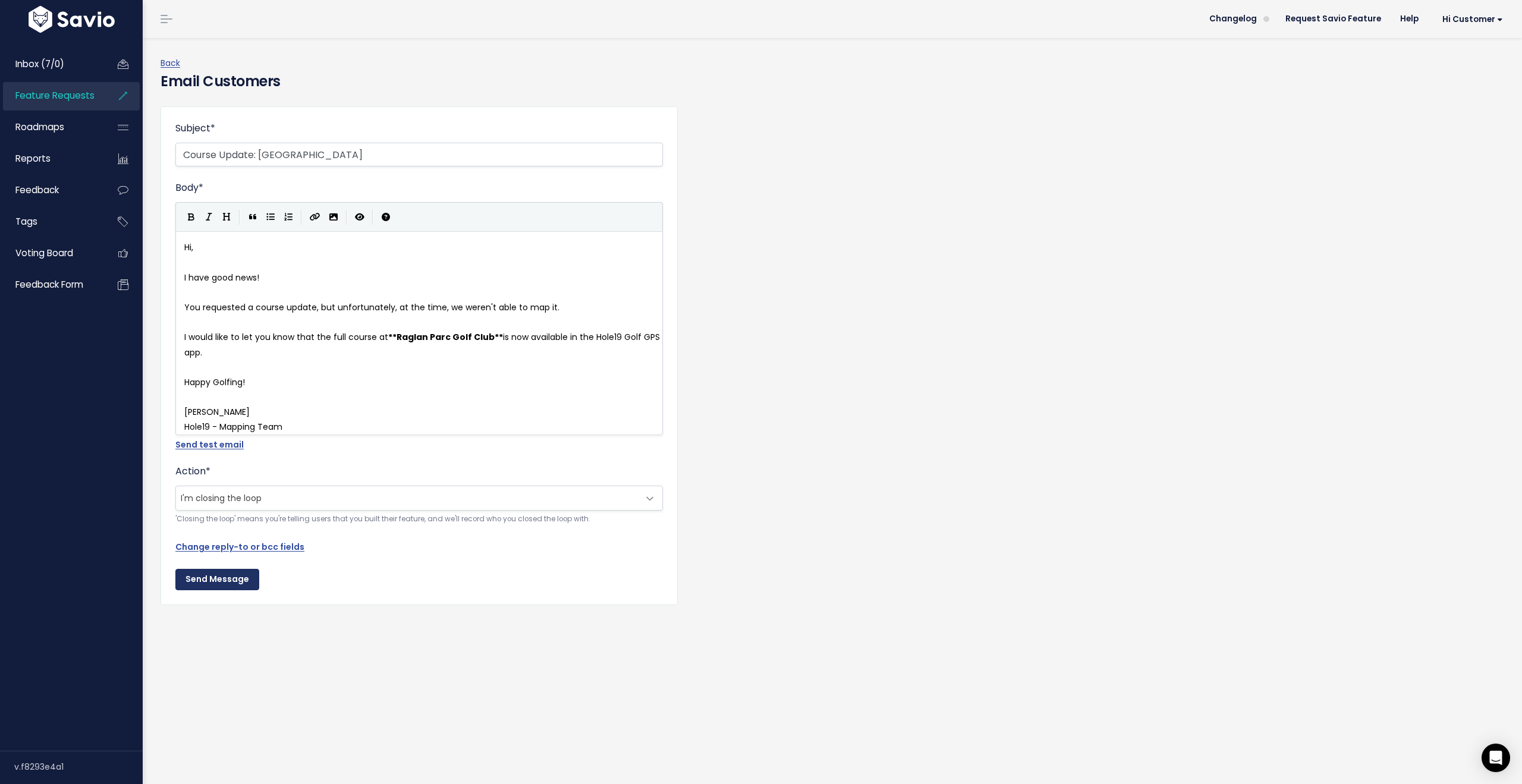
click at [206, 588] on input "Send Message" at bounding box center [217, 580] width 84 height 22
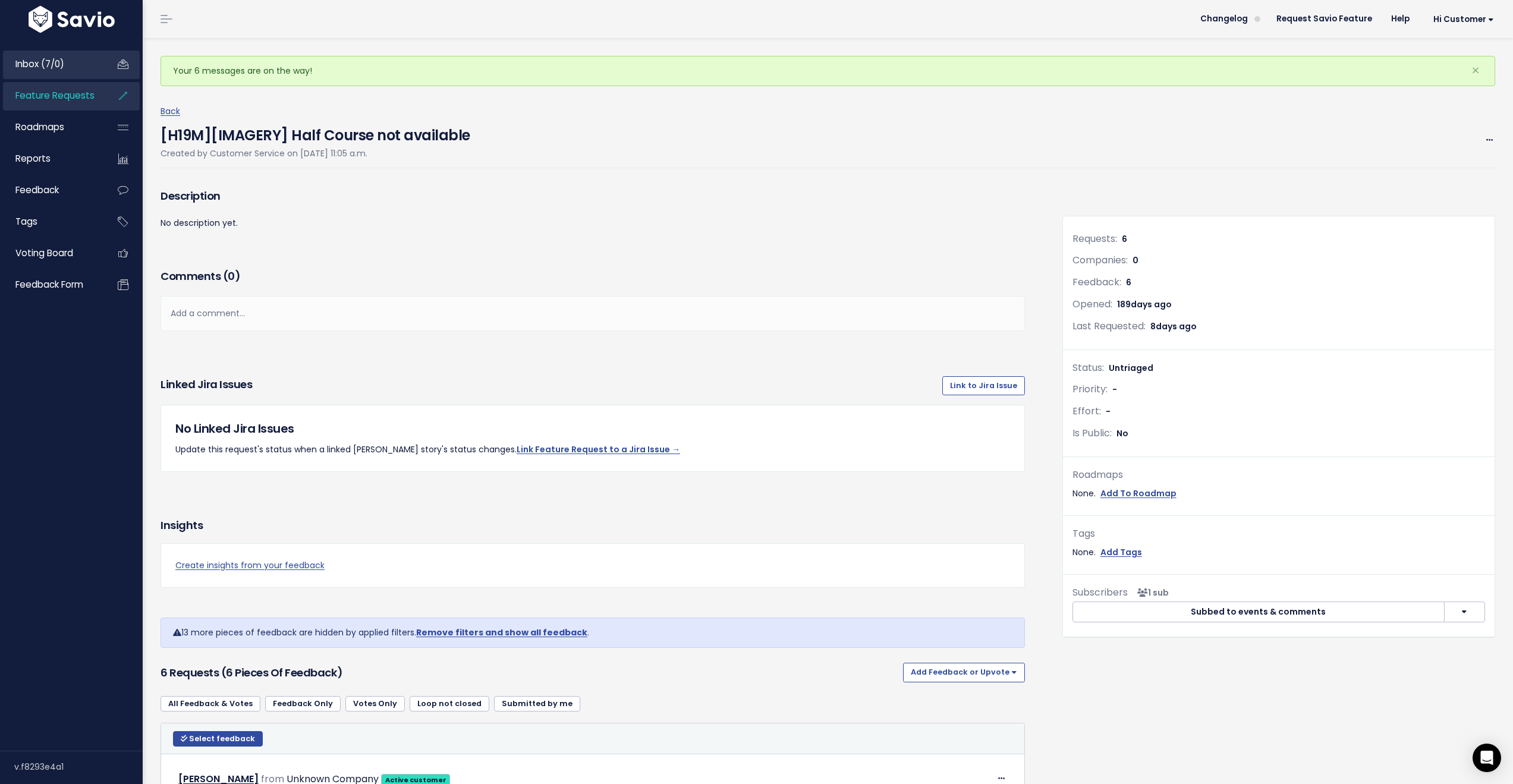
click at [65, 72] on link "Inbox (7/0)" at bounding box center [51, 64] width 96 height 27
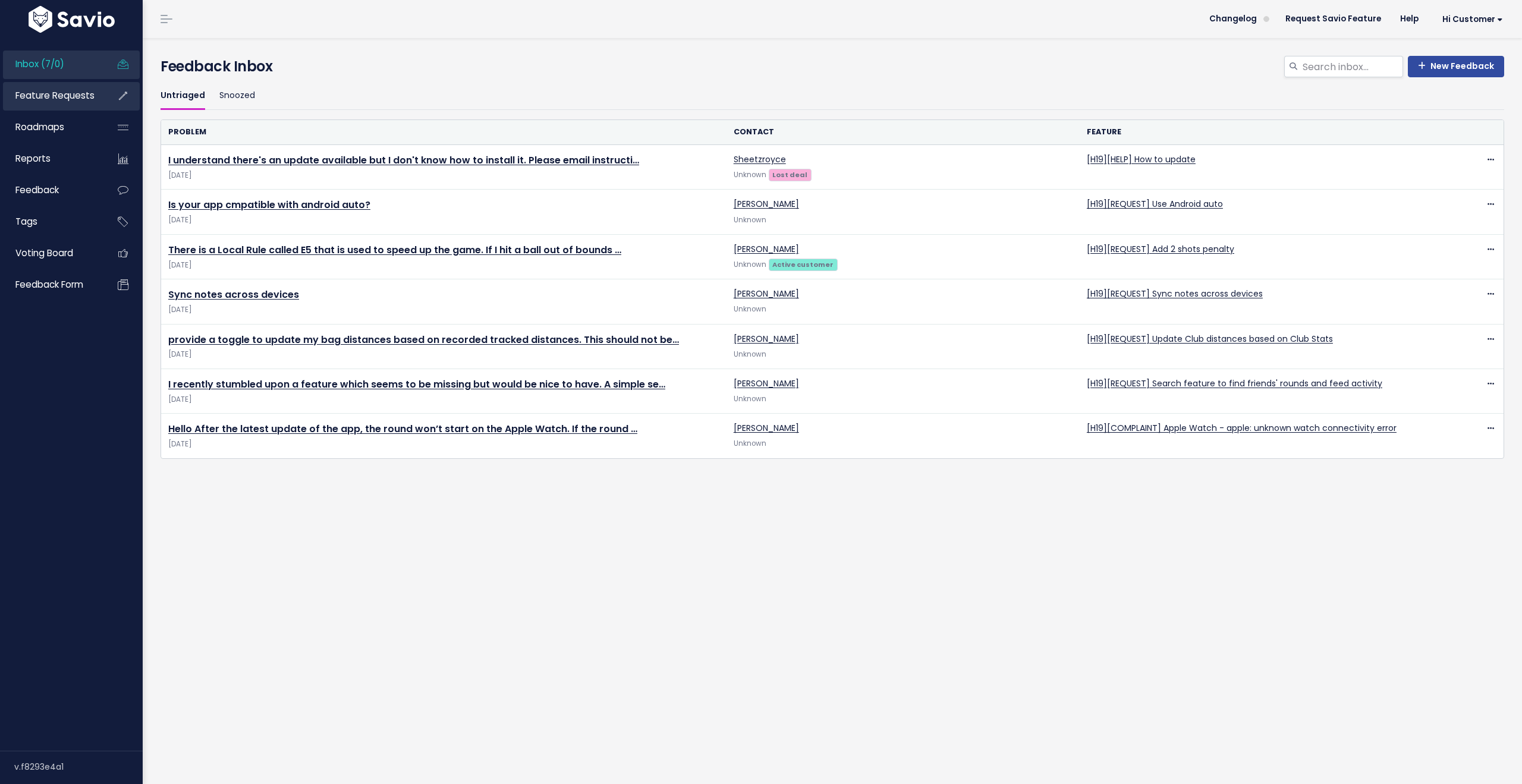
click at [59, 97] on span "Feature Requests" at bounding box center [55, 96] width 79 height 13
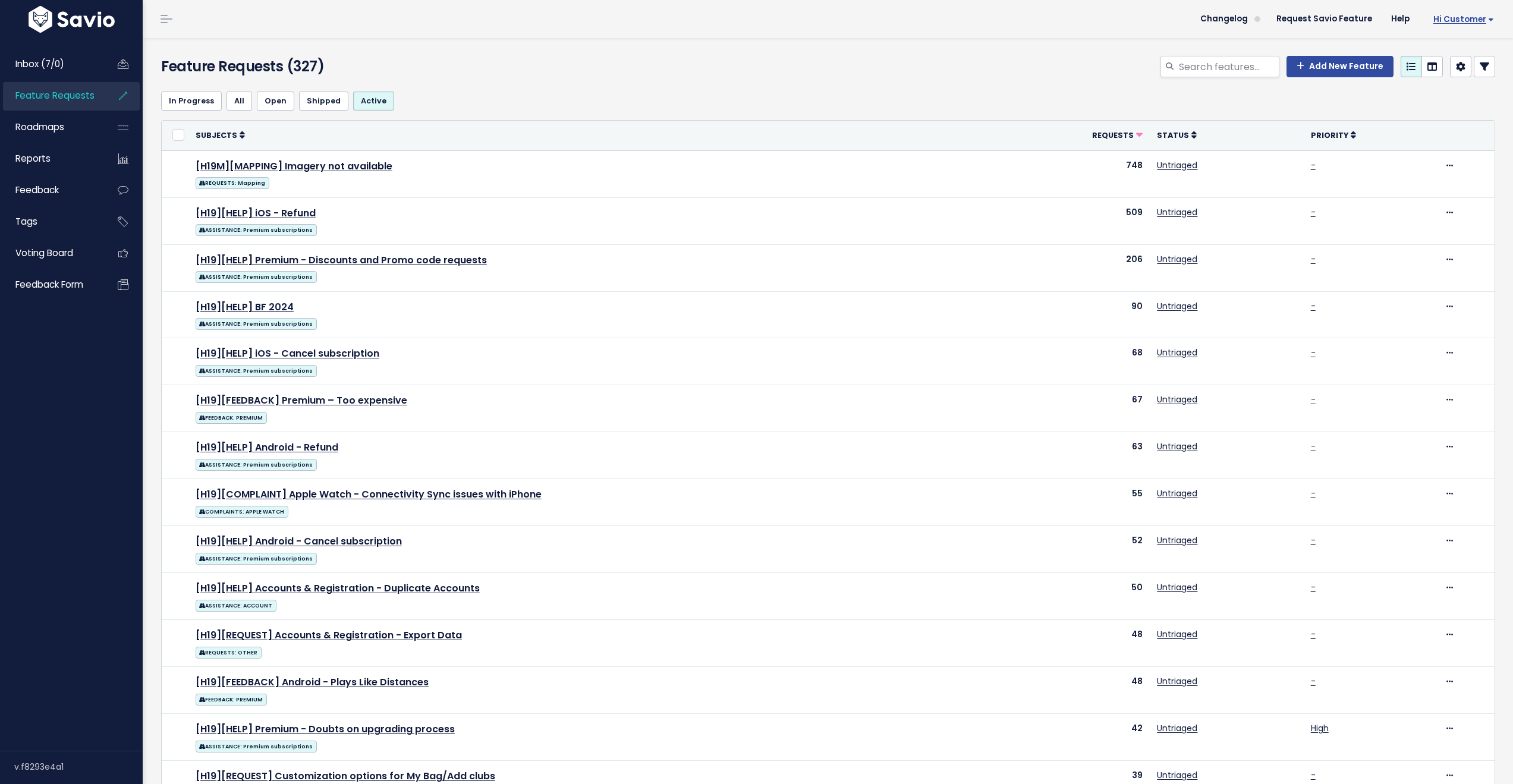
click at [1468, 18] on span "Hi Customer" at bounding box center [1463, 19] width 61 height 9
click at [1431, 188] on link "Logout" at bounding box center [1455, 192] width 88 height 23
